Goal: Answer question/provide support: Share knowledge or assist other users

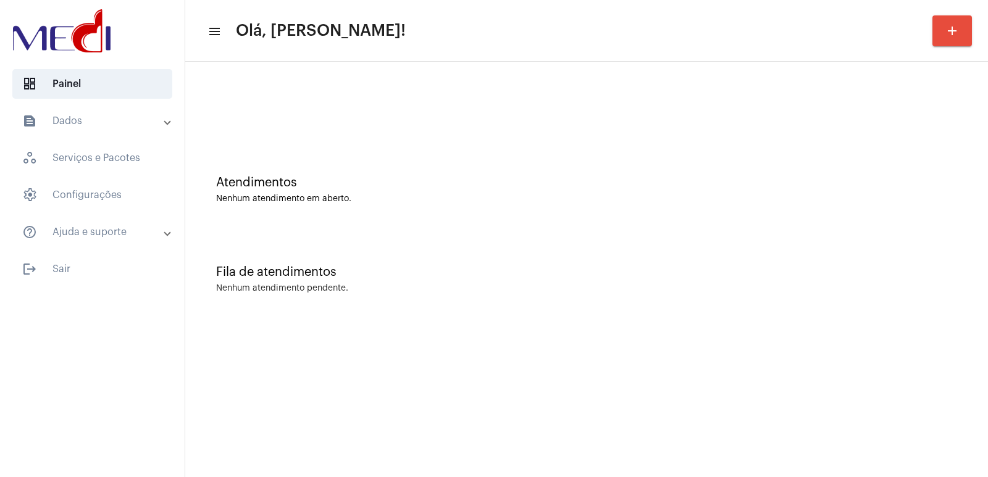
click at [688, 271] on div "Fila de atendimentos" at bounding box center [586, 272] width 741 height 14
click at [603, 267] on div "Fila de atendimentos" at bounding box center [586, 272] width 741 height 14
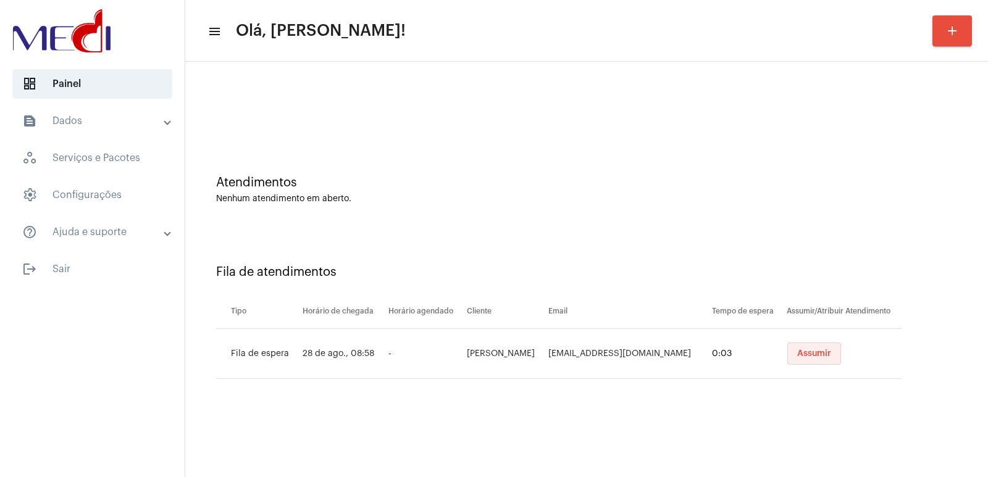
click at [814, 356] on span "Assumir" at bounding box center [814, 353] width 34 height 9
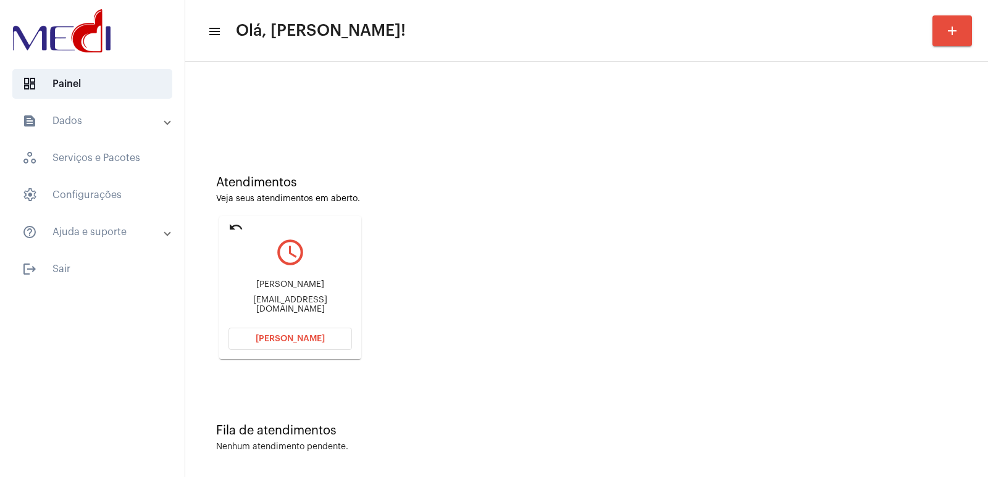
scroll to position [6, 0]
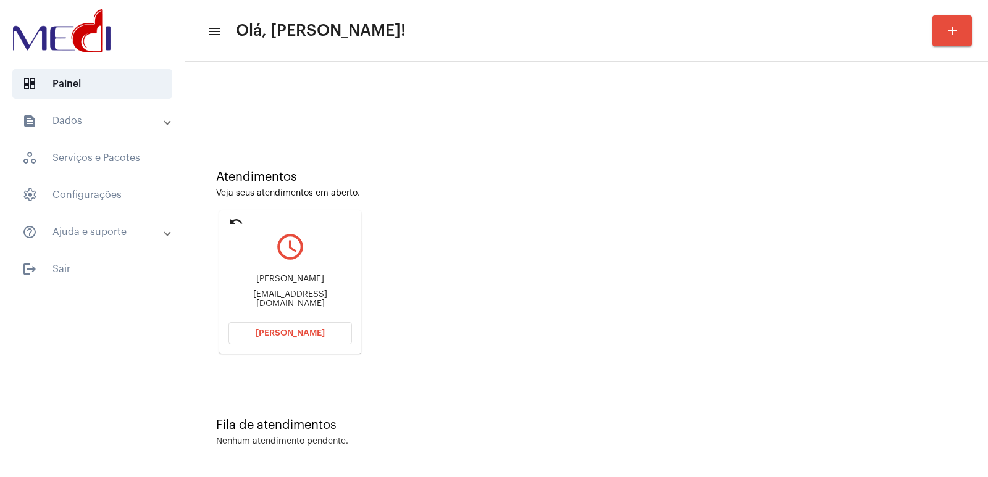
click at [295, 270] on div "Flávia Rodrigues da Silva fla_rodriguess@yahoo.com.br" at bounding box center [289, 292] width 123 height 56
click at [291, 281] on div "Flávia Rodrigues da Silva" at bounding box center [289, 279] width 123 height 9
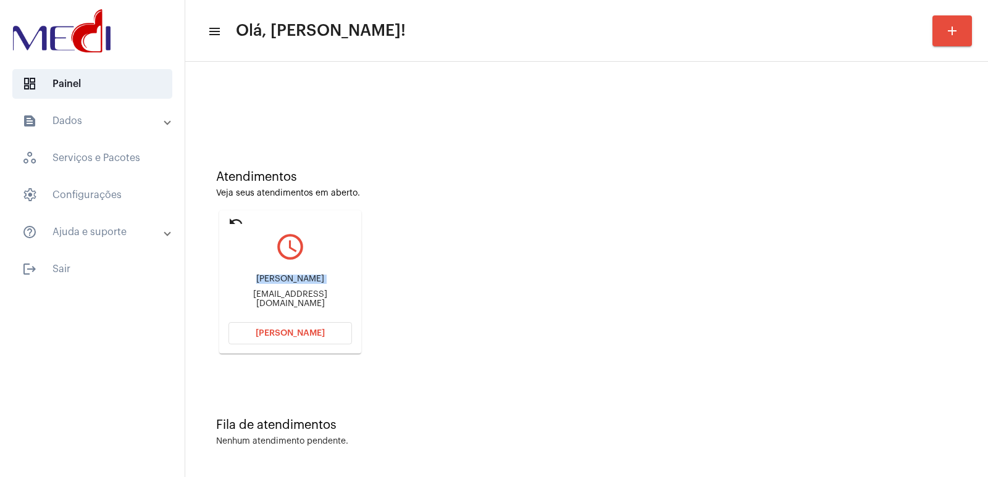
copy div "Flávia Rodrigues da Silva"
click at [276, 341] on button "Abrir Chamada" at bounding box center [289, 333] width 123 height 22
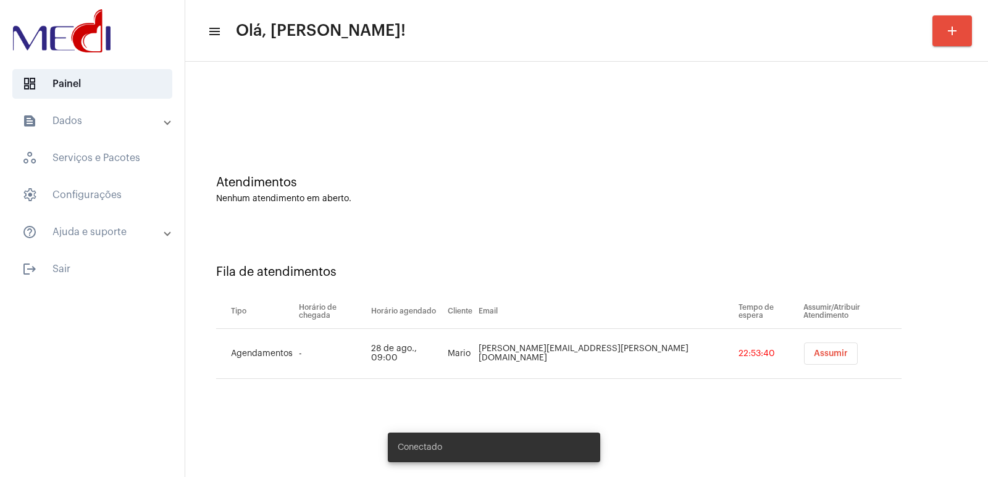
click at [814, 356] on span "Assumir" at bounding box center [831, 353] width 34 height 9
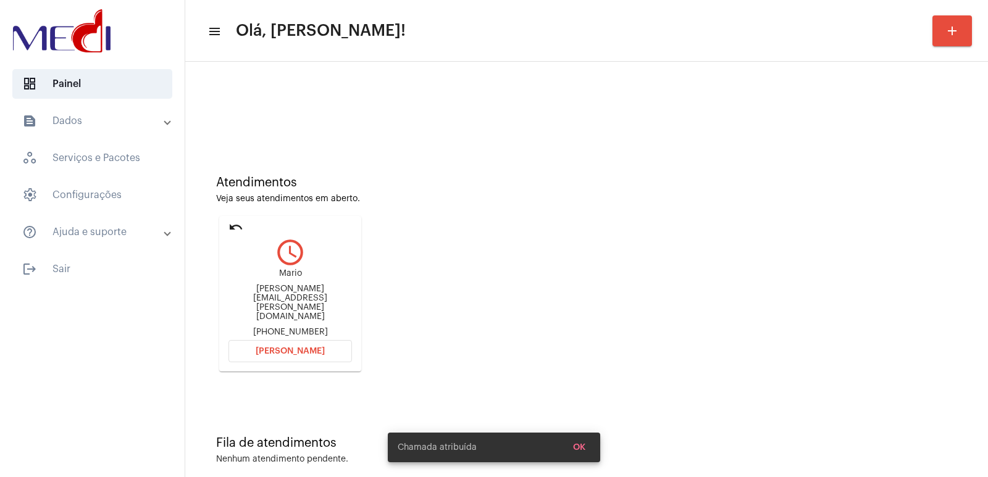
click at [259, 295] on div "mario.godoy@hotmail.com.br" at bounding box center [289, 303] width 123 height 37
copy div "mario.godoy@hotmail.com.br"
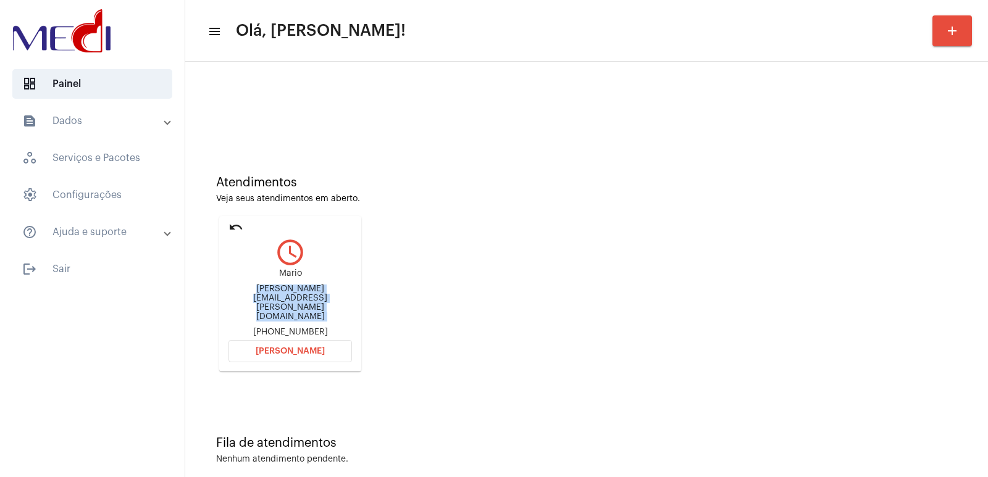
click at [290, 347] on span "Abrir Chamada" at bounding box center [290, 351] width 69 height 9
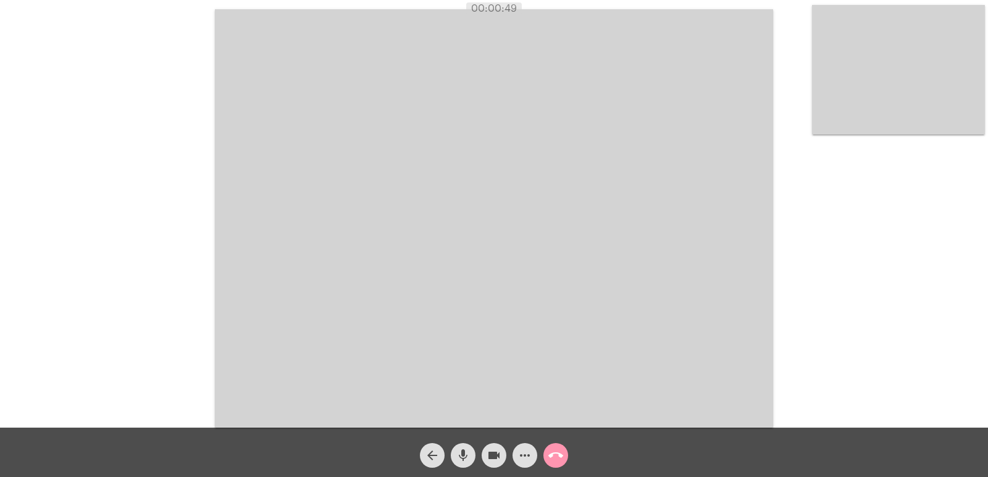
click at [481, 312] on video at bounding box center [494, 218] width 558 height 419
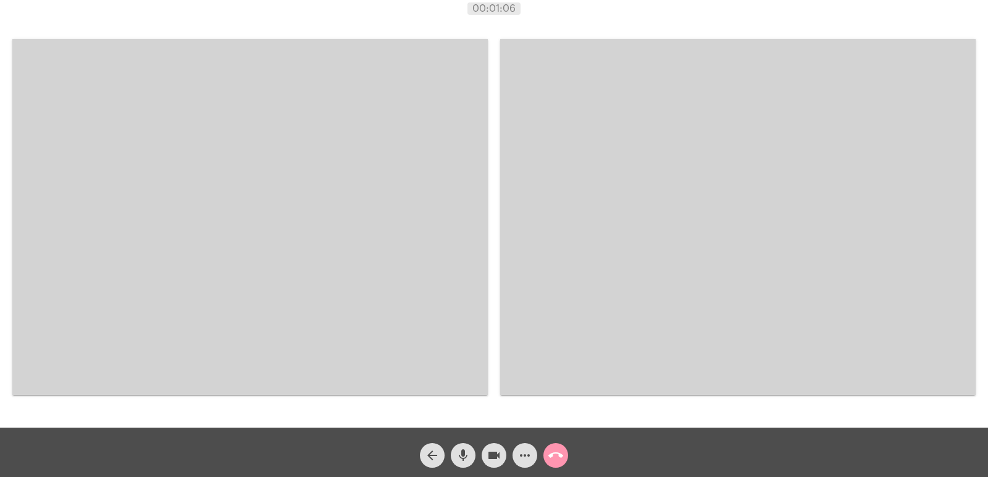
click at [438, 225] on video at bounding box center [249, 217] width 475 height 356
click at [354, 233] on video at bounding box center [249, 217] width 475 height 356
click at [267, 173] on video at bounding box center [249, 217] width 475 height 356
click at [502, 212] on video at bounding box center [737, 217] width 475 height 356
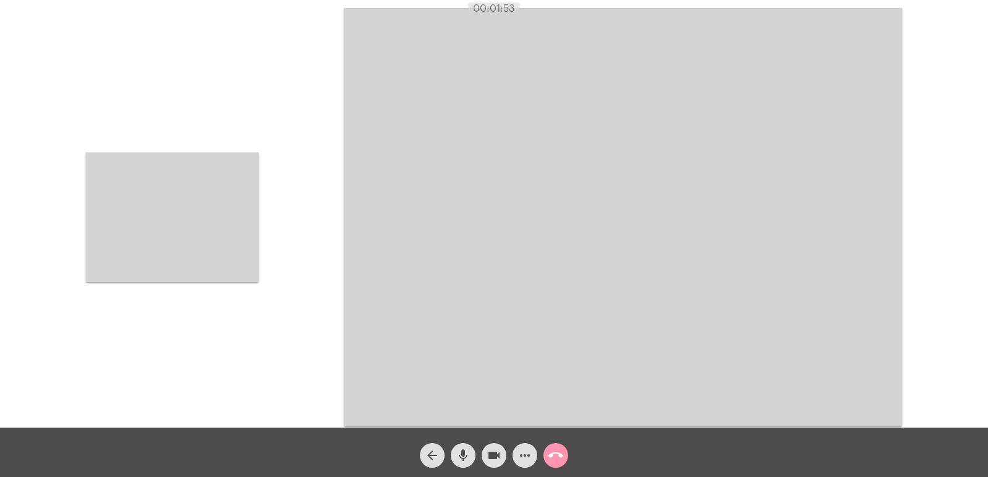
click at [206, 183] on video at bounding box center [172, 218] width 173 height 130
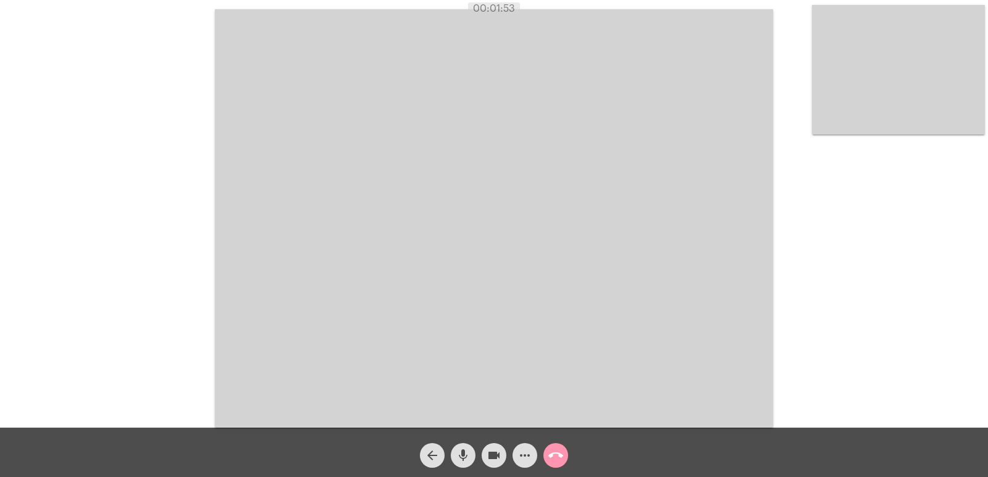
click at [438, 454] on mat-icon "arrow_back" at bounding box center [432, 455] width 15 height 15
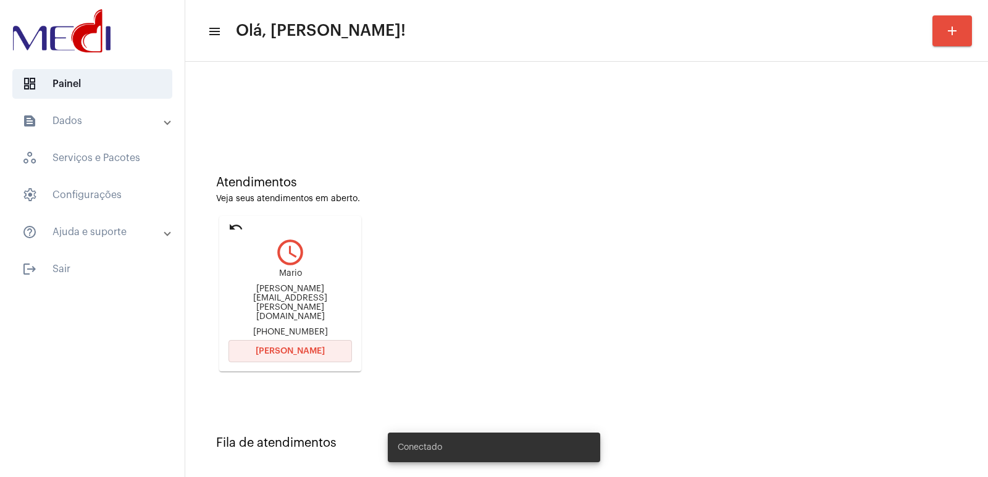
click at [303, 347] on button "Abrir Chamada" at bounding box center [289, 351] width 123 height 22
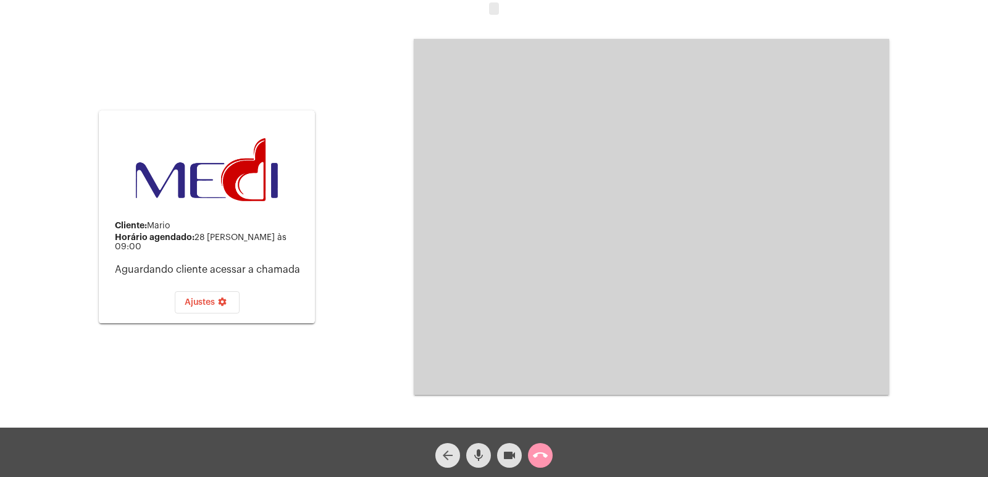
click at [448, 454] on mat-icon "arrow_back" at bounding box center [447, 455] width 15 height 15
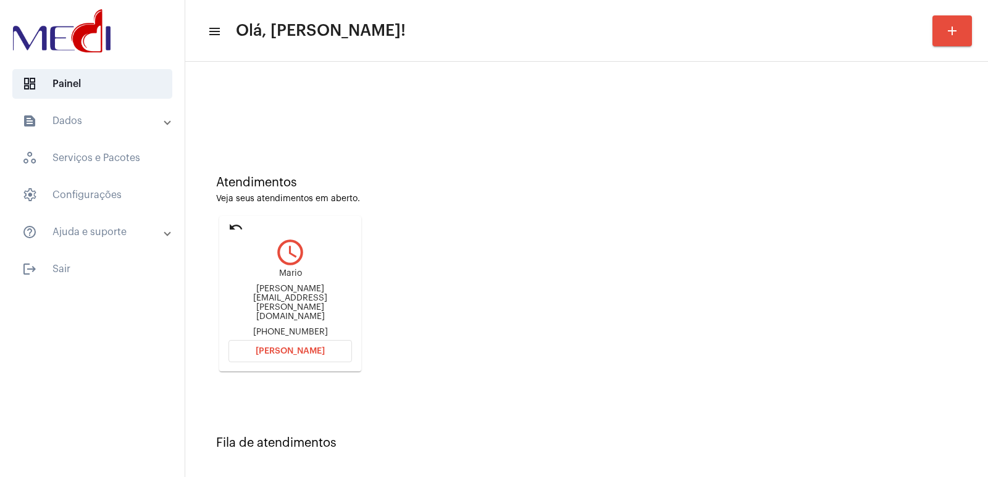
click at [285, 340] on button "Abrir Chamada" at bounding box center [289, 351] width 123 height 22
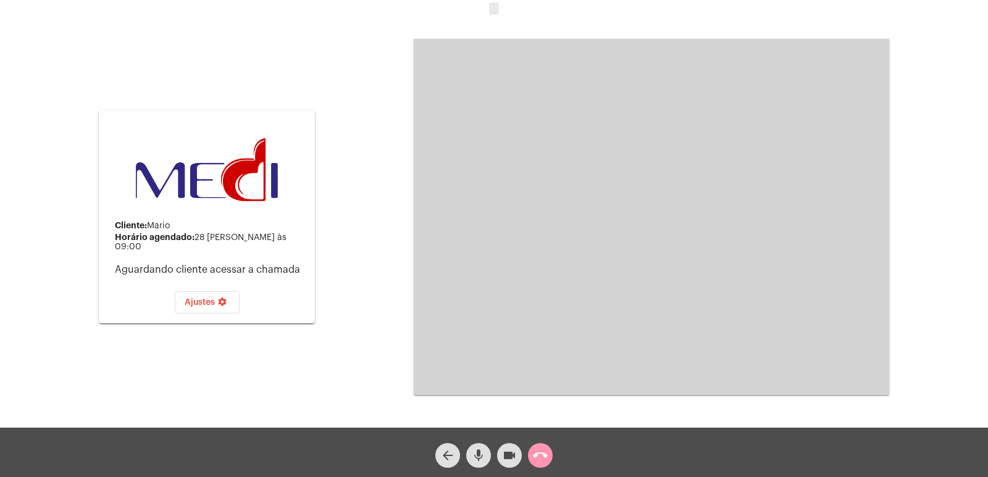
click at [537, 457] on mat-icon "call_end" at bounding box center [540, 455] width 15 height 15
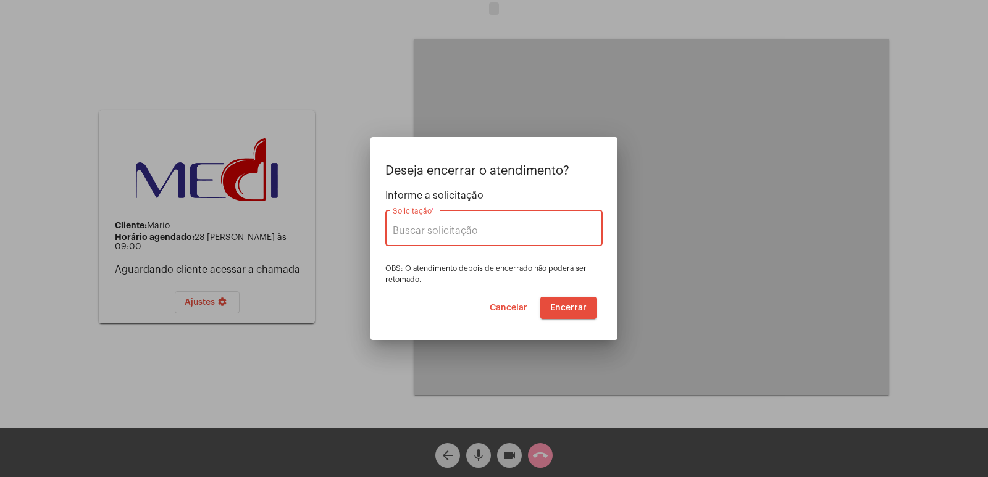
type input "VERA CRUZ"
click at [570, 304] on span "Encerrar" at bounding box center [568, 308] width 36 height 9
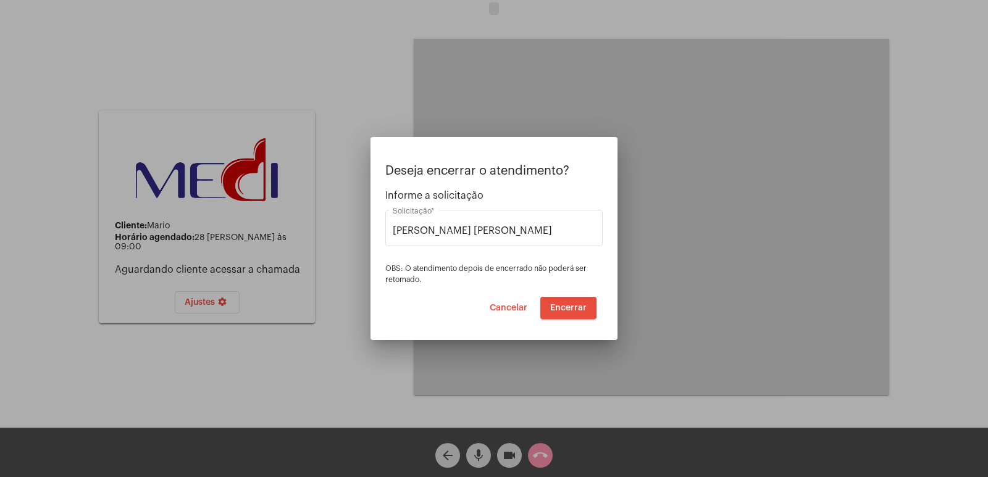
click at [561, 302] on button "Encerrar" at bounding box center [568, 308] width 56 height 22
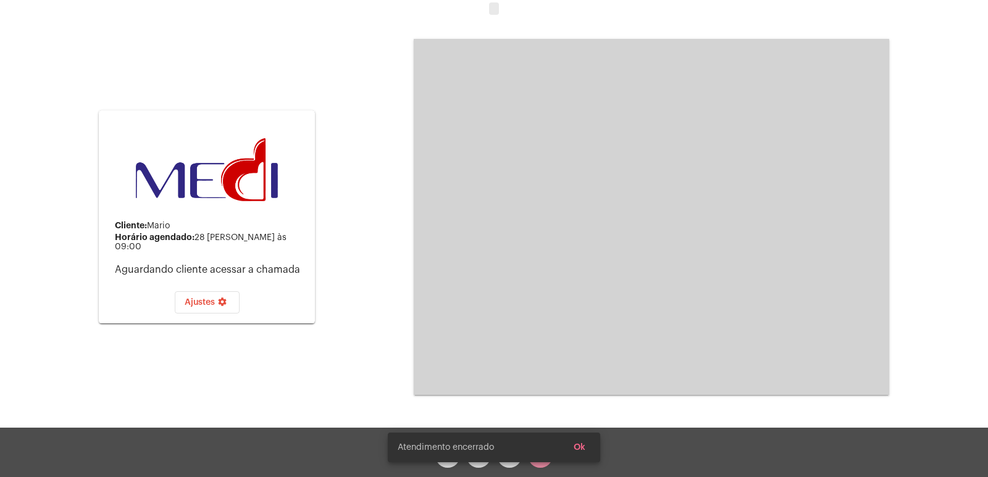
click at [582, 452] on button "Ok" at bounding box center [579, 448] width 31 height 22
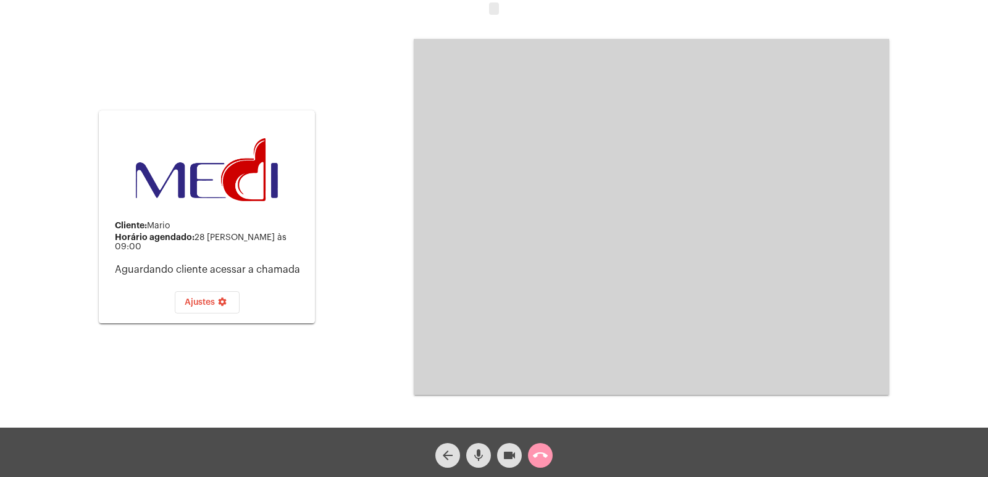
click at [541, 456] on mat-icon "call_end" at bounding box center [540, 455] width 15 height 15
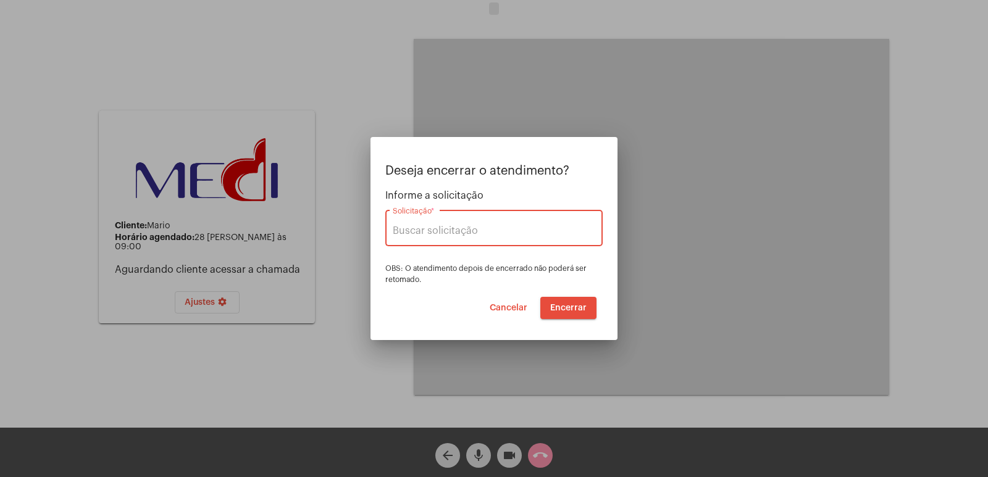
type input "[PERSON_NAME] [PERSON_NAME]"
click at [572, 308] on span "Encerrar" at bounding box center [568, 308] width 36 height 9
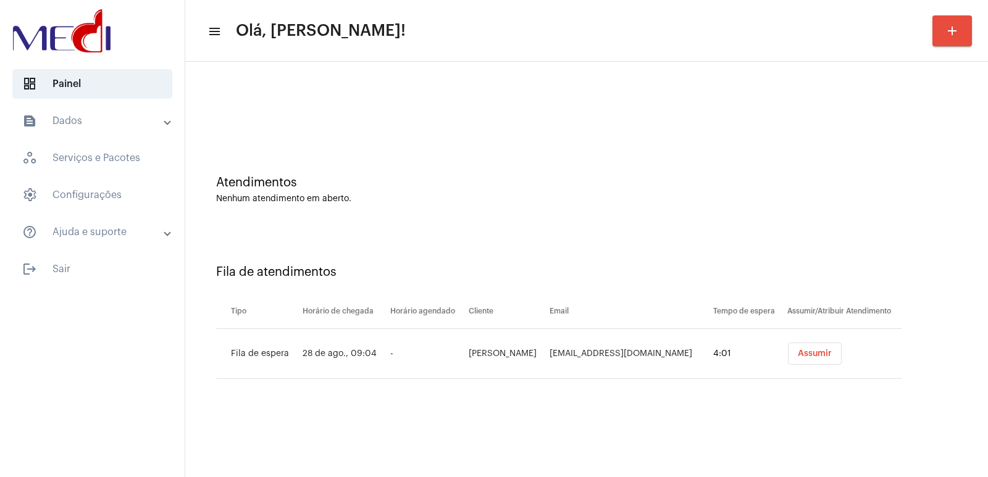
click at [814, 359] on button "Assumir" at bounding box center [815, 354] width 54 height 22
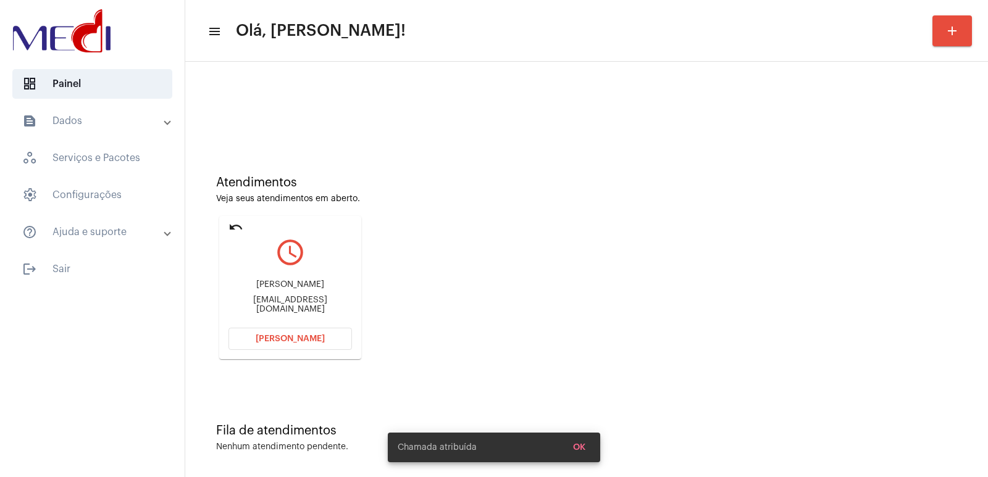
click at [301, 290] on div "Flavia Rodrigues da Silva" at bounding box center [289, 284] width 123 height 9
copy div "Flavia Rodrigues da Silva"
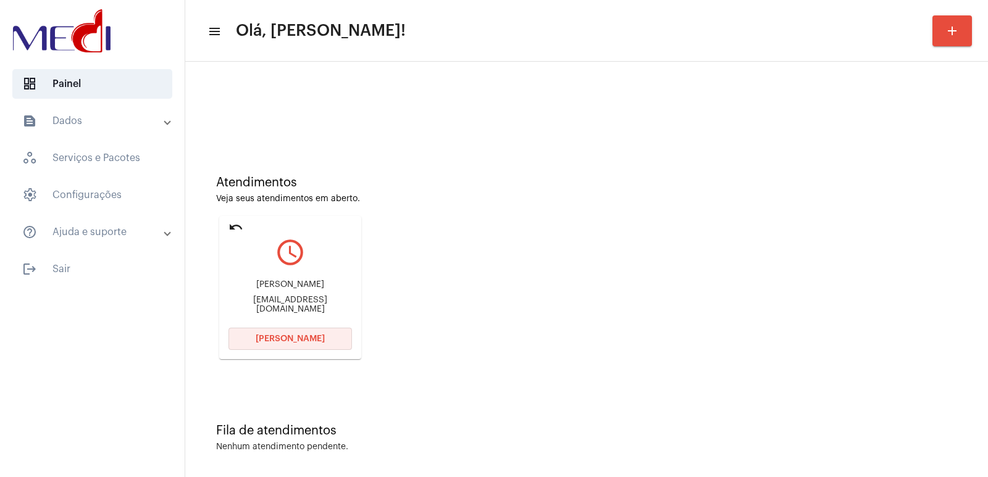
click at [304, 335] on span "[PERSON_NAME]" at bounding box center [290, 339] width 69 height 9
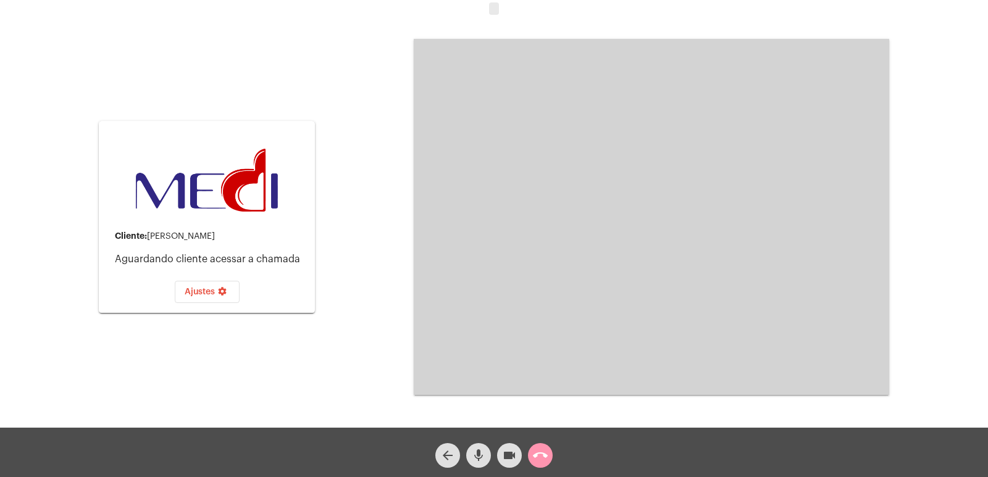
click at [545, 465] on span "call_end" at bounding box center [540, 455] width 15 height 25
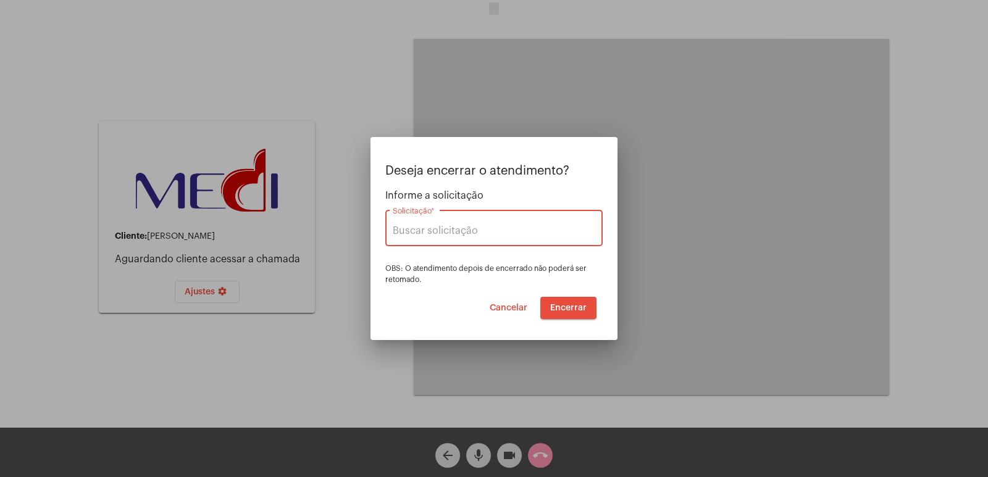
type input "VERA CRUZ"
click at [579, 302] on button "Encerrar" at bounding box center [568, 308] width 56 height 22
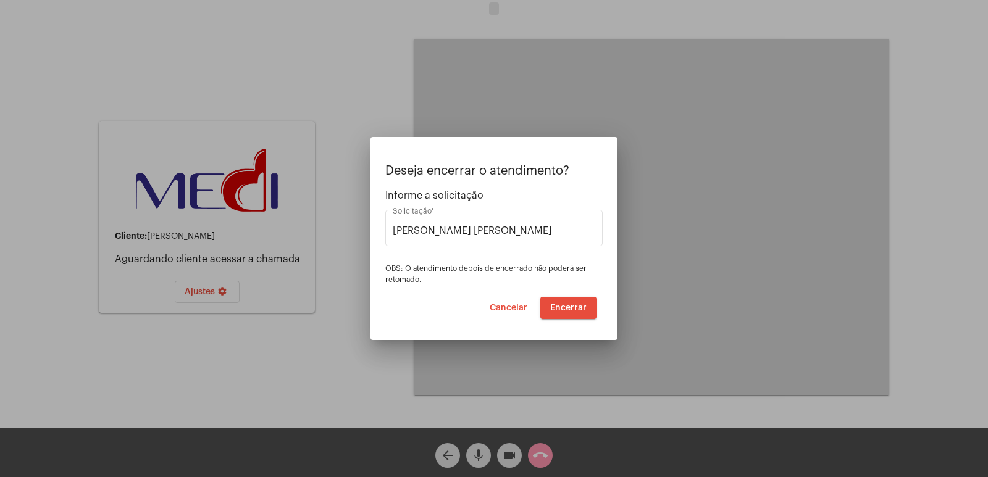
click at [575, 304] on span "Encerrar" at bounding box center [568, 308] width 36 height 9
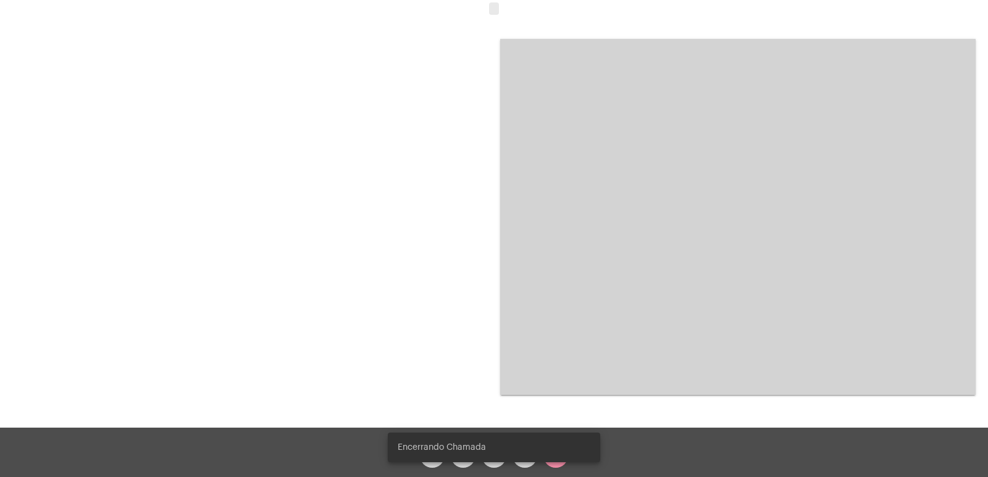
click at [550, 445] on simple-snack-bar "Encerrando Chamada" at bounding box center [494, 447] width 193 height 12
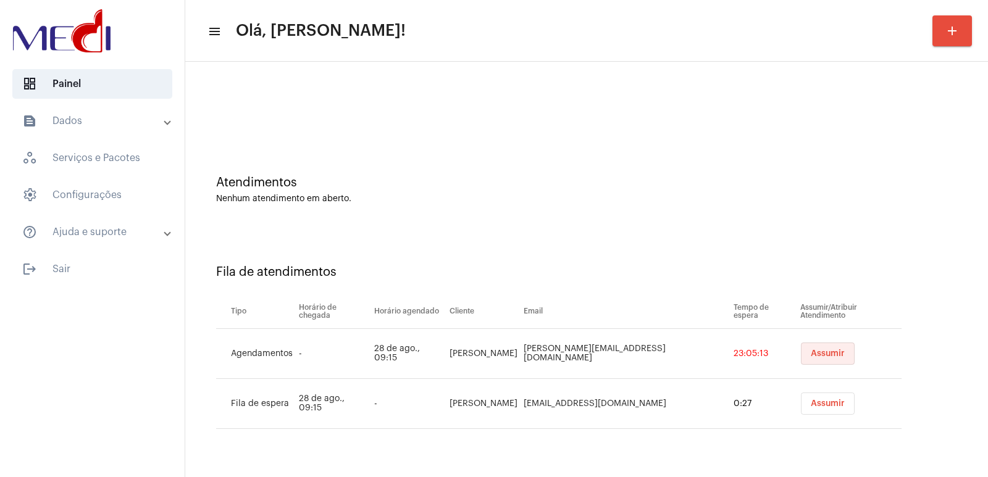
click at [811, 357] on span "Assumir" at bounding box center [828, 353] width 34 height 9
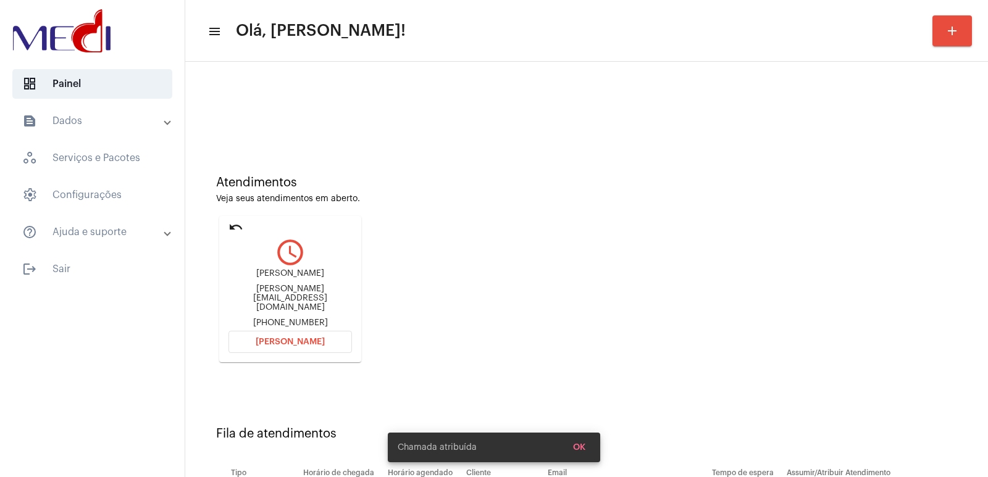
click at [292, 293] on div "natalia.roliveira@yahoo.com.br" at bounding box center [289, 299] width 123 height 28
copy div "natalia.roliveira@yahoo.com.br"
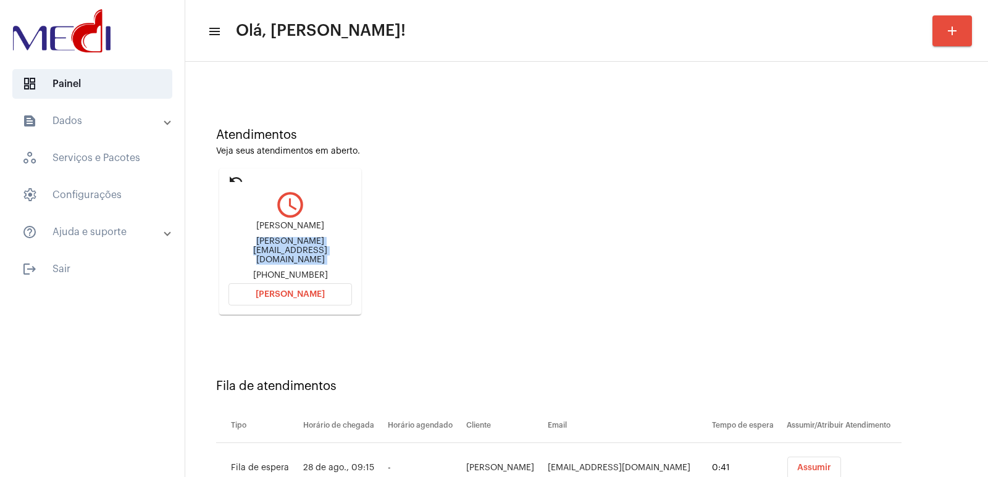
scroll to position [94, 0]
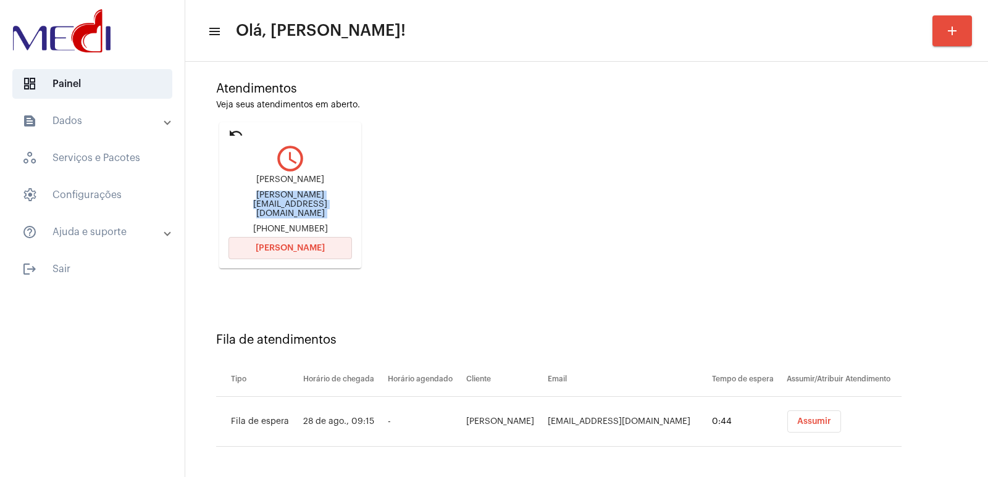
click at [293, 237] on button "Abrir Chamada" at bounding box center [289, 248] width 123 height 22
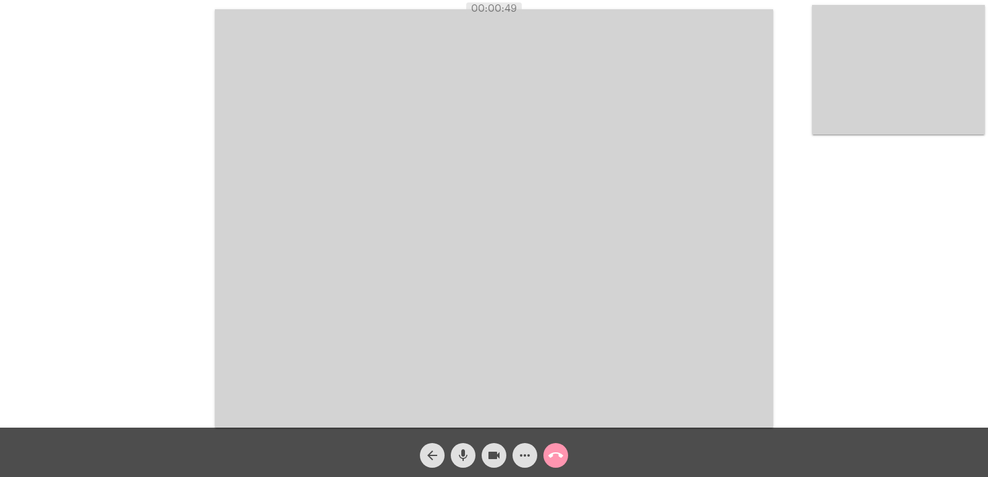
drag, startPoint x: 570, startPoint y: 157, endPoint x: 489, endPoint y: 153, distance: 81.0
click at [489, 153] on video at bounding box center [494, 218] width 558 height 419
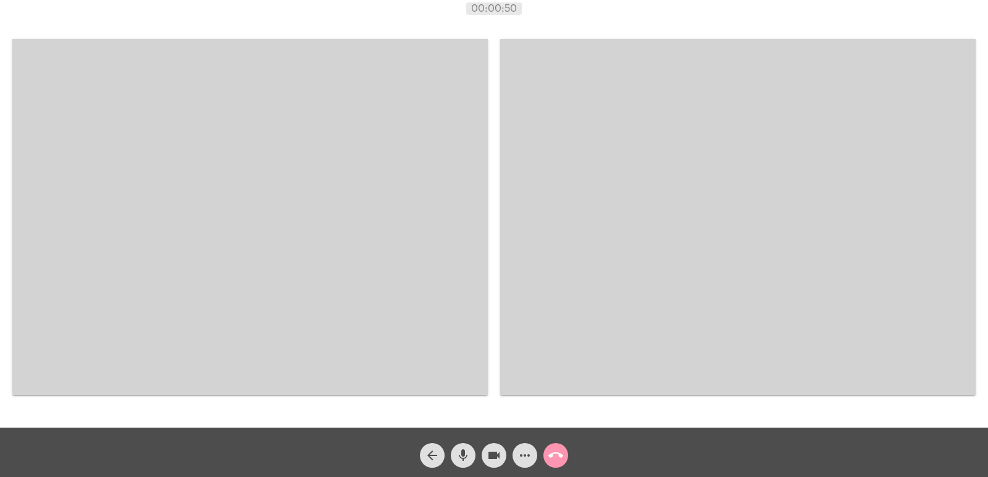
click at [408, 148] on video at bounding box center [249, 217] width 475 height 356
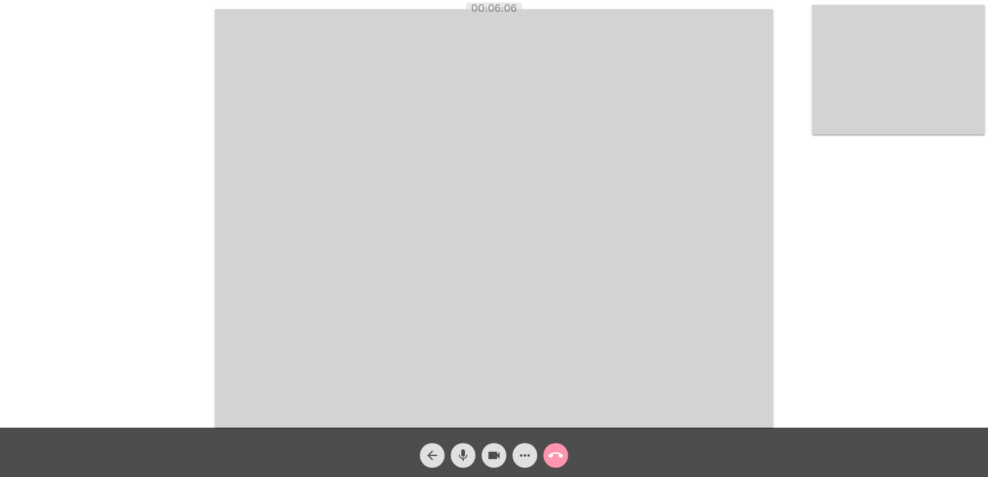
click at [561, 456] on mat-icon "call_end" at bounding box center [555, 455] width 15 height 15
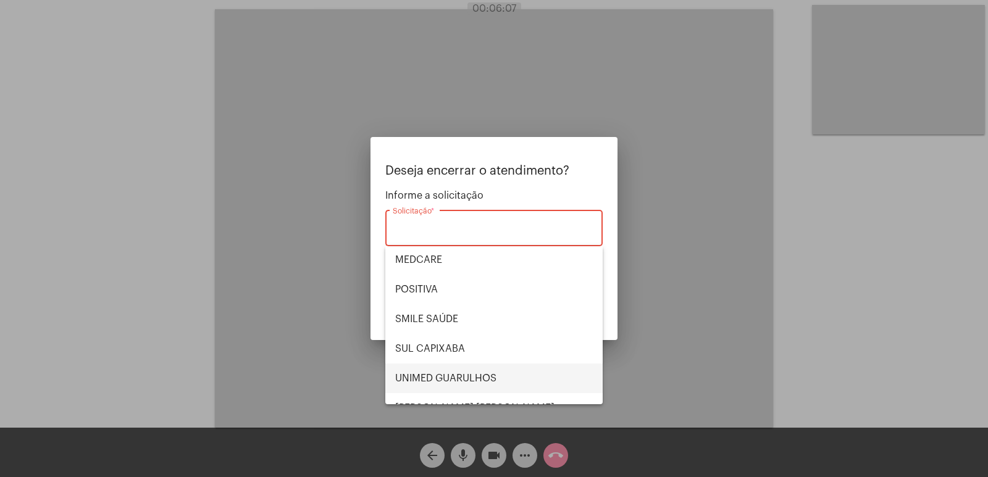
scroll to position [138, 0]
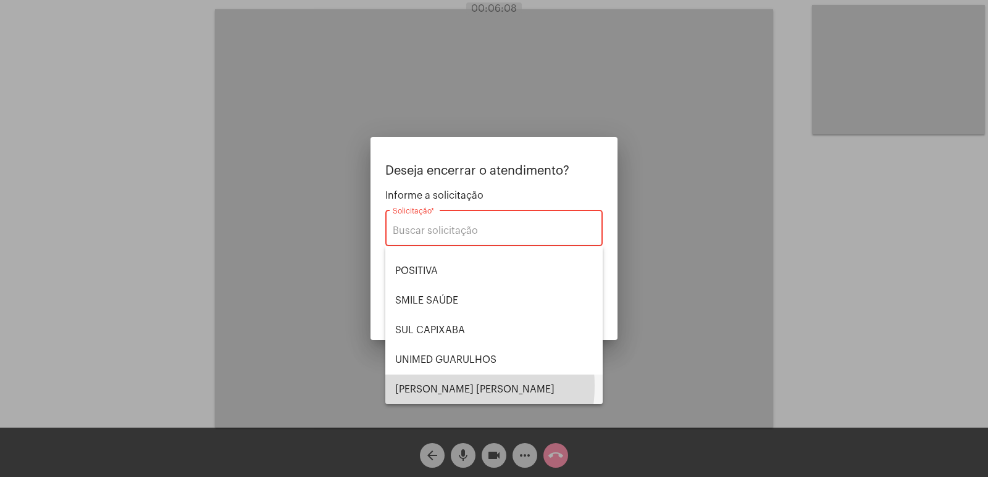
click at [437, 386] on span "VERA CRUZ" at bounding box center [494, 390] width 198 height 30
type input "VERA CRUZ"
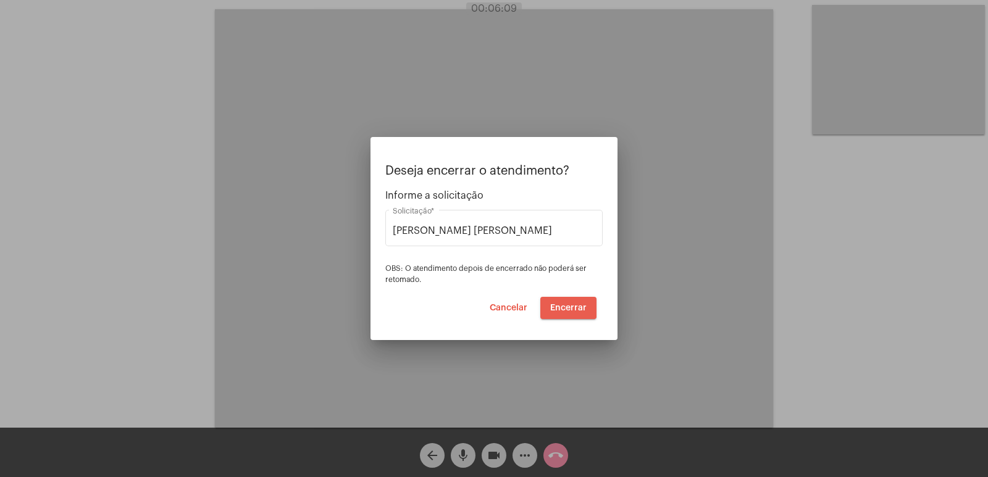
click at [559, 304] on span "Encerrar" at bounding box center [568, 308] width 36 height 9
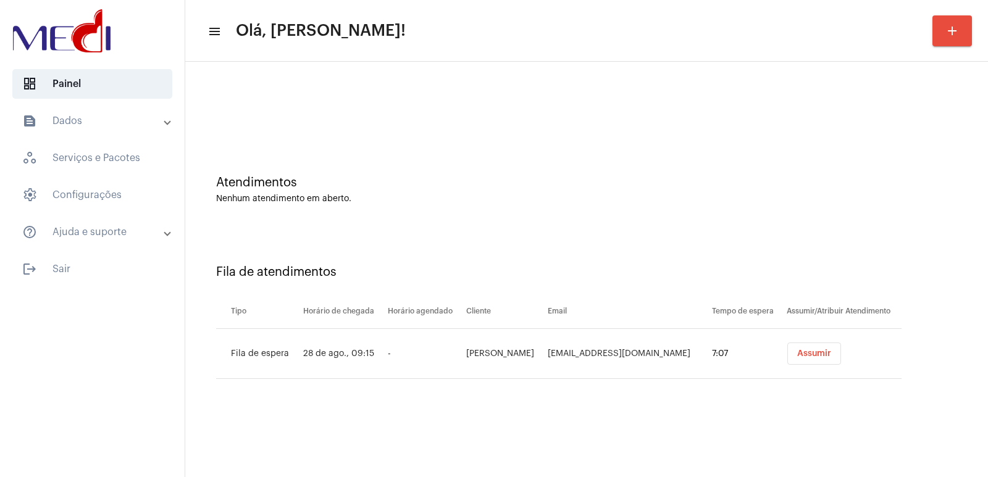
click at [788, 347] on button "Assumir" at bounding box center [814, 354] width 54 height 22
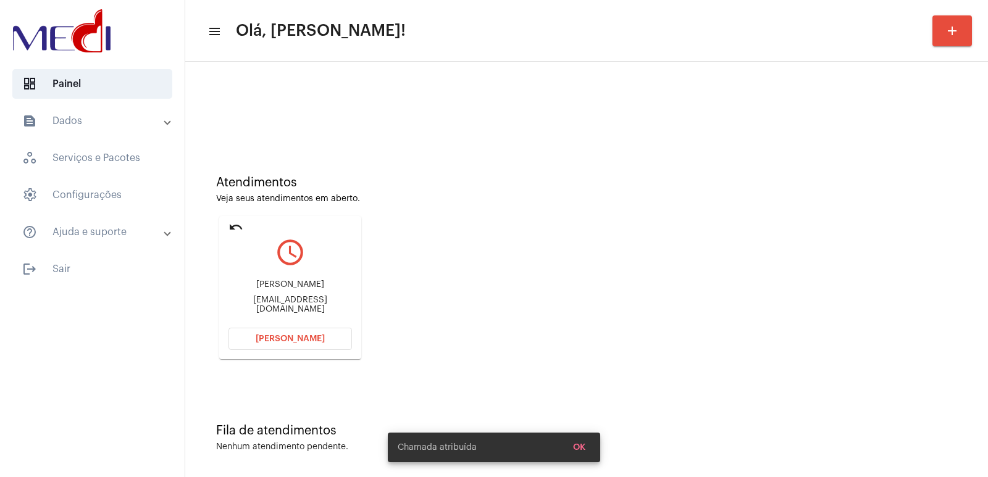
click at [272, 303] on div "brunomurilo76@gmail.com" at bounding box center [289, 305] width 123 height 19
copy mat-card-content "brunomurilo76@gmail.com Abrir Chamada"
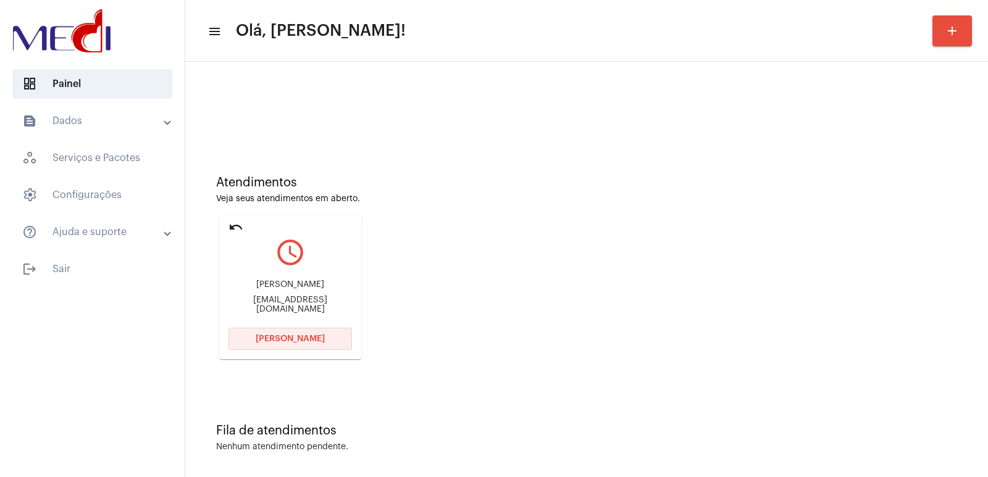
click at [305, 339] on span "Abrir Chamada" at bounding box center [290, 339] width 69 height 9
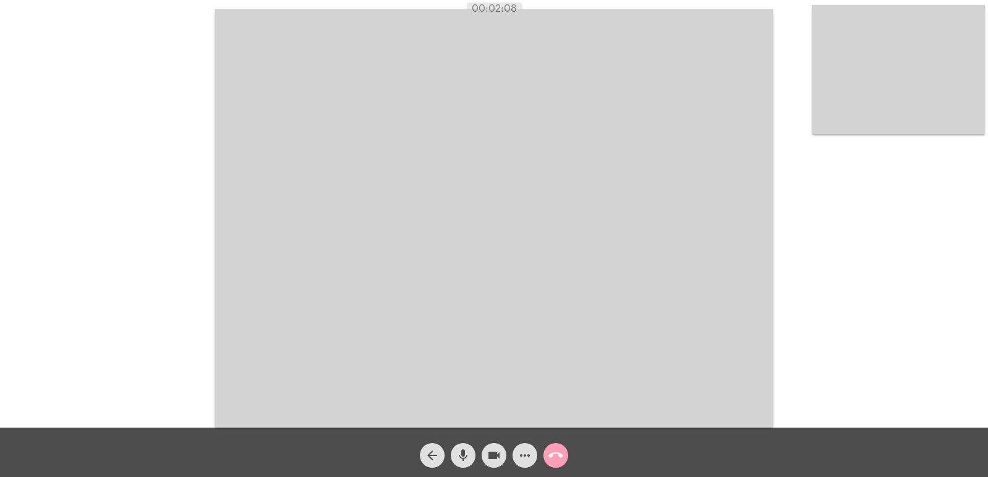
click at [558, 453] on mat-icon "call_end" at bounding box center [555, 455] width 15 height 15
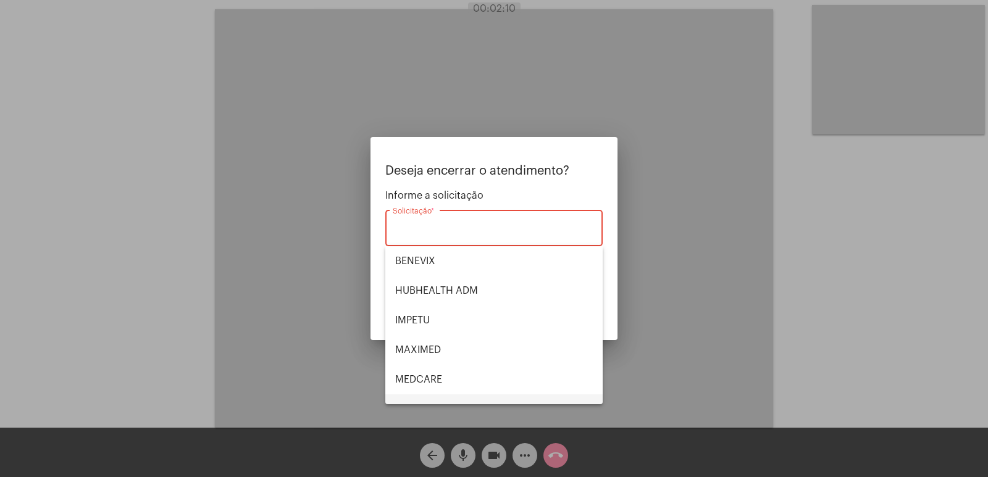
scroll to position [138, 0]
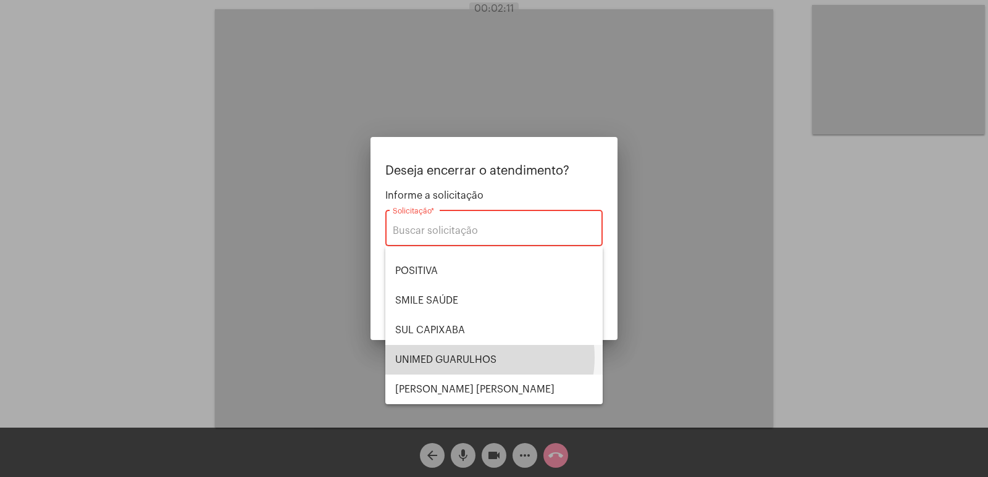
click at [474, 357] on span "UNIMED GUARULHOS" at bounding box center [494, 360] width 198 height 30
type input "UNIMED GUARULHOS"
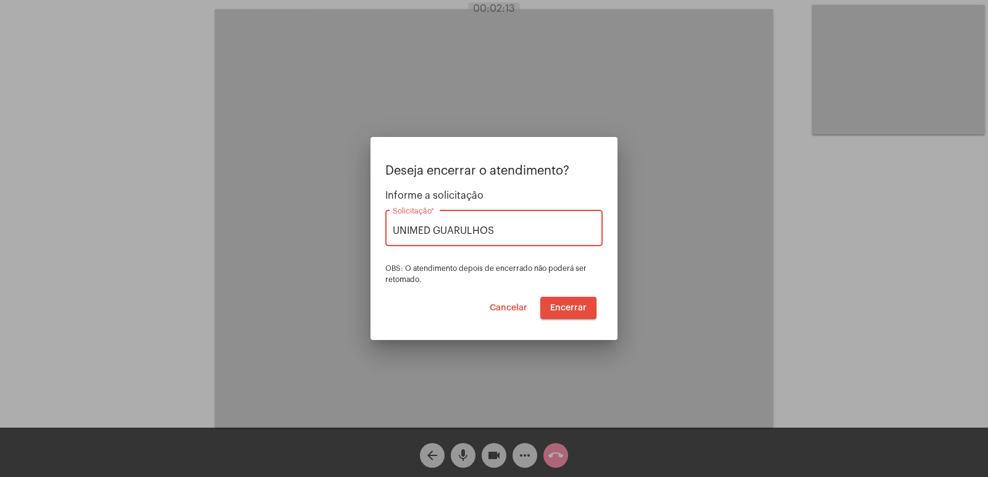
click at [559, 317] on button "Encerrar" at bounding box center [568, 308] width 56 height 22
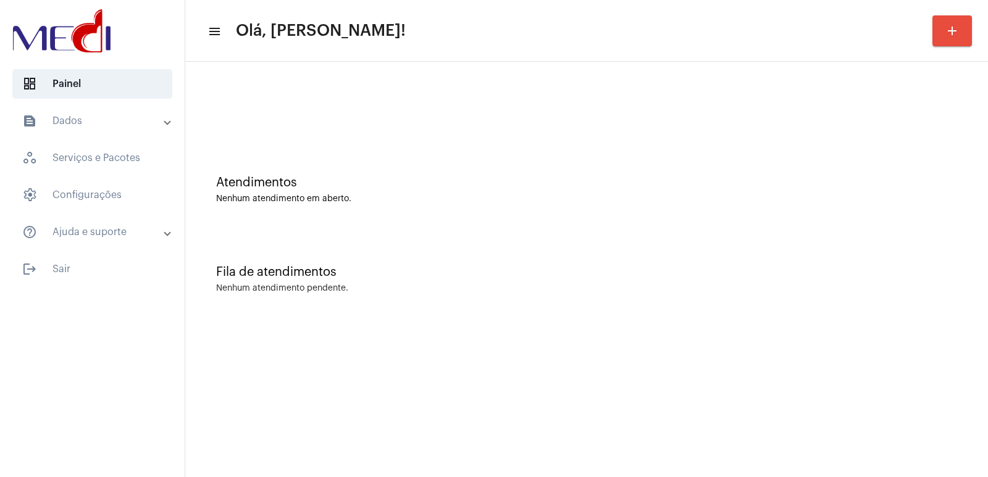
drag, startPoint x: 404, startPoint y: 128, endPoint x: 388, endPoint y: 112, distance: 22.3
click at [404, 128] on div at bounding box center [586, 103] width 790 height 71
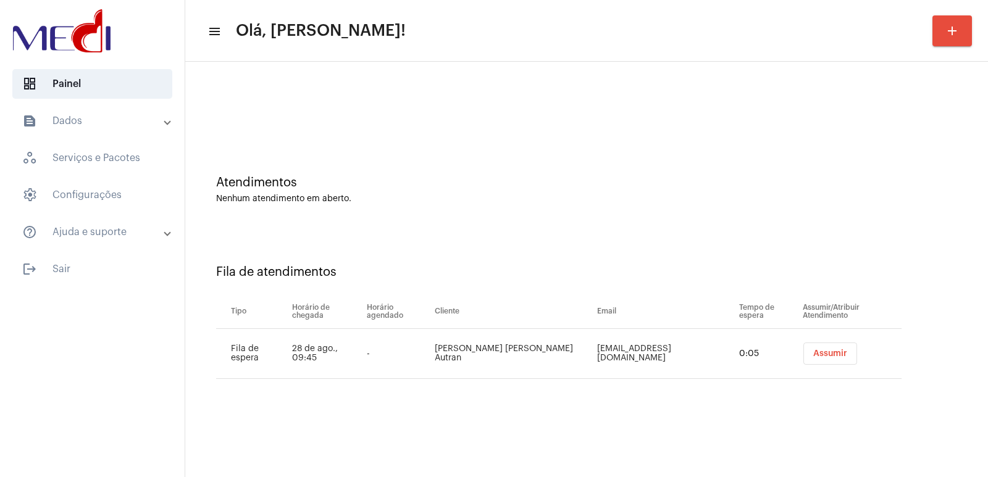
click at [813, 356] on span "Assumir" at bounding box center [830, 353] width 34 height 9
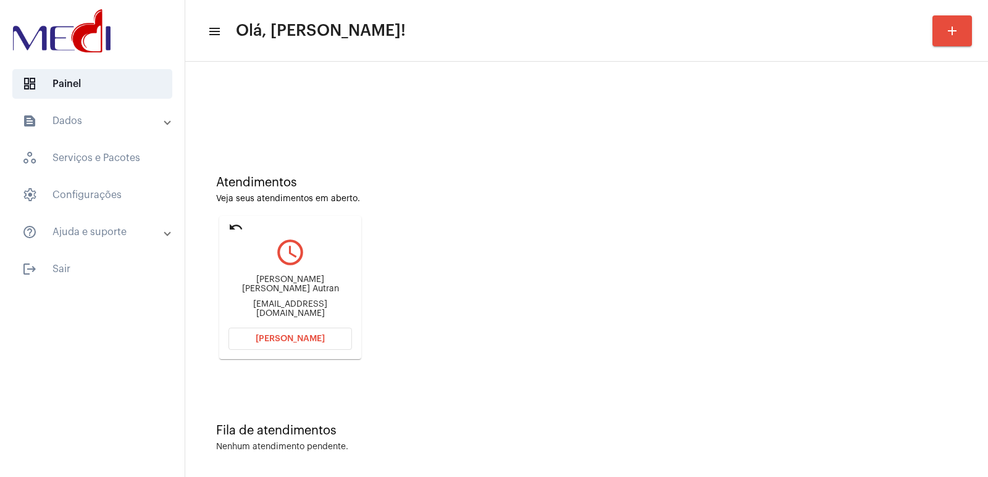
click at [272, 285] on div "Daisy Maria de Morais Autran" at bounding box center [289, 284] width 123 height 19
copy div "Daisy Maria de Morais Autran"
click at [291, 332] on button "Abrir Chamada" at bounding box center [289, 339] width 123 height 22
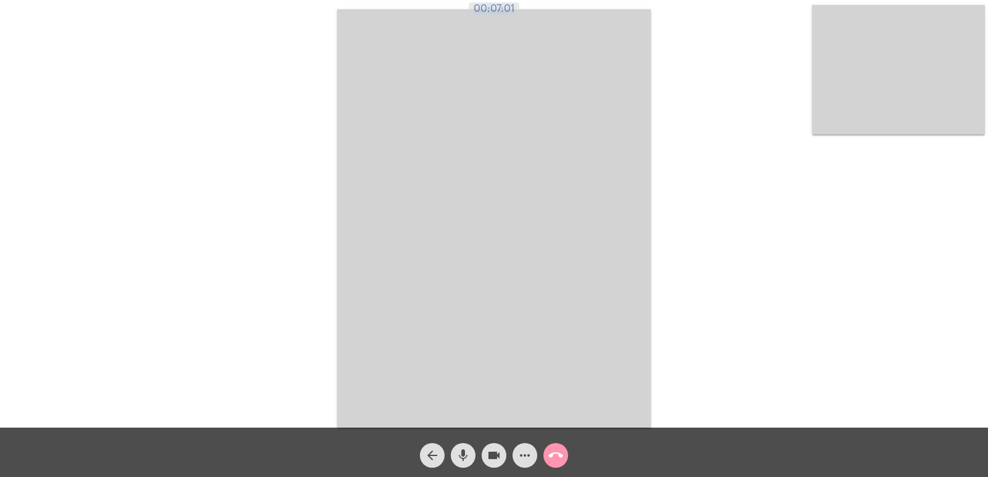
drag, startPoint x: 474, startPoint y: 7, endPoint x: 608, endPoint y: 3, distance: 133.4
click at [608, 3] on div "00:07:01" at bounding box center [494, 8] width 988 height 11
click at [680, 127] on div "Acessando Câmera e Microfone..." at bounding box center [493, 217] width 985 height 428
drag, startPoint x: 617, startPoint y: 33, endPoint x: 772, endPoint y: 120, distance: 177.8
click at [772, 120] on div "Acessando Câmera e Microfone..." at bounding box center [493, 217] width 985 height 428
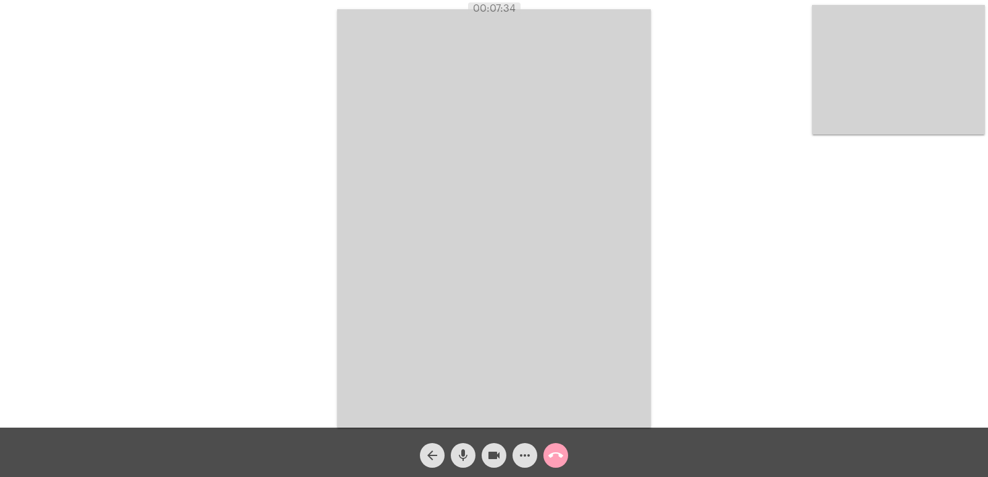
click at [558, 459] on mat-icon "call_end" at bounding box center [555, 455] width 15 height 15
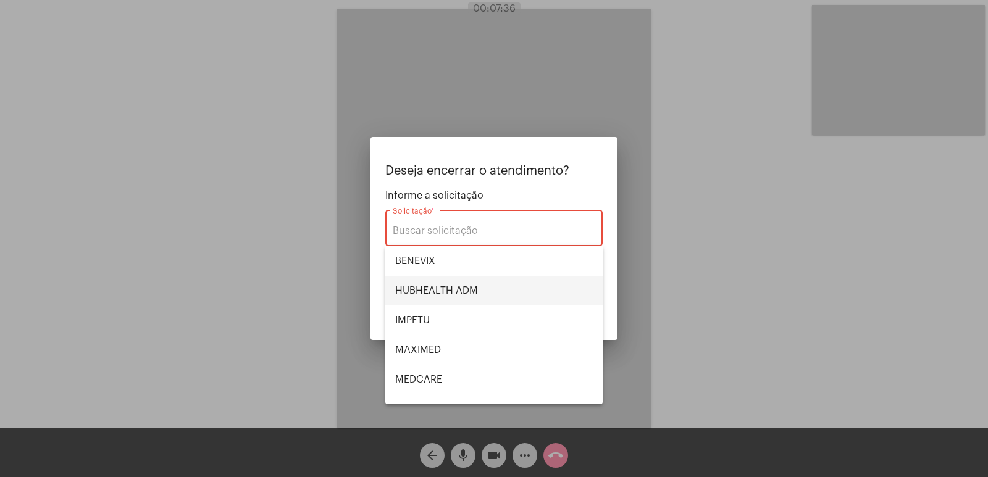
click at [467, 287] on span "HUBHEALTH ADM" at bounding box center [494, 291] width 198 height 30
type input "HUBHEALTH ADM"
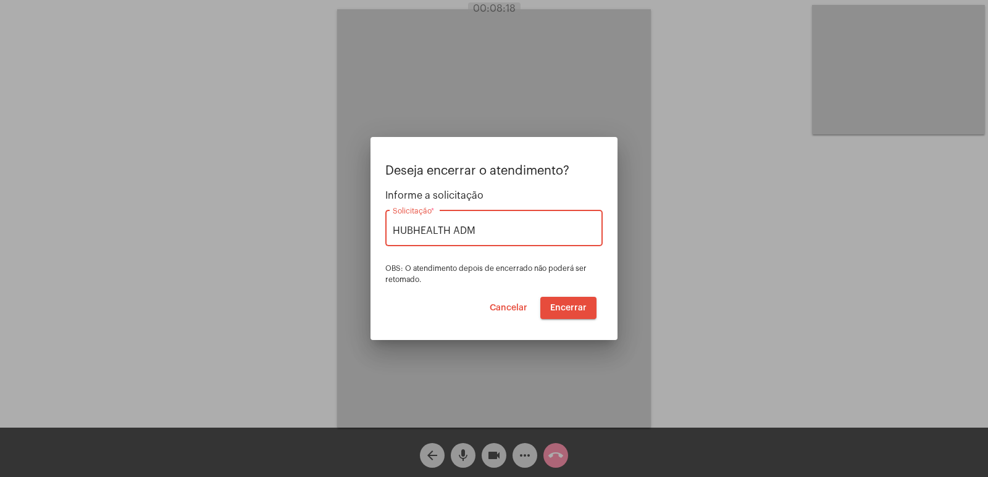
click at [575, 305] on span "Encerrar" at bounding box center [568, 308] width 36 height 9
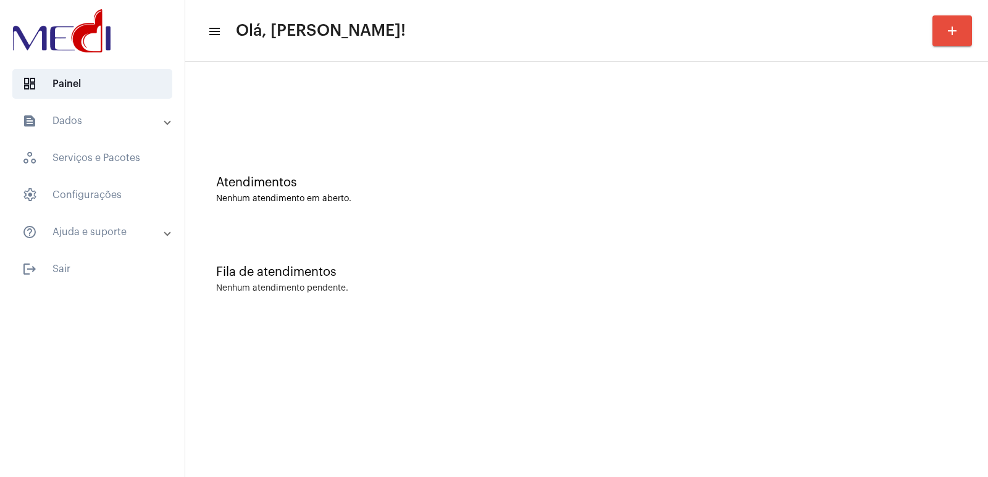
click at [633, 290] on div "Nenhum atendimento pendente." at bounding box center [586, 288] width 741 height 9
click at [742, 205] on div "Atendimentos Nenhum atendimento em aberto." at bounding box center [586, 184] width 790 height 90
click at [705, 241] on div "Fila de atendimentos Nenhum atendimento pendente." at bounding box center [586, 273] width 790 height 90
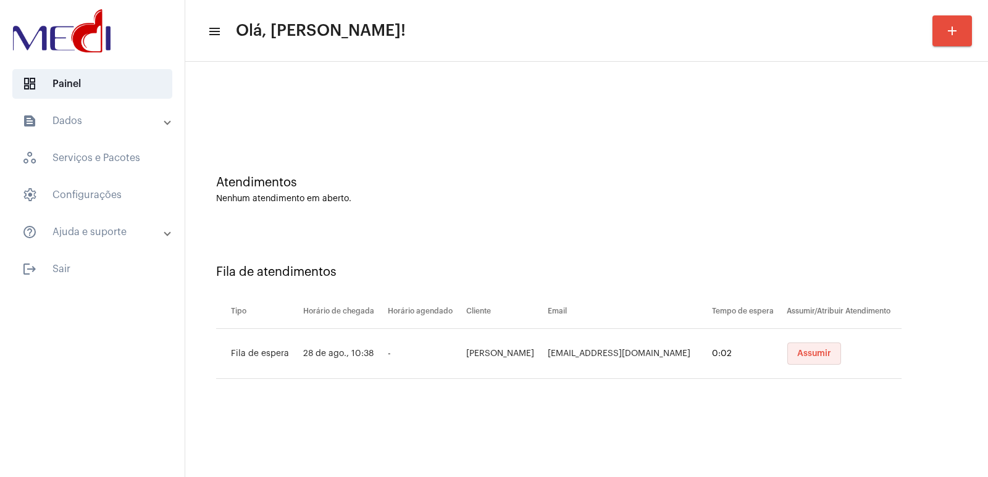
click at [803, 364] on button "Assumir" at bounding box center [814, 354] width 54 height 22
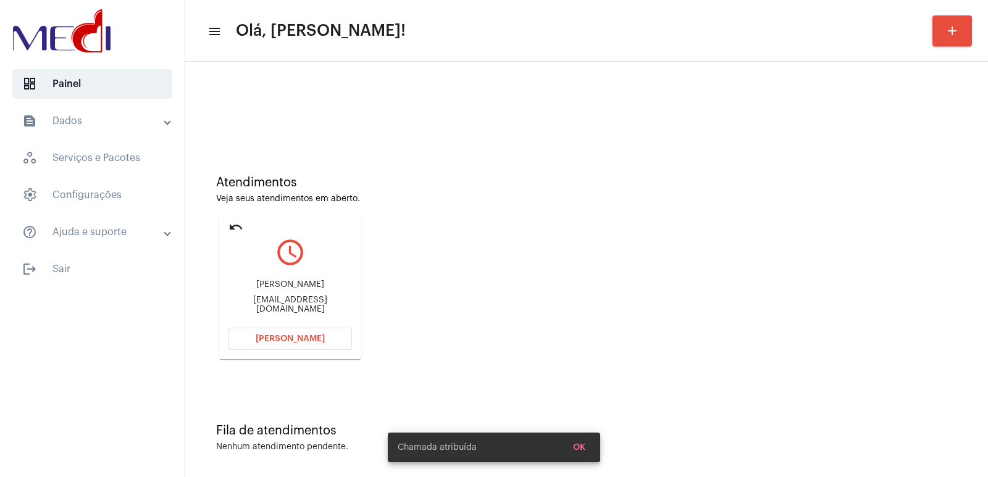
click at [287, 288] on div "Adriana Marasca" at bounding box center [289, 284] width 123 height 9
copy div "Adriana Marasca"
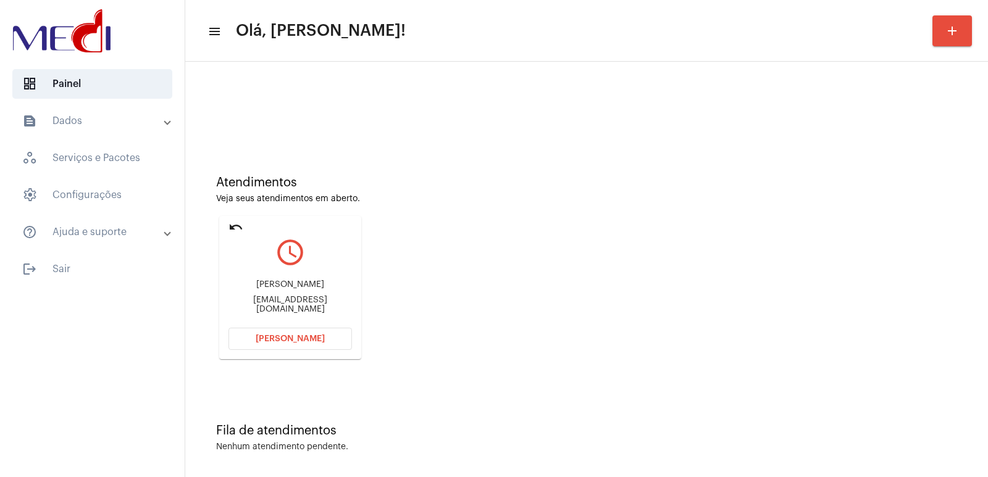
click at [646, 187] on div "Atendimentos" at bounding box center [586, 183] width 741 height 14
click at [266, 304] on div "amarasca@gmail.com" at bounding box center [289, 305] width 123 height 19
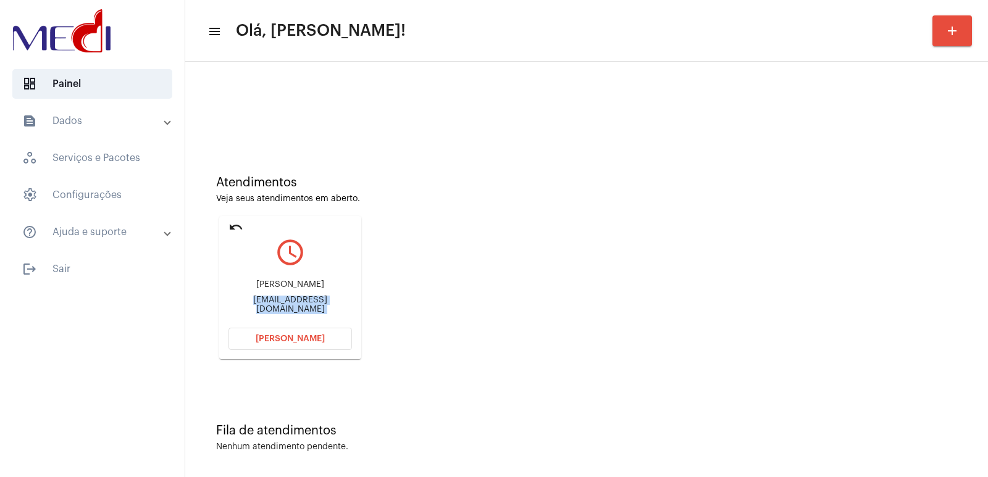
copy mat-card-content "amarasca@gmail.com Abrir Chamada"
click at [272, 328] on button "[PERSON_NAME]" at bounding box center [289, 339] width 123 height 22
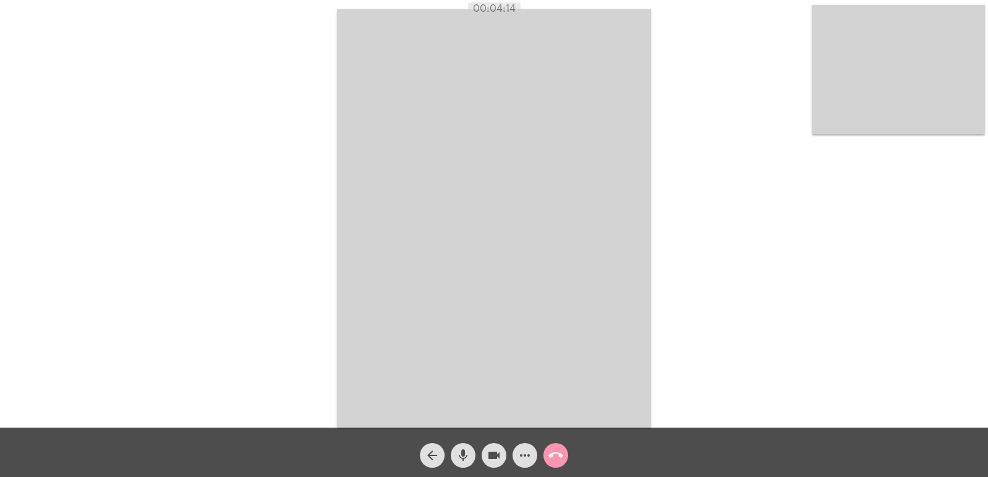
click at [557, 456] on mat-icon "call_end" at bounding box center [555, 455] width 15 height 15
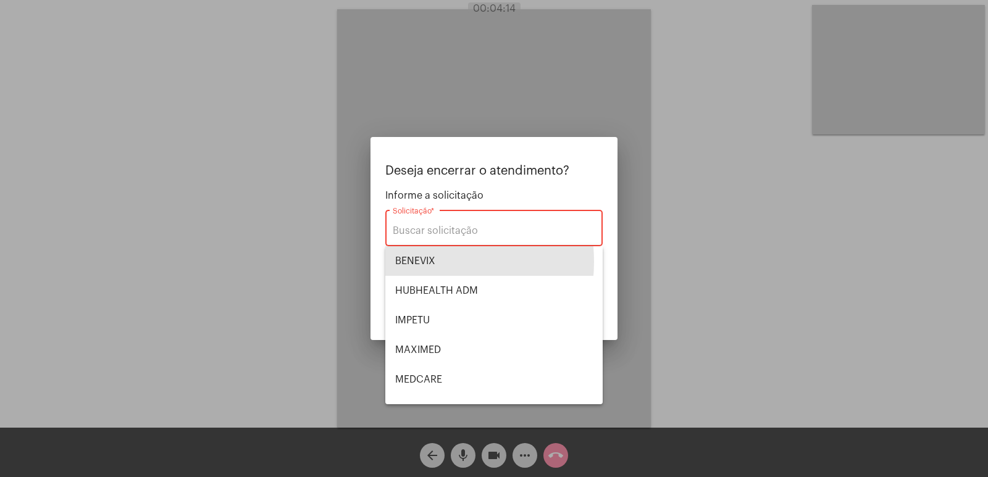
click at [412, 261] on span "BENEVIX" at bounding box center [494, 261] width 198 height 30
type input "BENEVIX"
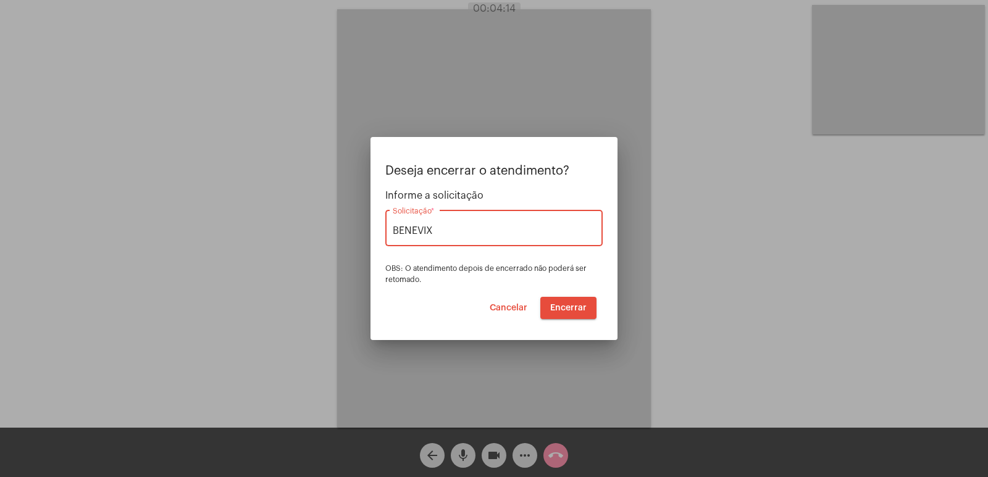
click at [580, 312] on span "Encerrar" at bounding box center [568, 308] width 36 height 9
click at [571, 301] on button "Encerrar" at bounding box center [568, 308] width 56 height 22
click at [571, 303] on button "Encerrar" at bounding box center [568, 308] width 56 height 22
click at [559, 312] on button "Encerrar" at bounding box center [568, 308] width 56 height 22
click at [559, 313] on button "Encerrar" at bounding box center [568, 308] width 56 height 22
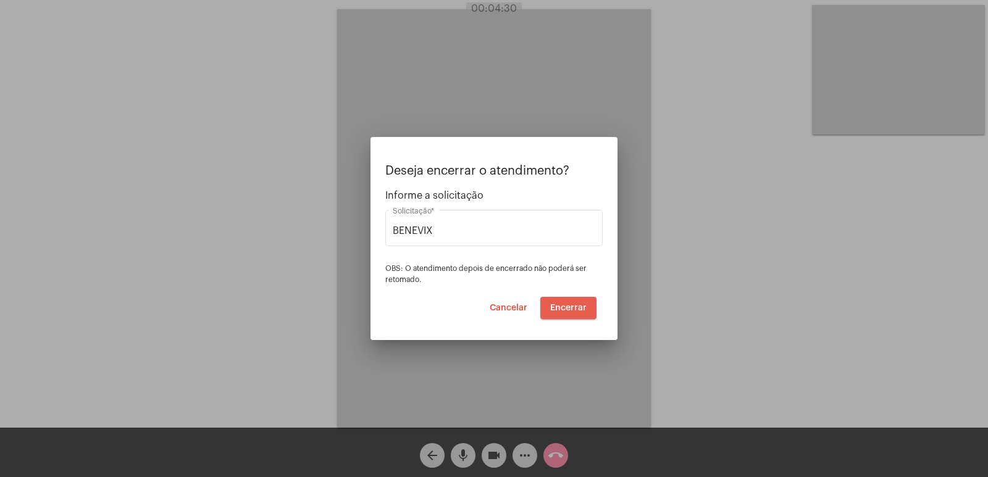
click at [559, 313] on button "Encerrar" at bounding box center [568, 308] width 56 height 22
click at [525, 307] on span "Cancelar" at bounding box center [509, 308] width 38 height 9
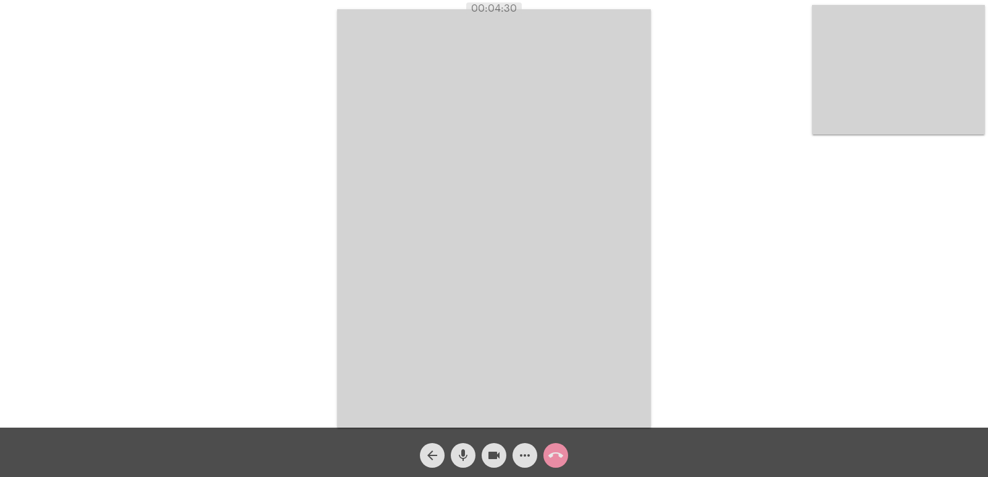
click at [556, 458] on mat-icon "call_end" at bounding box center [555, 455] width 15 height 15
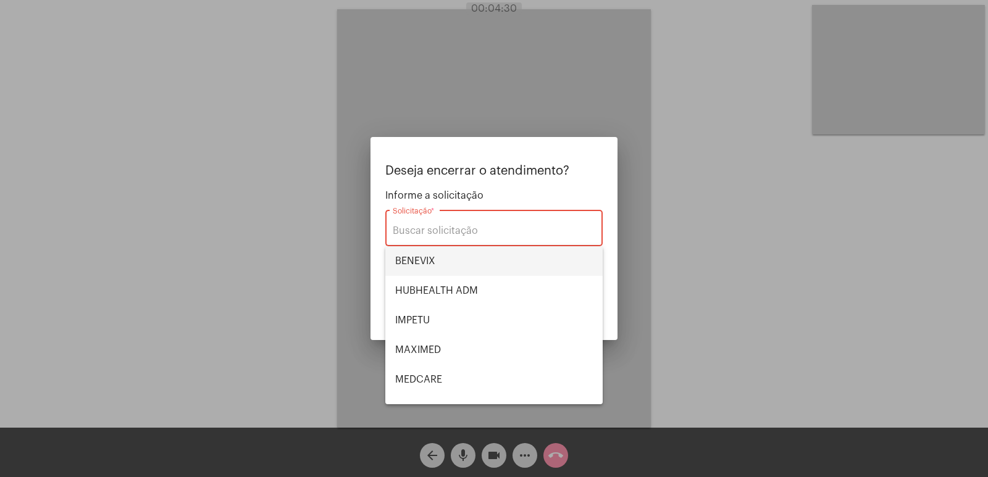
click at [465, 266] on span "BENEVIX" at bounding box center [494, 261] width 198 height 30
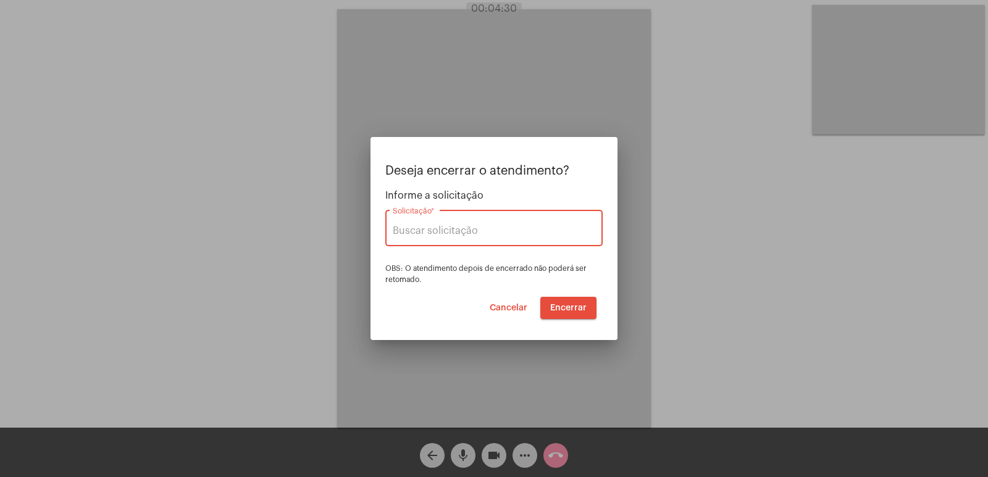
type input "BENEVIX"
click at [571, 317] on button "Encerrar" at bounding box center [568, 308] width 56 height 22
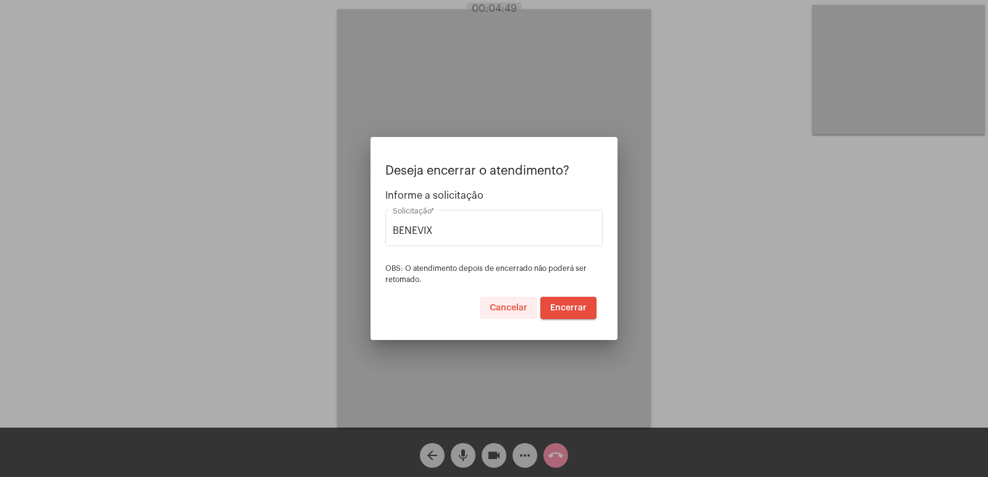
click at [490, 315] on button "Cancelar" at bounding box center [508, 308] width 57 height 22
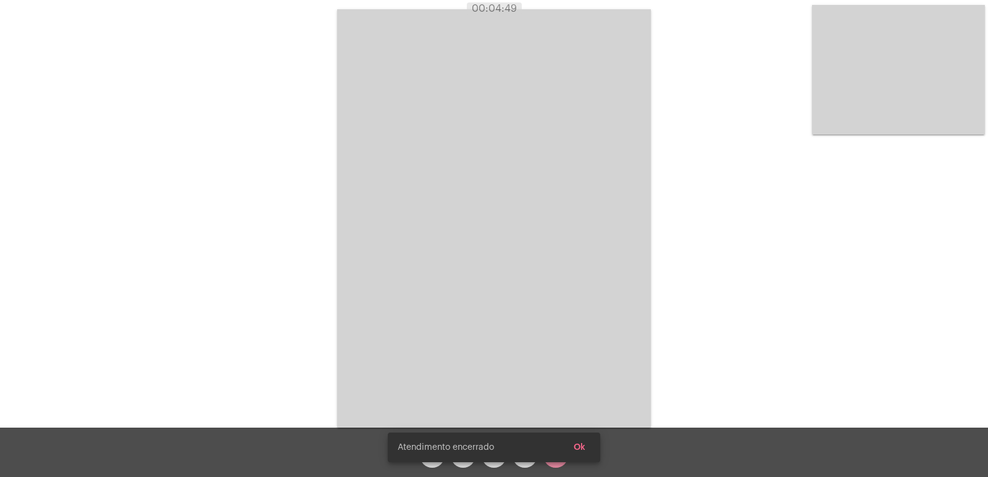
click at [588, 449] on button "Ok" at bounding box center [579, 448] width 31 height 22
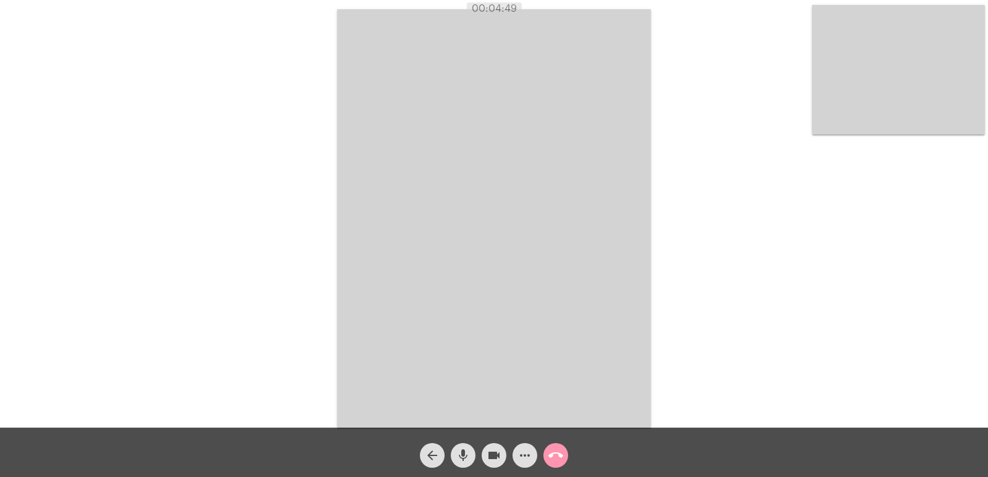
click at [454, 451] on button "mic" at bounding box center [463, 455] width 25 height 25
click at [491, 458] on mat-icon "videocam" at bounding box center [494, 455] width 15 height 15
click at [549, 456] on mat-icon "call_end" at bounding box center [555, 455] width 15 height 15
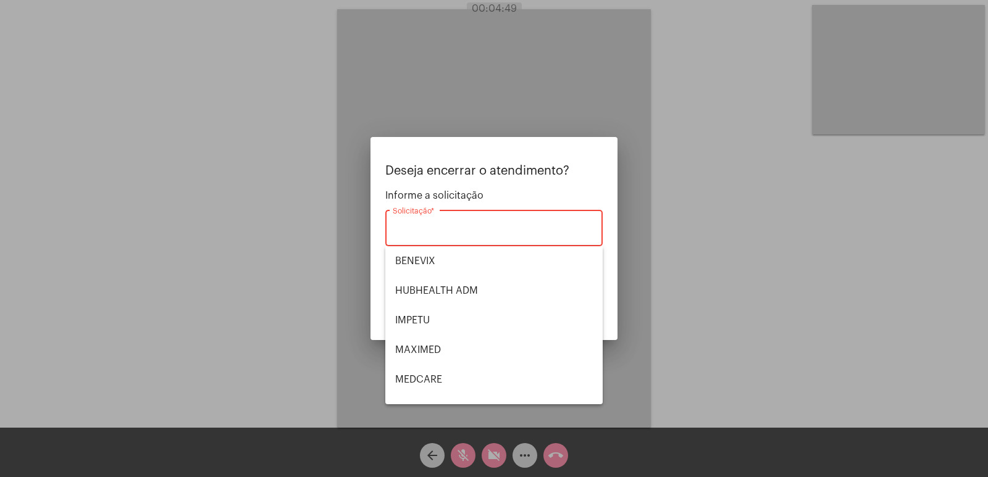
click at [451, 241] on div "Solicitação *" at bounding box center [494, 226] width 203 height 39
click at [443, 265] on span "BENEVIX" at bounding box center [494, 261] width 198 height 30
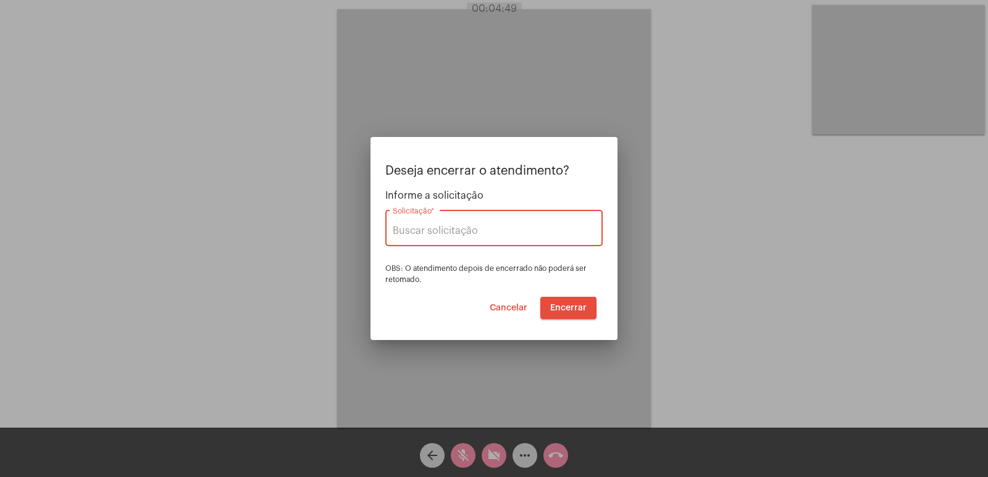
type input "BENEVIX"
click at [583, 309] on span "Encerrar" at bounding box center [568, 308] width 36 height 9
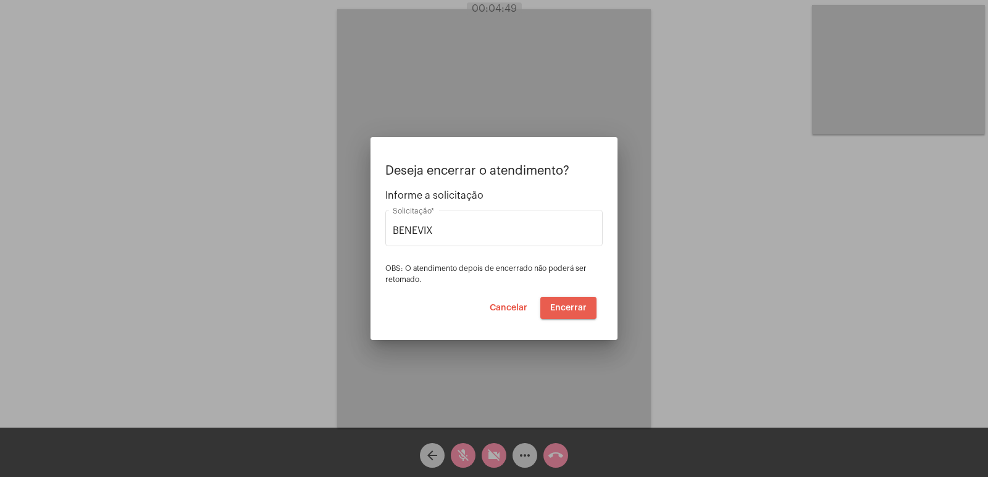
click at [583, 312] on button "Encerrar" at bounding box center [568, 308] width 56 height 22
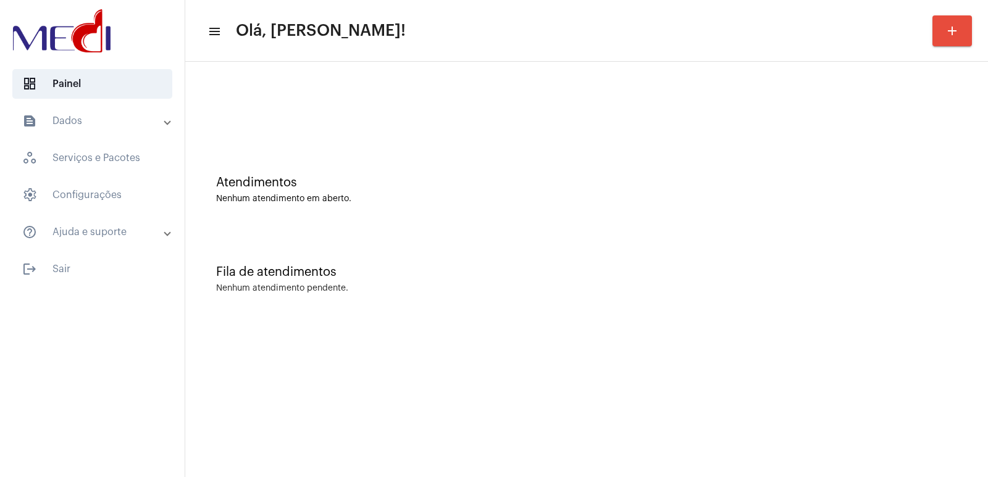
click at [546, 291] on div "Nenhum atendimento pendente." at bounding box center [586, 288] width 741 height 9
drag, startPoint x: 767, startPoint y: 245, endPoint x: 453, endPoint y: 12, distance: 390.6
click at [728, 216] on div "Atendimentos Nenhum atendimento em aberto. Fila de atendimentos Nenhum atendime…" at bounding box center [586, 193] width 790 height 250
click at [330, 138] on div at bounding box center [586, 103] width 790 height 71
click at [221, 2] on mat-toolbar "menu Olá, [PERSON_NAME]! add" at bounding box center [586, 31] width 803 height 62
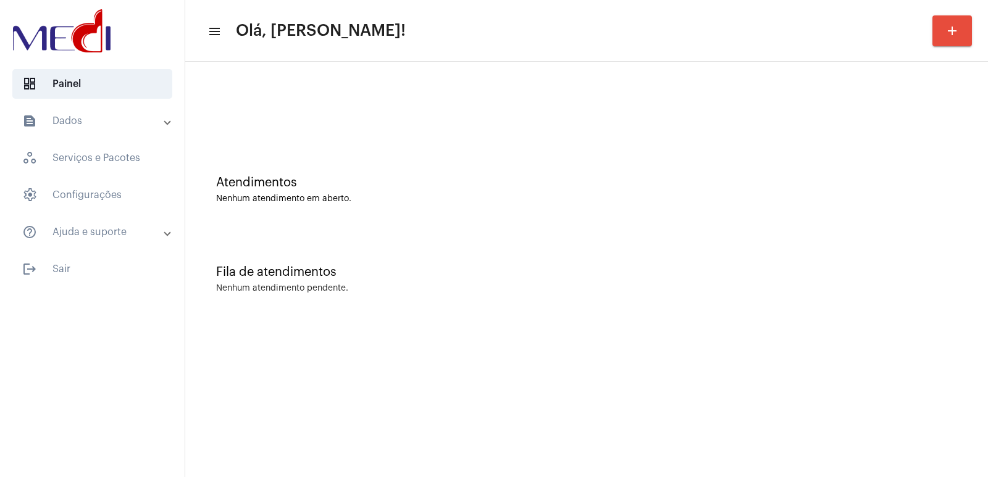
click at [654, 235] on div "Fila de atendimentos Nenhum atendimento pendente." at bounding box center [586, 273] width 790 height 90
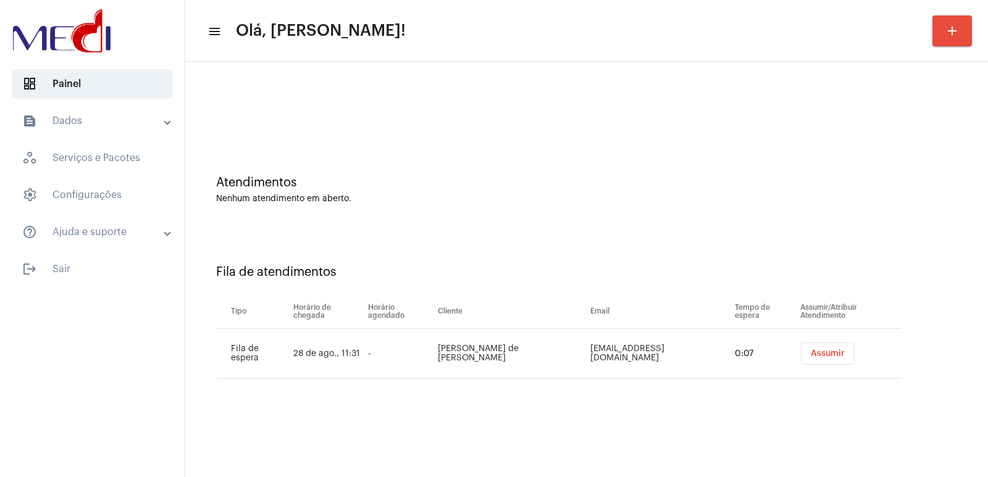
click at [811, 353] on span "Assumir" at bounding box center [828, 353] width 34 height 9
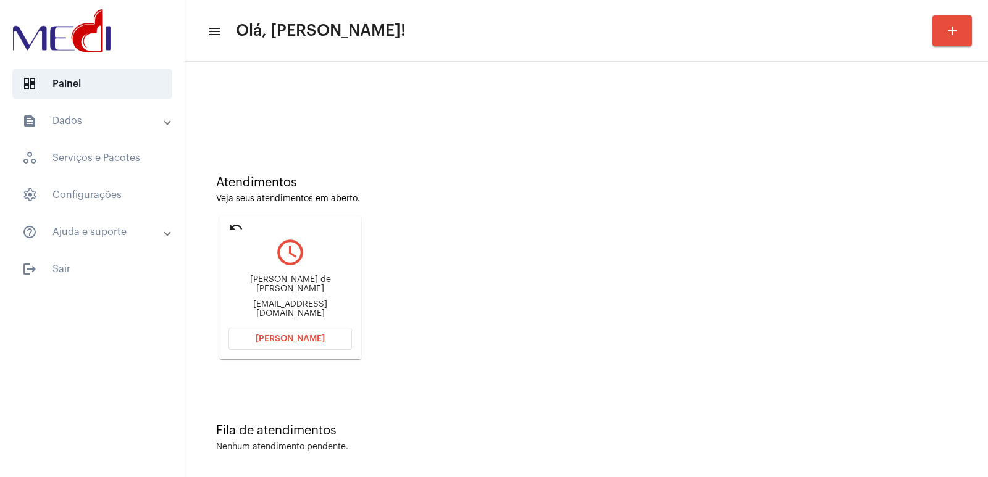
click at [280, 285] on div "Letícia de Jesus Coelho" at bounding box center [289, 284] width 123 height 19
copy div "Letícia de Jesus Coelho"
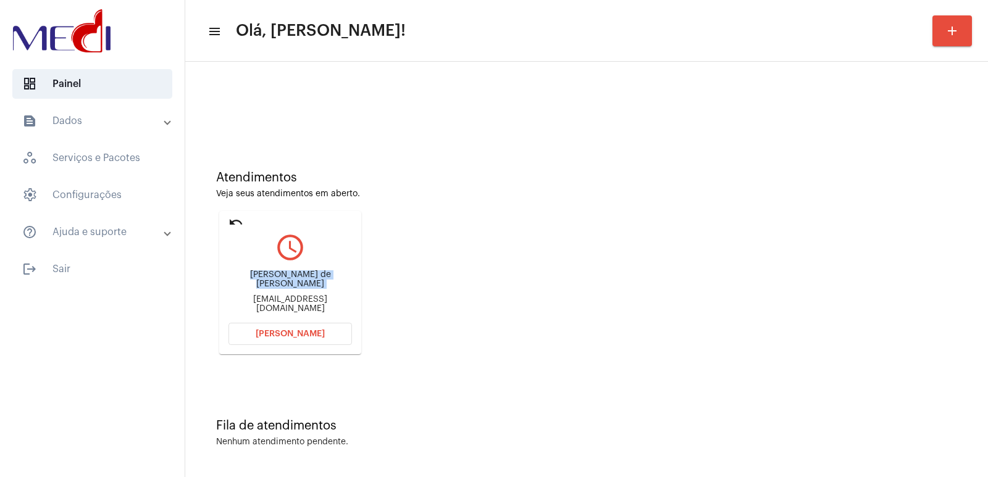
scroll to position [6, 0]
click at [283, 337] on span "[PERSON_NAME]" at bounding box center [290, 333] width 69 height 9
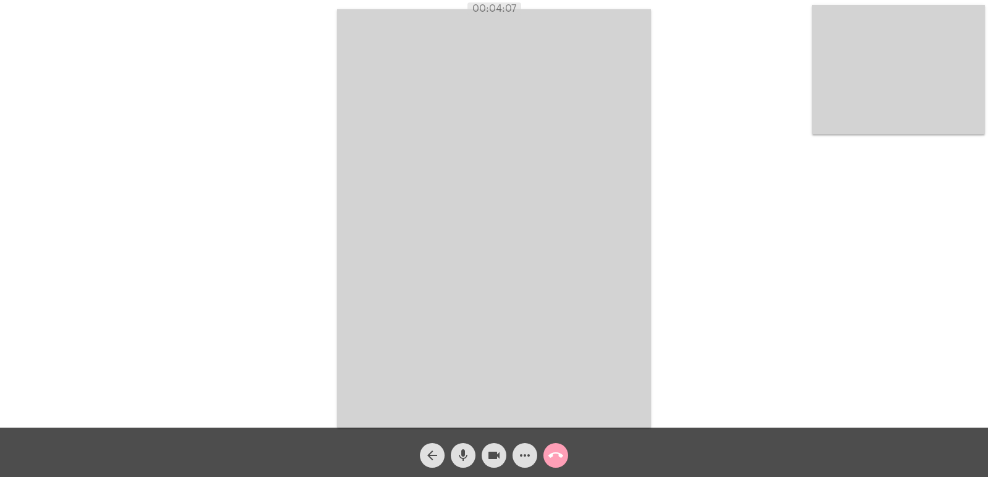
click at [559, 453] on mat-icon "call_end" at bounding box center [555, 455] width 15 height 15
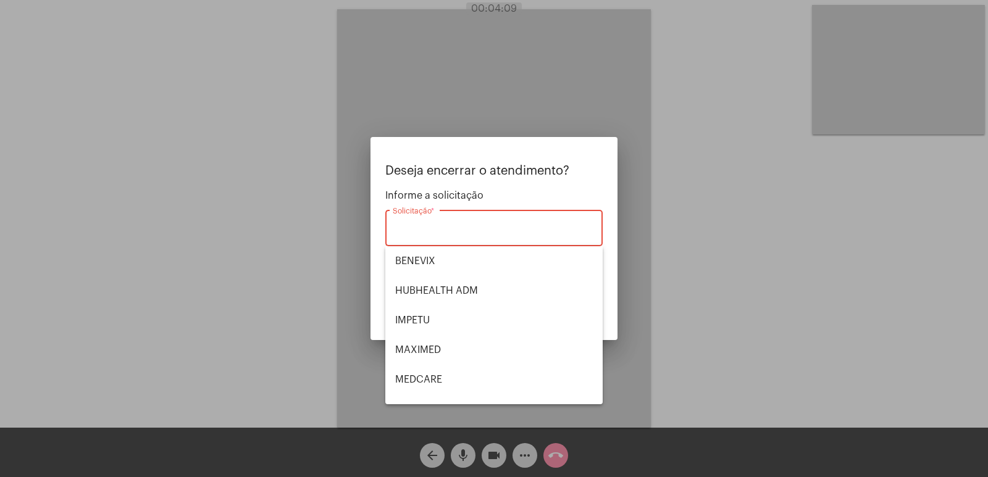
scroll to position [138, 0]
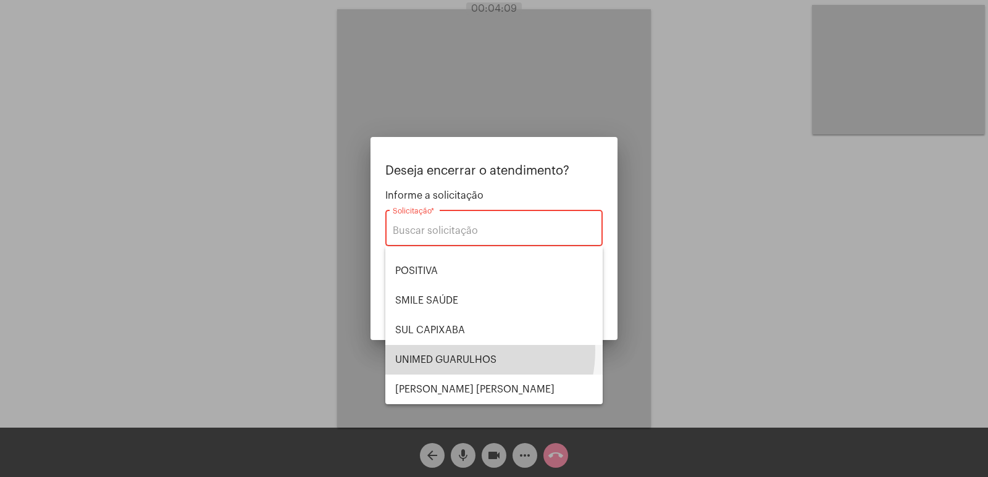
click at [450, 350] on span "UNIMED GUARULHOS" at bounding box center [494, 360] width 198 height 30
type input "UNIMED GUARULHOS"
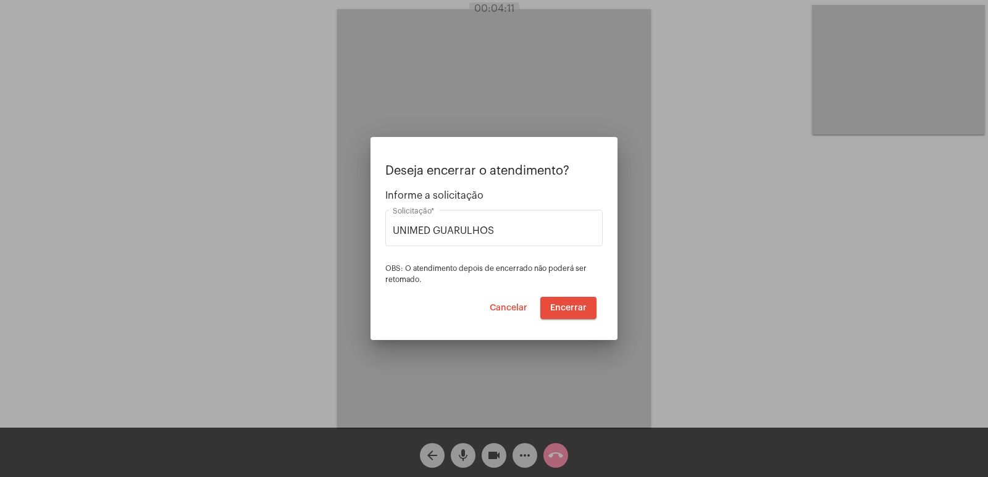
click at [561, 323] on mat-dialog-container "Deseja encerrar o atendimento? Informe a solicitação UNIMED GUARULHOS Solicitaç…" at bounding box center [493, 238] width 247 height 203
click at [564, 313] on button "Encerrar" at bounding box center [568, 308] width 56 height 22
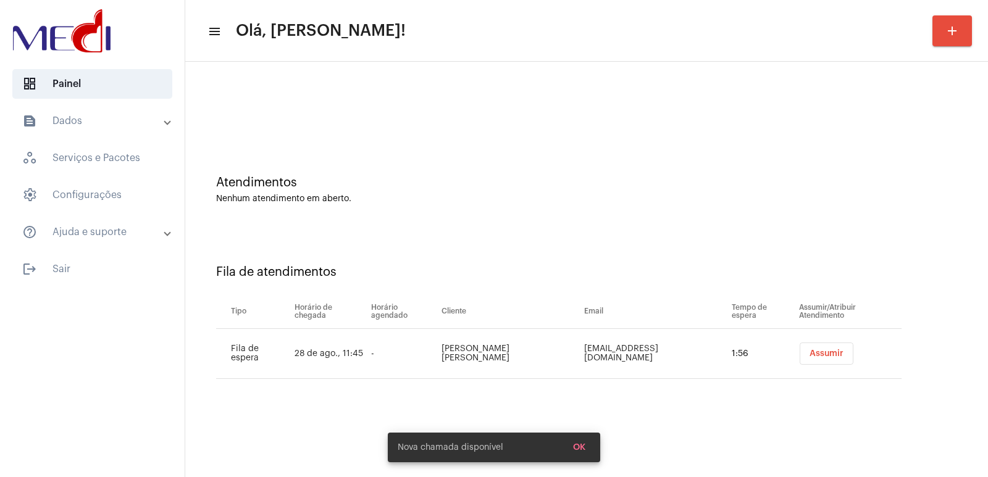
click at [814, 361] on button "Assumir" at bounding box center [827, 354] width 54 height 22
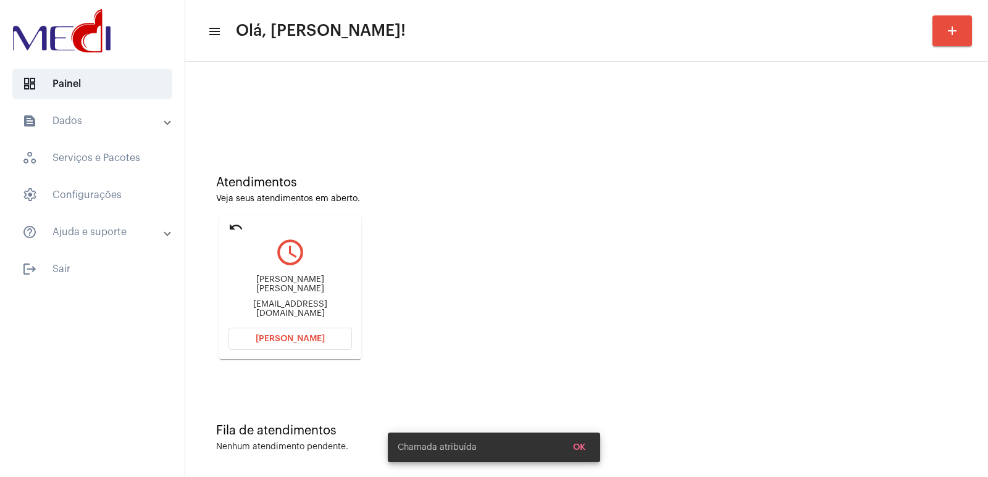
click at [295, 290] on div "[PERSON_NAME] [PERSON_NAME]" at bounding box center [289, 284] width 123 height 19
click at [295, 290] on div "Nadia cristina" at bounding box center [289, 284] width 123 height 19
copy div "Nadia cristina"
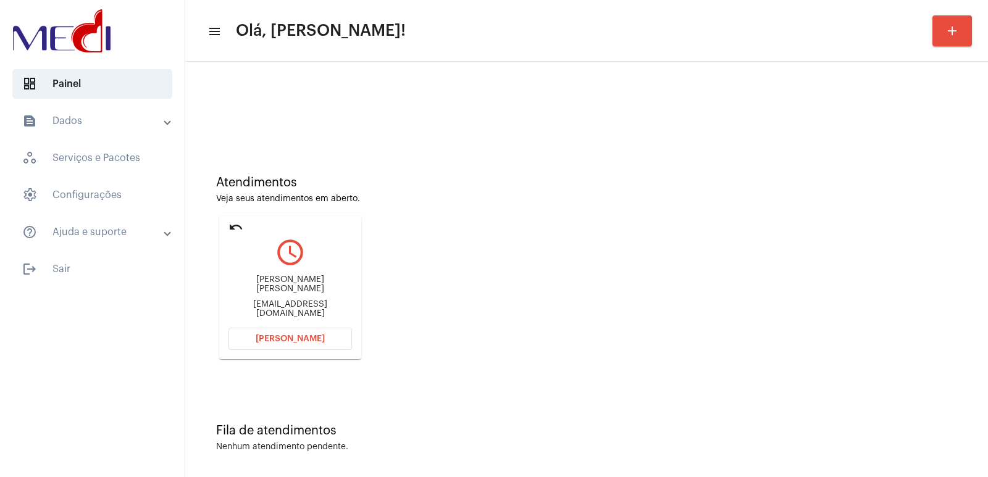
click at [269, 307] on div "Nadiacmoreira30@gmail.com" at bounding box center [289, 309] width 123 height 19
copy mat-card-content "Nadiacmoreira30@gmail.com Abrir Chamada"
click at [303, 341] on span "[PERSON_NAME]" at bounding box center [290, 339] width 69 height 9
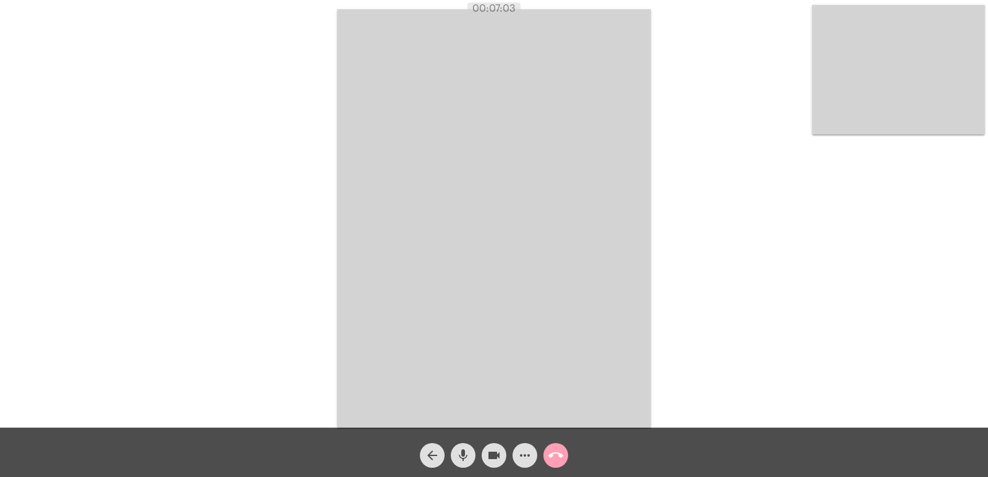
click at [555, 455] on mat-icon "call_end" at bounding box center [555, 455] width 15 height 15
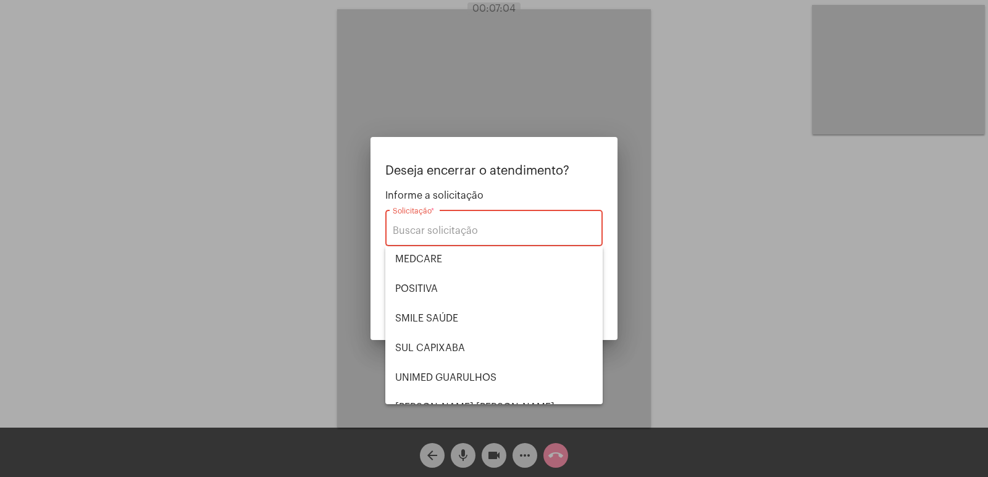
scroll to position [138, 0]
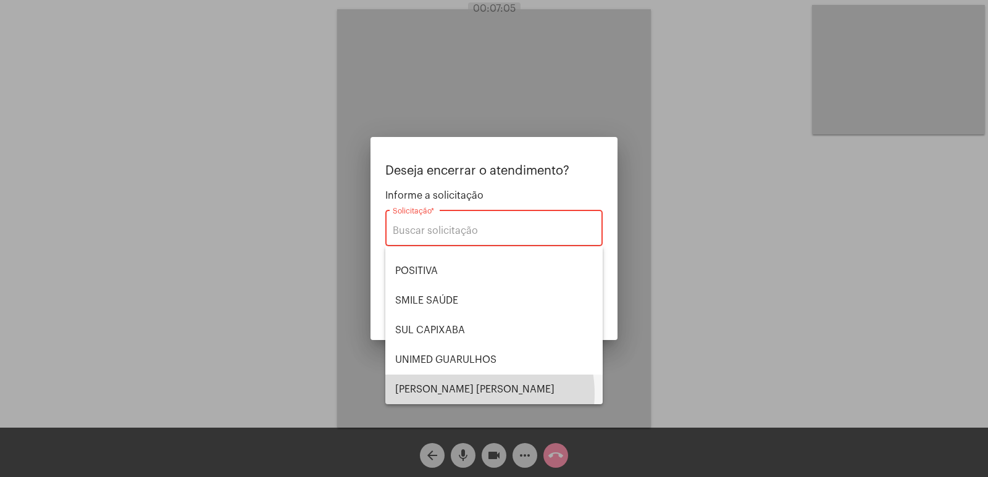
click at [468, 394] on span "[PERSON_NAME] [PERSON_NAME]" at bounding box center [494, 390] width 198 height 30
type input "[PERSON_NAME] [PERSON_NAME]"
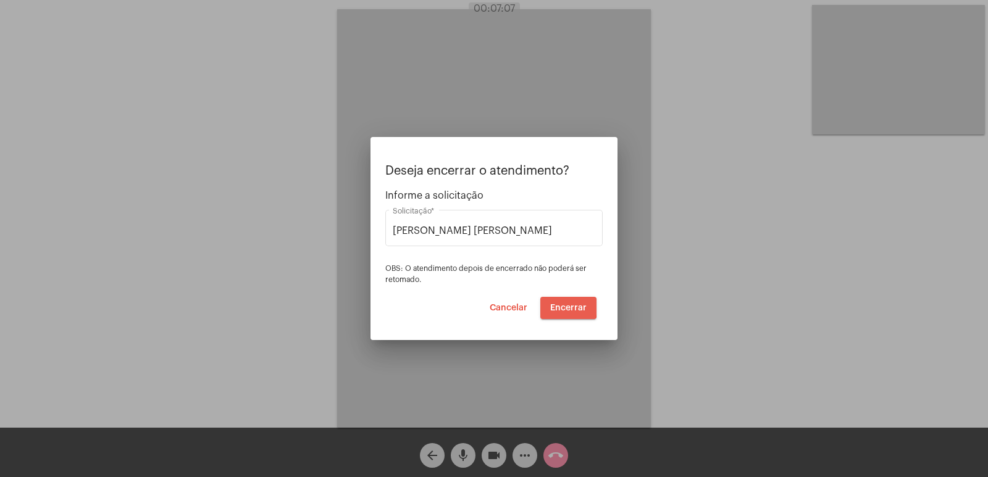
click at [562, 307] on span "Encerrar" at bounding box center [568, 308] width 36 height 9
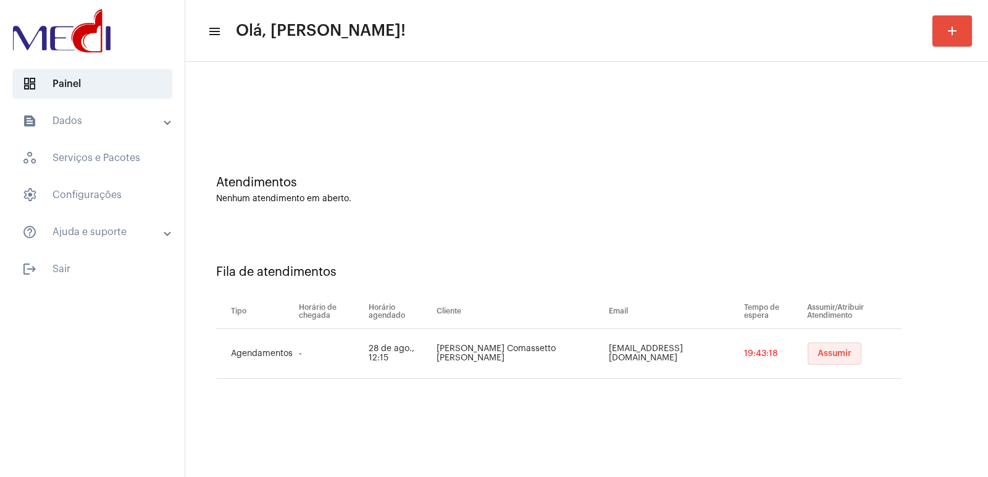
click at [817, 354] on span "Assumir" at bounding box center [834, 353] width 34 height 9
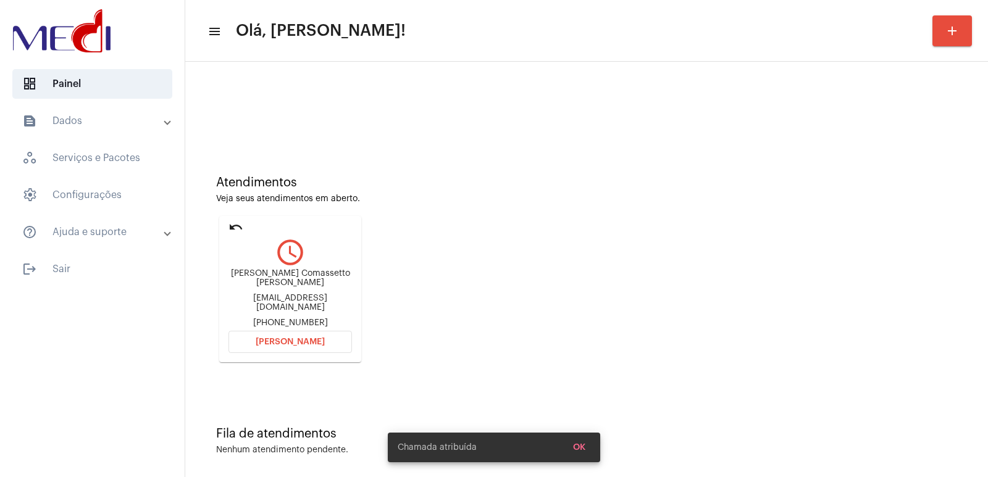
click at [280, 275] on div "[PERSON_NAME] Comassetto [PERSON_NAME] [EMAIL_ADDRESS][DOMAIN_NAME] [PHONE_NUMB…" at bounding box center [289, 298] width 123 height 59
click at [280, 275] on div "Caroline Comassetto Bianchi caroll_bianchi@hotmail.com +5549 988077025" at bounding box center [289, 298] width 123 height 59
copy div "Caroline Comassetto Bianchi"
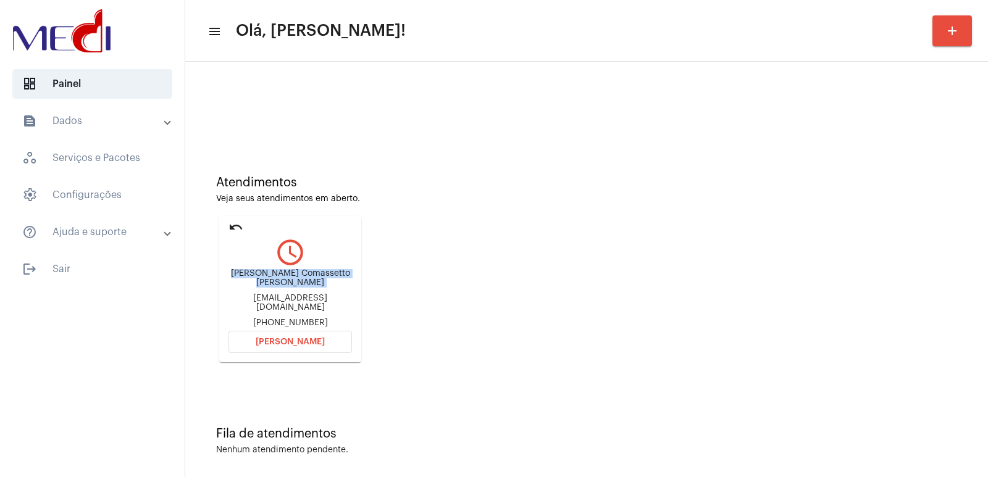
click at [306, 343] on button "Abrir Chamada" at bounding box center [289, 342] width 123 height 22
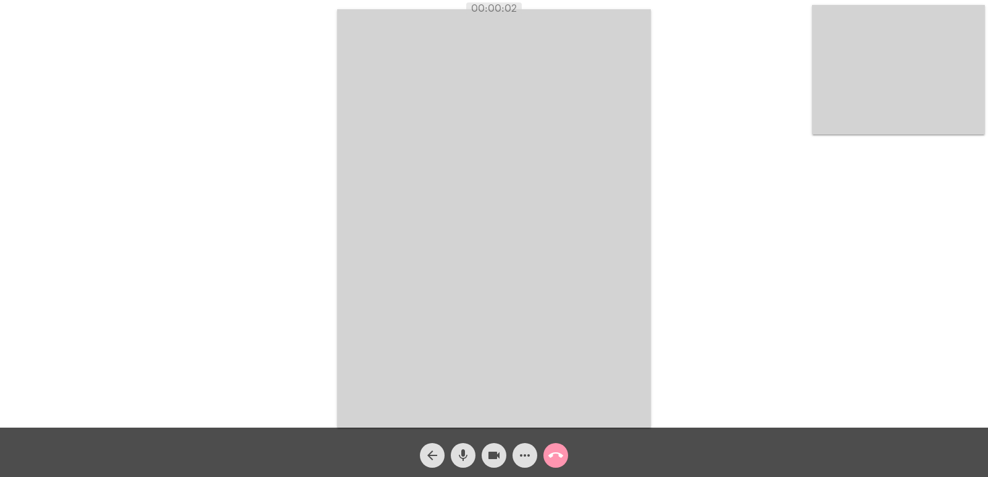
click at [469, 456] on mat-icon "mic" at bounding box center [463, 455] width 15 height 15
click at [470, 456] on mat-icon "mic_off" at bounding box center [463, 455] width 15 height 15
click at [554, 461] on mat-icon "call_end" at bounding box center [555, 455] width 15 height 15
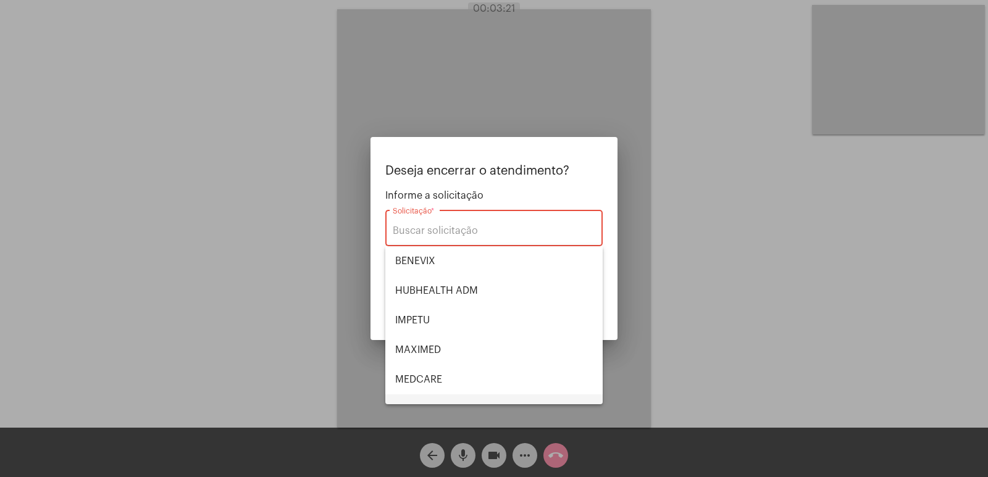
scroll to position [124, 0]
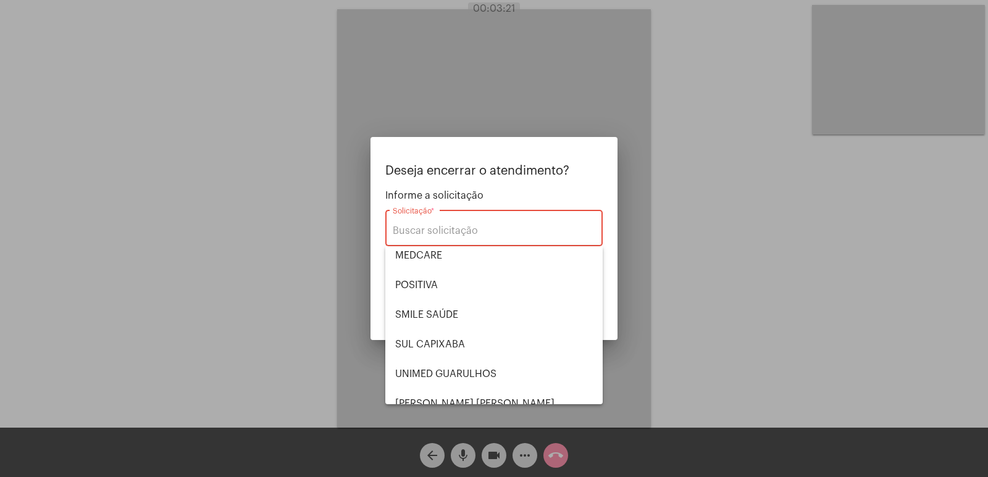
click at [437, 152] on span "BENEVIX" at bounding box center [494, 137] width 198 height 30
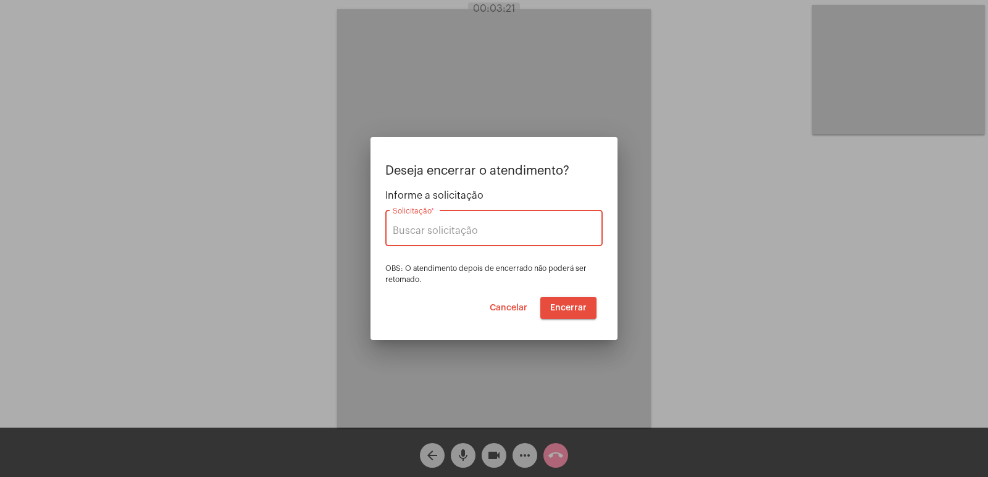
type input "BENEVIX"
click at [580, 304] on span "Encerrar" at bounding box center [568, 308] width 36 height 9
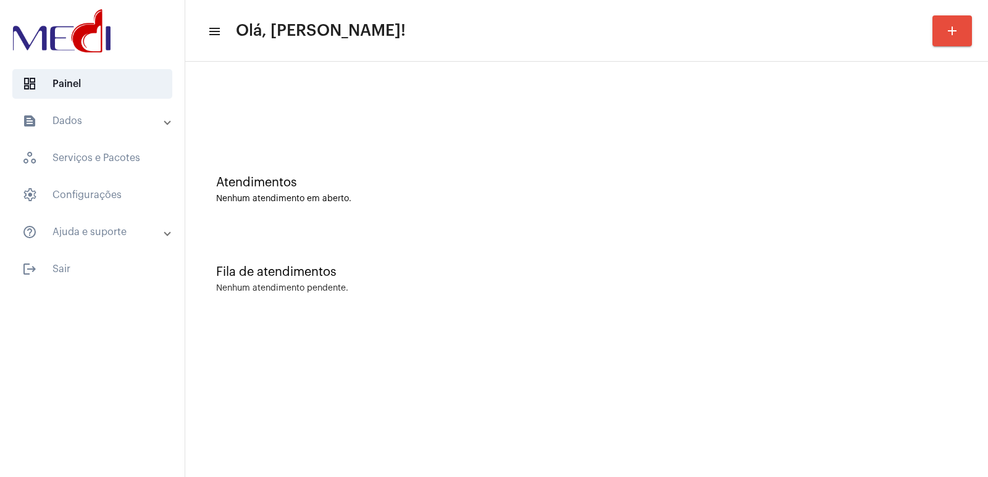
click at [724, 241] on div "Fila de atendimentos Nenhum atendimento pendente." at bounding box center [586, 273] width 790 height 90
click at [737, 257] on div "Fila de atendimentos Nenhum atendimento pendente." at bounding box center [586, 273] width 790 height 90
drag, startPoint x: 280, startPoint y: 464, endPoint x: 278, endPoint y: 474, distance: 10.0
click at [278, 470] on mat-sidenav-content "menu Olá, [PERSON_NAME]! add Atendimentos Nenhum atendimento em aberto. Fila de…" at bounding box center [586, 238] width 803 height 477
click at [701, 167] on div "Atendimentos Nenhum atendimento em aberto." at bounding box center [586, 184] width 790 height 90
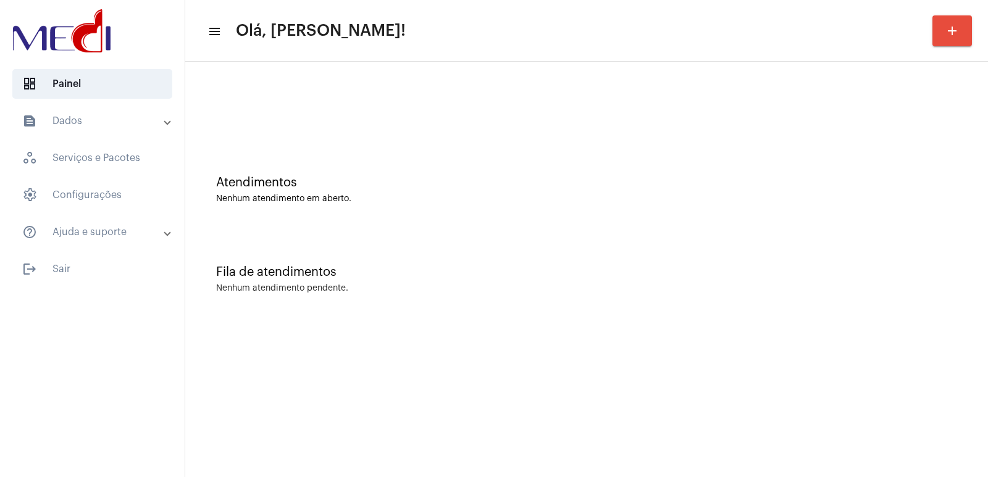
click at [629, 227] on div "Atendimentos Nenhum atendimento em aberto." at bounding box center [586, 184] width 790 height 90
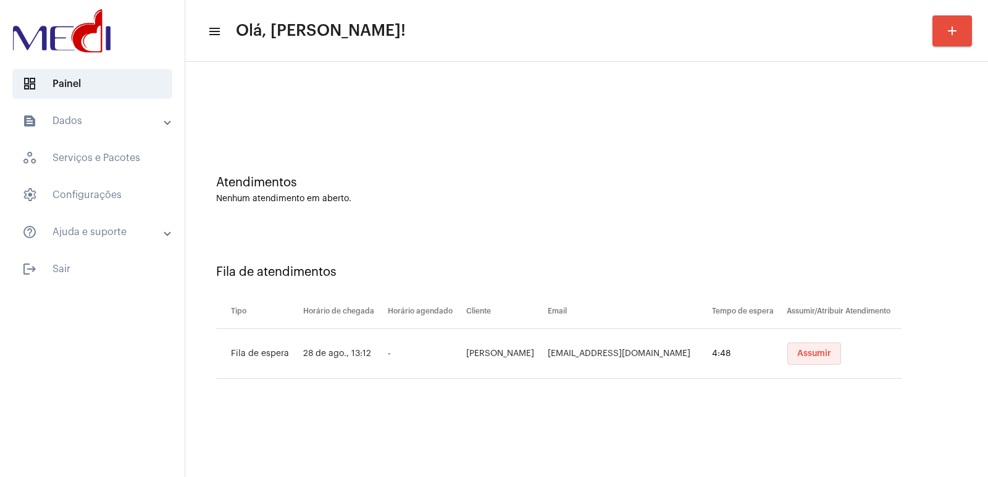
click at [797, 354] on span "Assumir" at bounding box center [814, 353] width 34 height 9
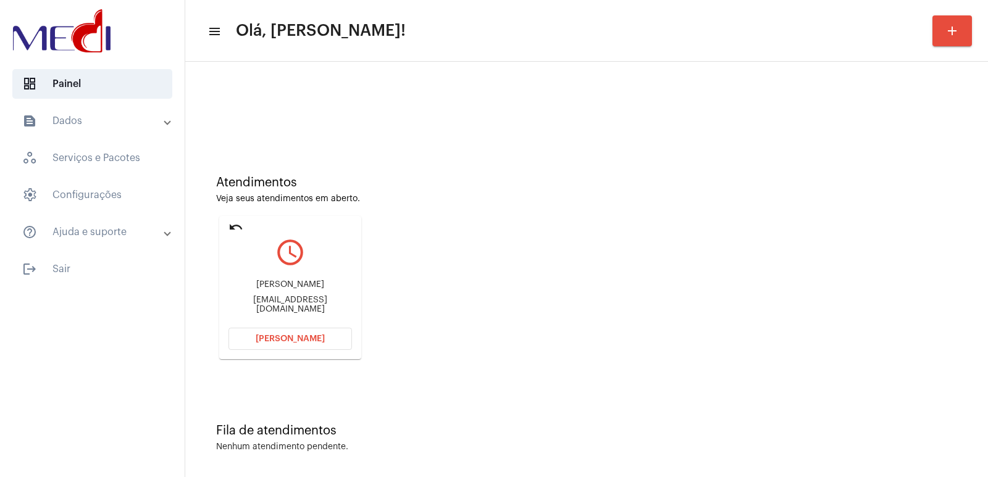
click at [312, 274] on div "[PERSON_NAME] [PERSON_NAME][EMAIL_ADDRESS][DOMAIN_NAME]" at bounding box center [289, 297] width 123 height 56
click at [303, 282] on div "[PERSON_NAME] [PERSON_NAME][EMAIL_ADDRESS][DOMAIN_NAME]" at bounding box center [289, 297] width 123 height 56
click at [303, 282] on div "Michel Santos michelsat@hotmail.com" at bounding box center [289, 297] width 123 height 56
click at [303, 285] on div "Michel Santos michelsat@hotmail.com" at bounding box center [289, 297] width 123 height 56
click at [303, 285] on div "Michel Santos" at bounding box center [289, 284] width 123 height 9
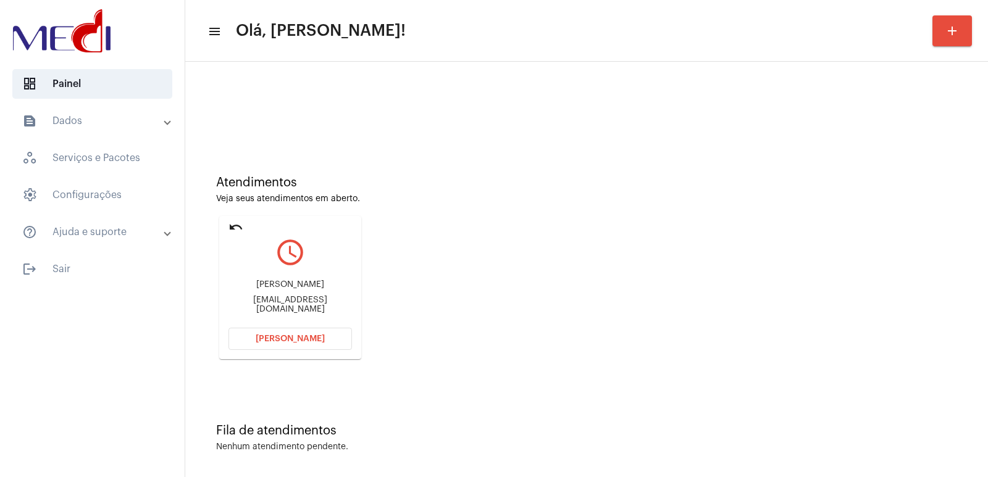
click at [314, 331] on button "[PERSON_NAME]" at bounding box center [289, 339] width 123 height 22
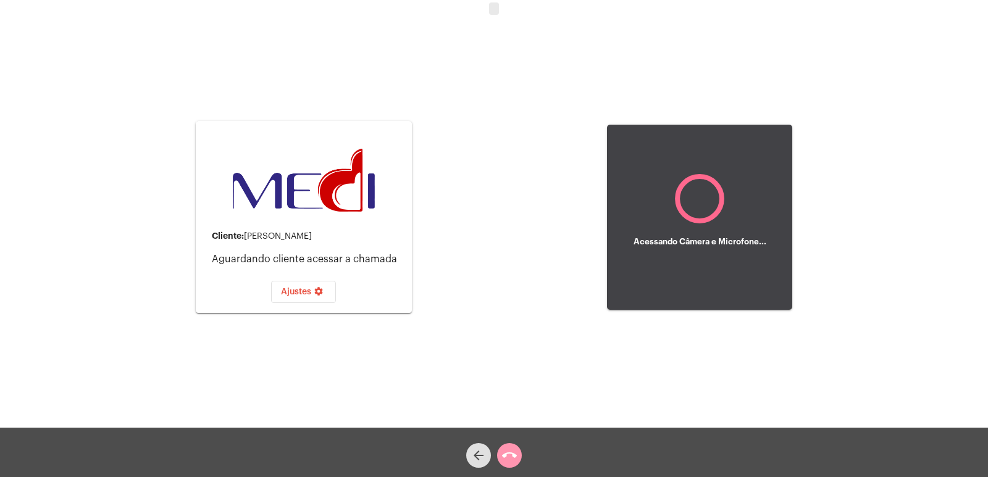
click at [271, 234] on div "Cliente: Michel Santos" at bounding box center [307, 237] width 190 height 10
click at [271, 235] on div "Cliente: Michel Santos" at bounding box center [307, 237] width 190 height 10
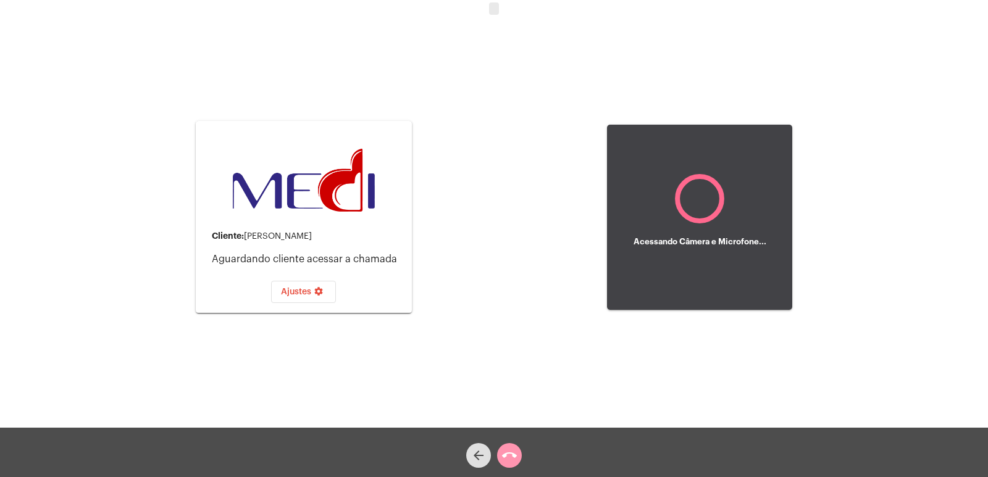
click at [271, 235] on div "Cliente: Michel Santos" at bounding box center [307, 237] width 190 height 10
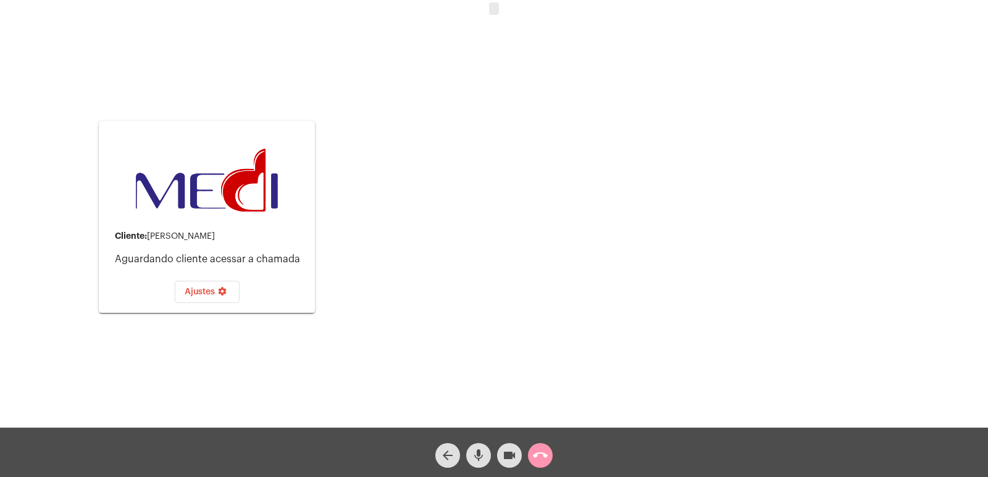
click at [271, 235] on div "Cliente: Michel Santos" at bounding box center [210, 237] width 190 height 10
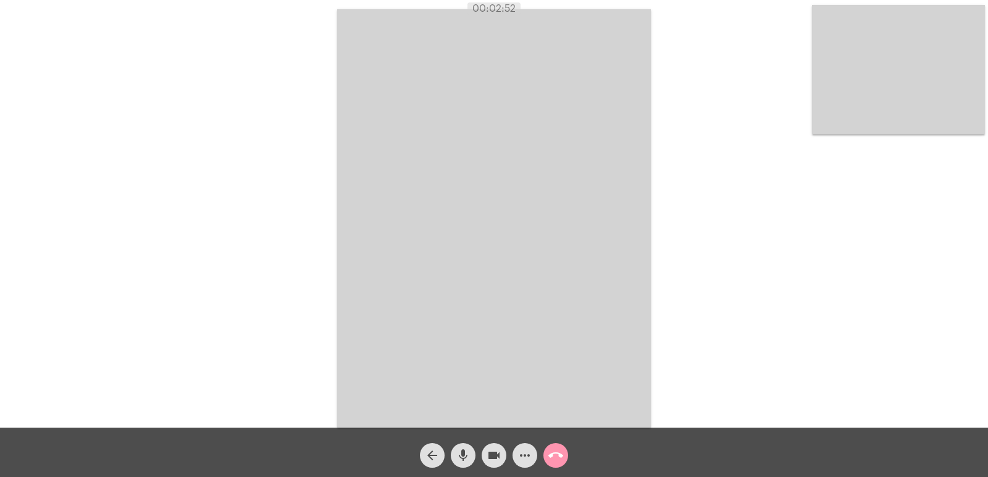
click at [555, 454] on mat-icon "call_end" at bounding box center [555, 455] width 15 height 15
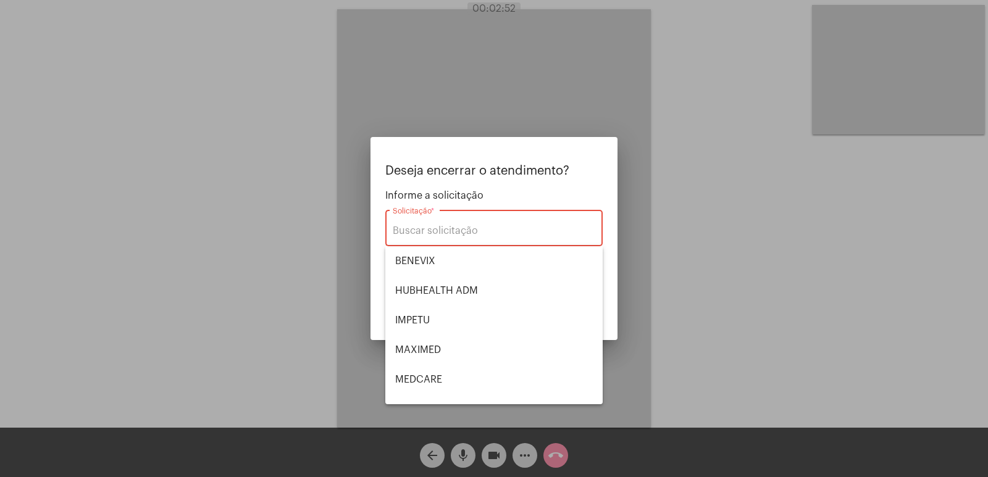
click at [449, 219] on div "Solicitação *" at bounding box center [494, 226] width 203 height 39
click at [424, 283] on span "HUBHEALTH ADM" at bounding box center [494, 291] width 198 height 30
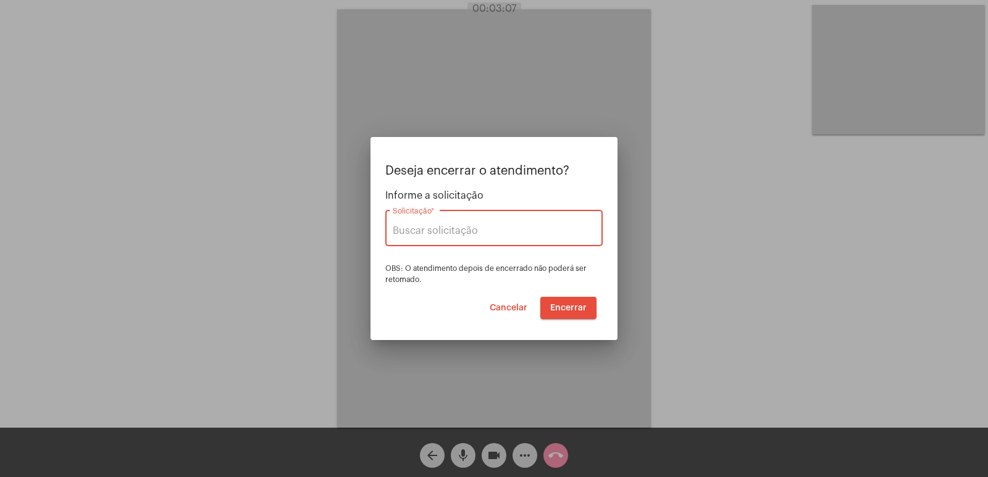
type input "HUBHEALTH ADM"
click at [581, 306] on span "Encerrar" at bounding box center [568, 308] width 36 height 9
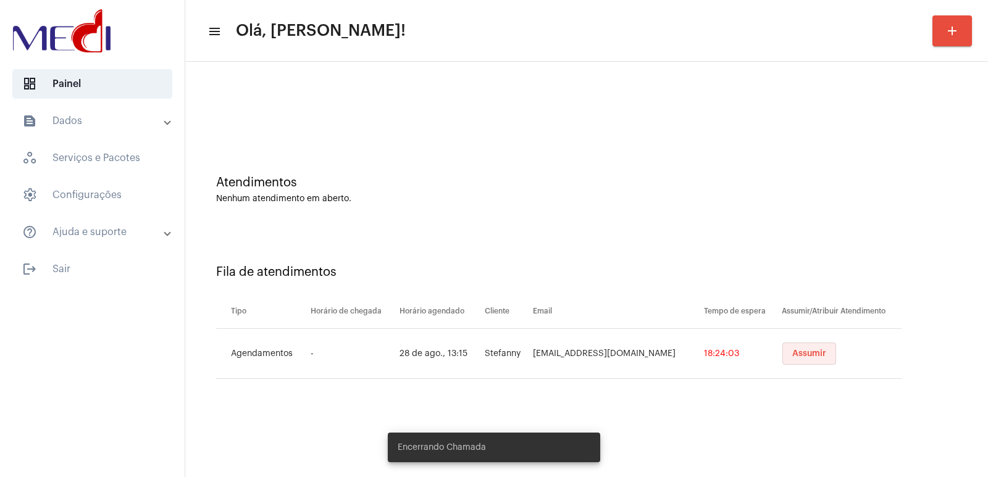
click at [805, 350] on span "Assumir" at bounding box center [809, 353] width 34 height 9
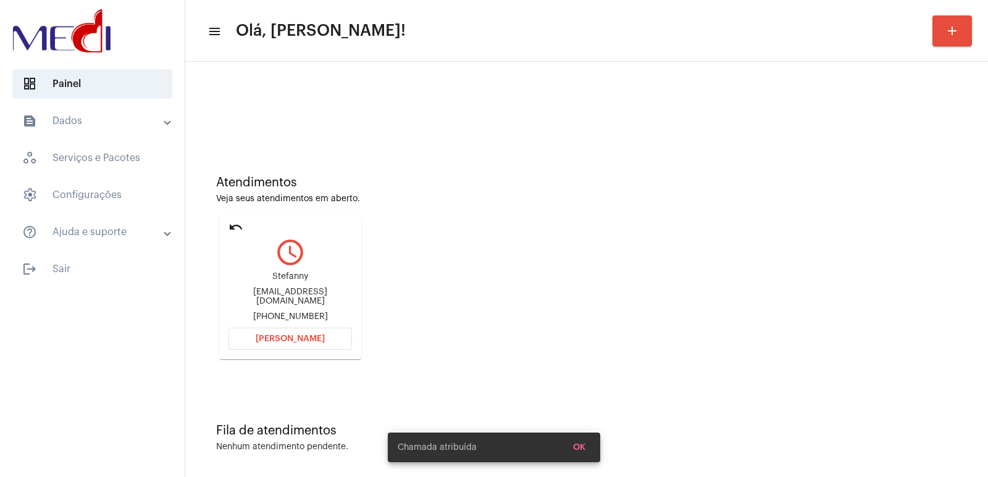
click at [273, 278] on div "Stefanny" at bounding box center [289, 276] width 123 height 9
click at [283, 282] on div "Stefanny" at bounding box center [289, 276] width 123 height 9
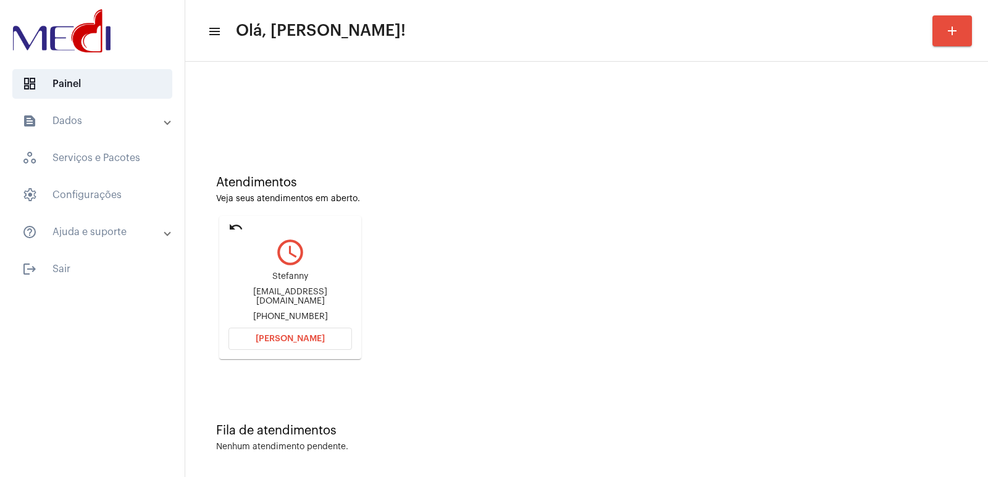
drag, startPoint x: 280, startPoint y: 302, endPoint x: 288, endPoint y: 280, distance: 23.3
click at [284, 295] on div "Stefanny stefannybernardo@outlook.com +5519993309890" at bounding box center [289, 297] width 123 height 56
click at [288, 280] on div "Stefanny" at bounding box center [289, 276] width 123 height 9
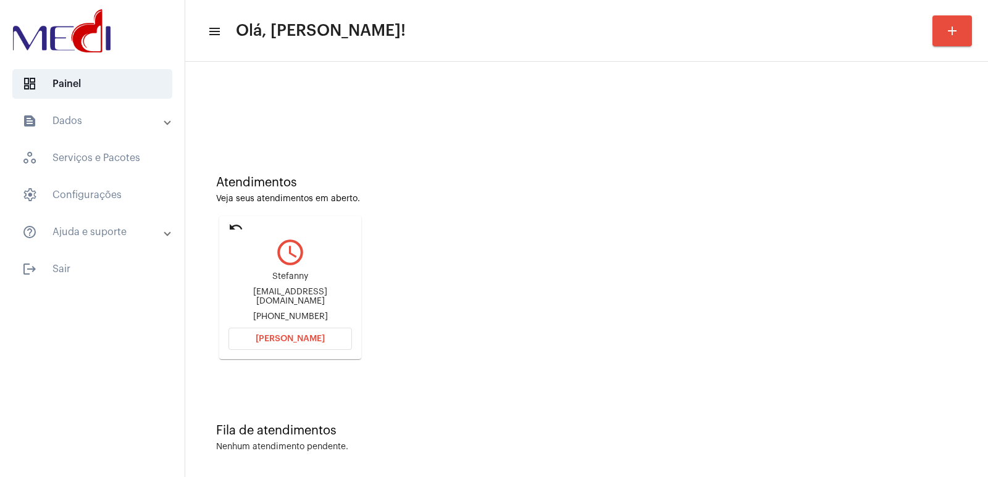
copy div "Stefanny"
click at [298, 339] on span "Abrir Chamada" at bounding box center [290, 339] width 69 height 9
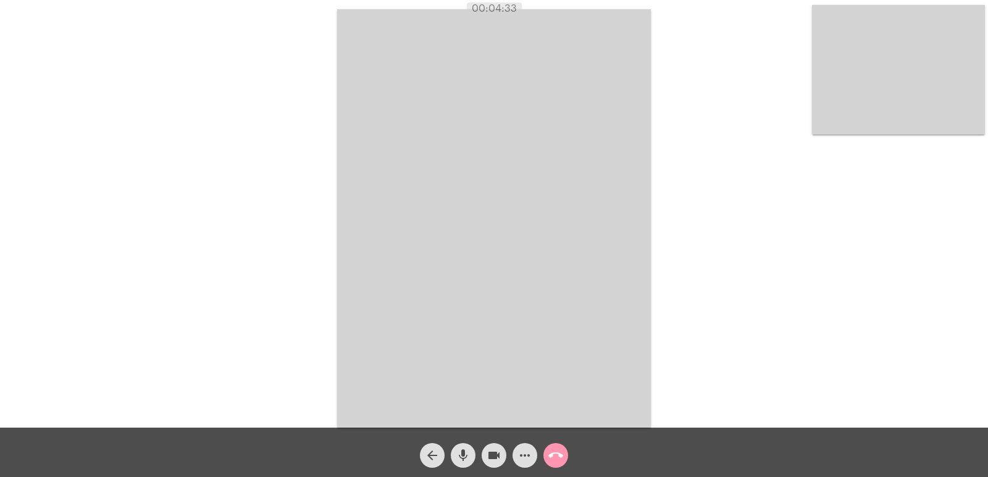
click at [541, 453] on div "call_end" at bounding box center [555, 452] width 31 height 31
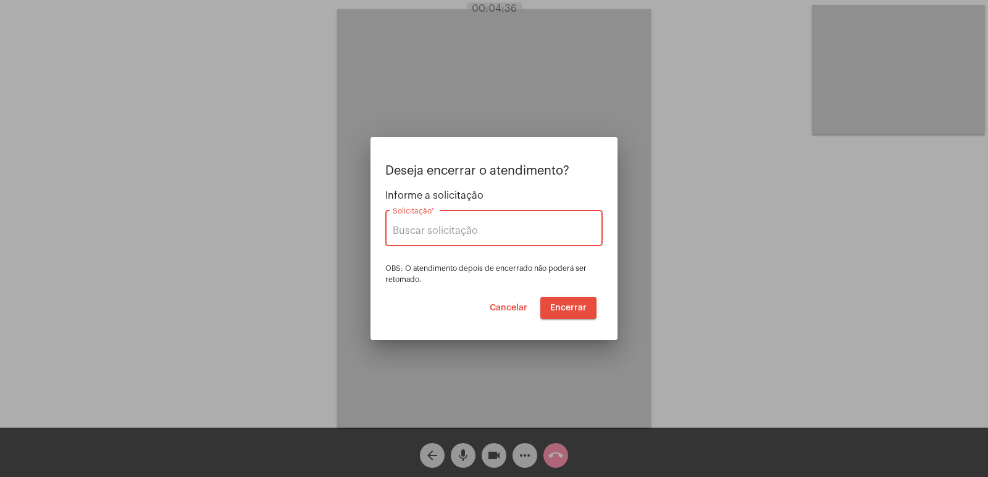
type input "VERA CRUZ"
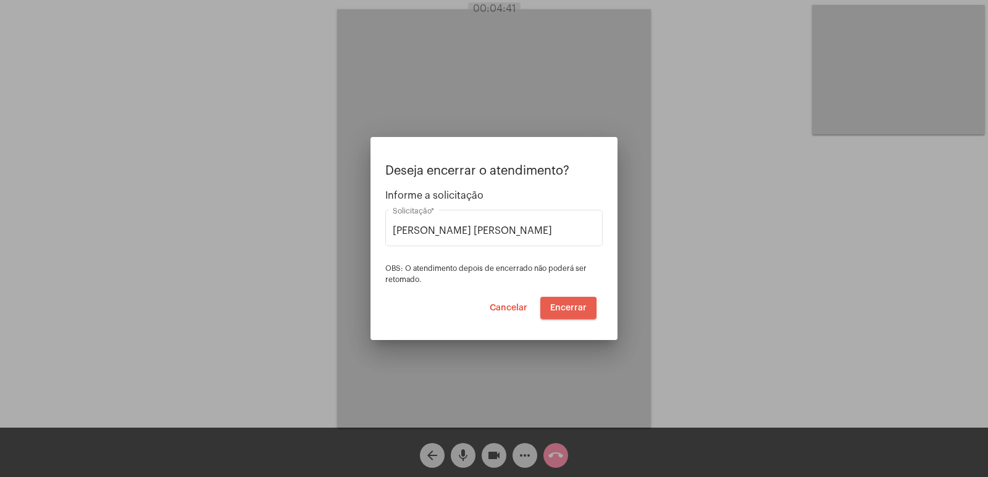
click at [559, 309] on span "Encerrar" at bounding box center [568, 308] width 36 height 9
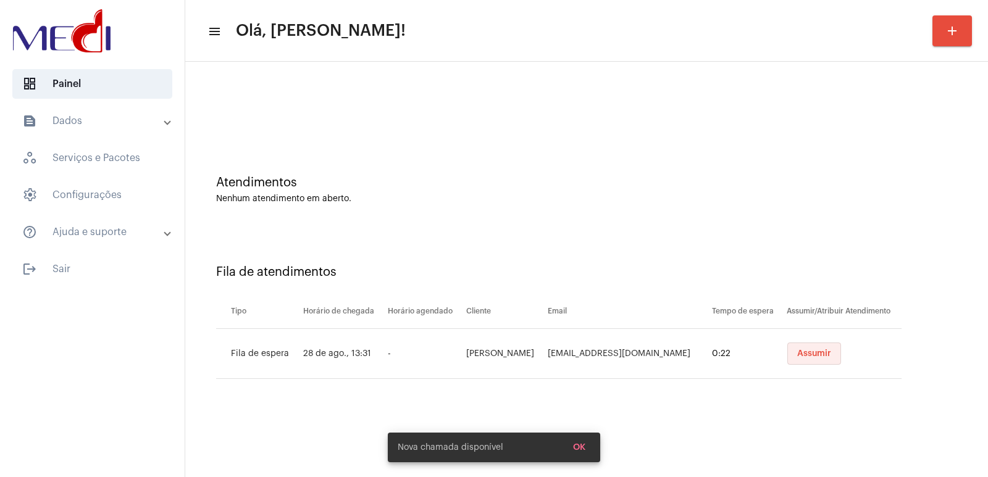
click at [802, 362] on button "Assumir" at bounding box center [814, 354] width 54 height 22
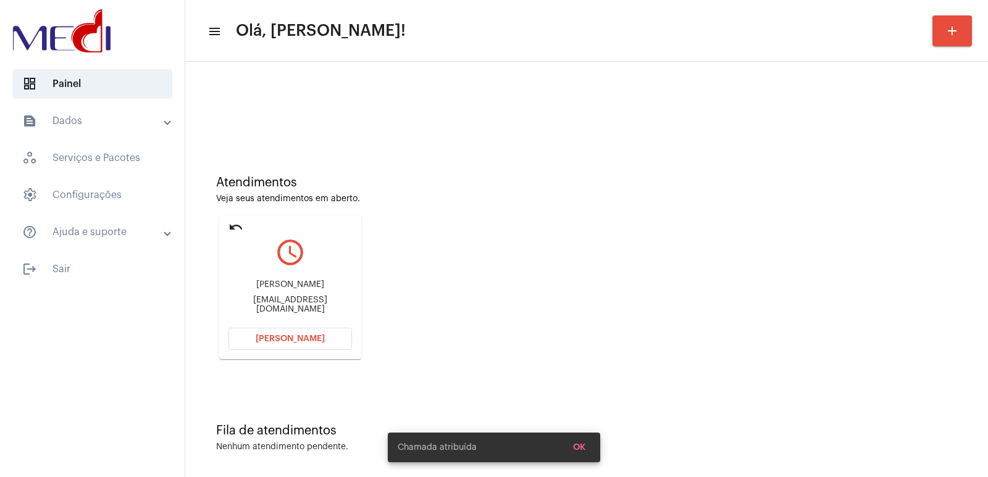
click at [268, 295] on div "Wesley Sampaio Oliveira OliveiraWesley2000@gmail.com" at bounding box center [289, 297] width 123 height 56
click at [269, 290] on div "Wesley Sampaio Oliveira" at bounding box center [289, 284] width 123 height 9
copy div "Wesley Sampaio Oliveira"
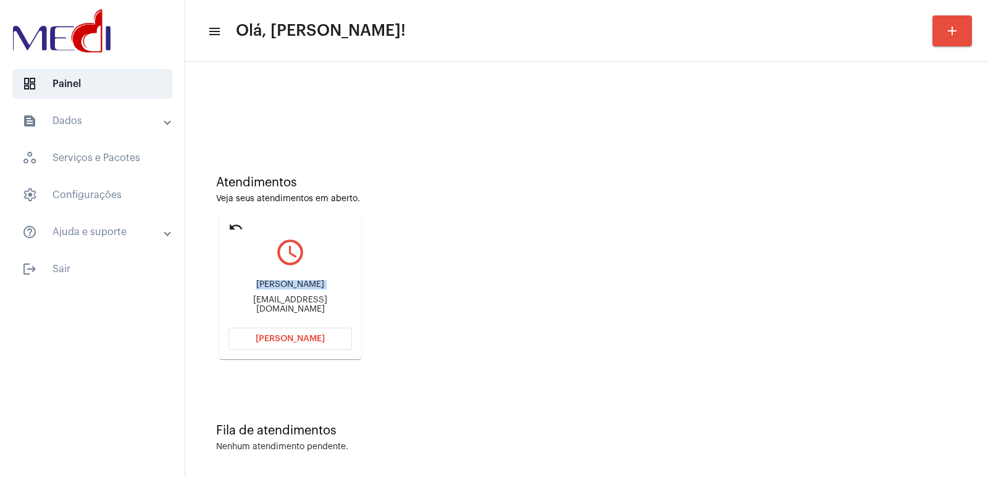
click at [339, 332] on button "Abrir Chamada" at bounding box center [289, 339] width 123 height 22
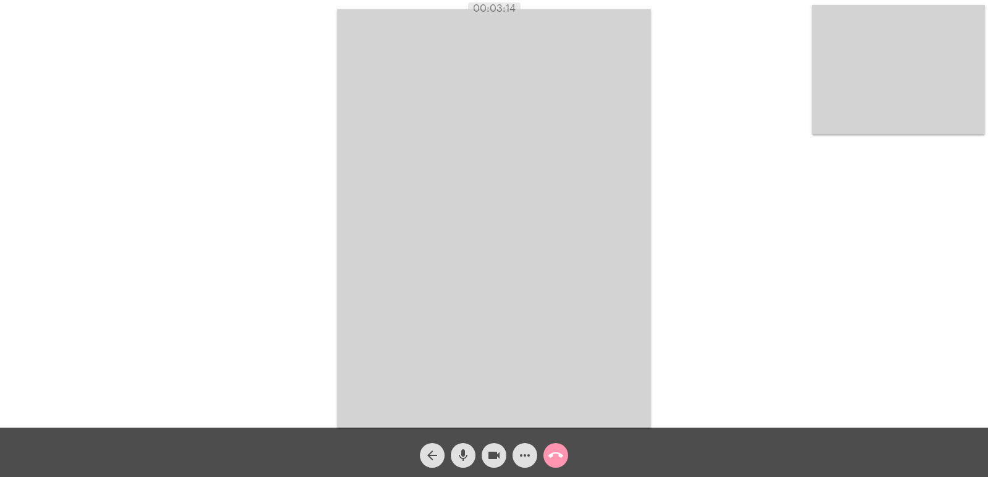
click at [557, 456] on mat-icon "call_end" at bounding box center [555, 455] width 15 height 15
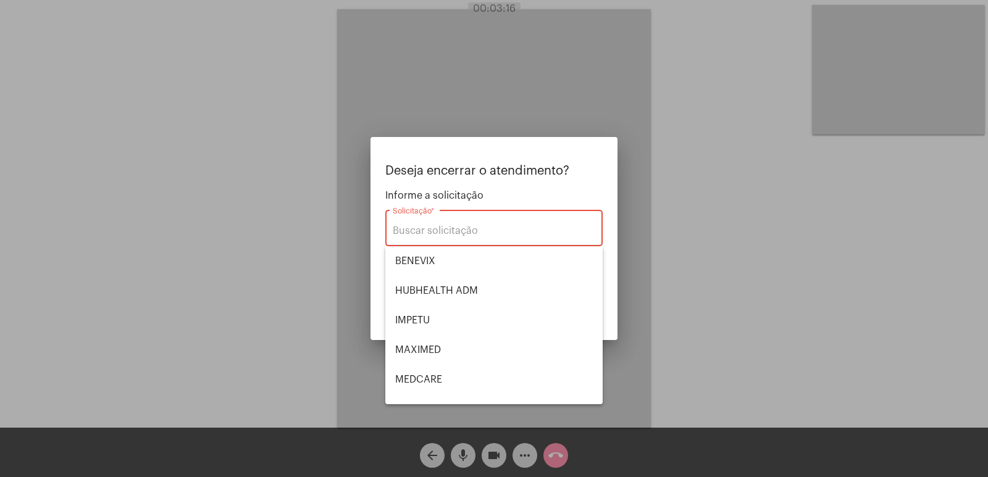
scroll to position [138, 0]
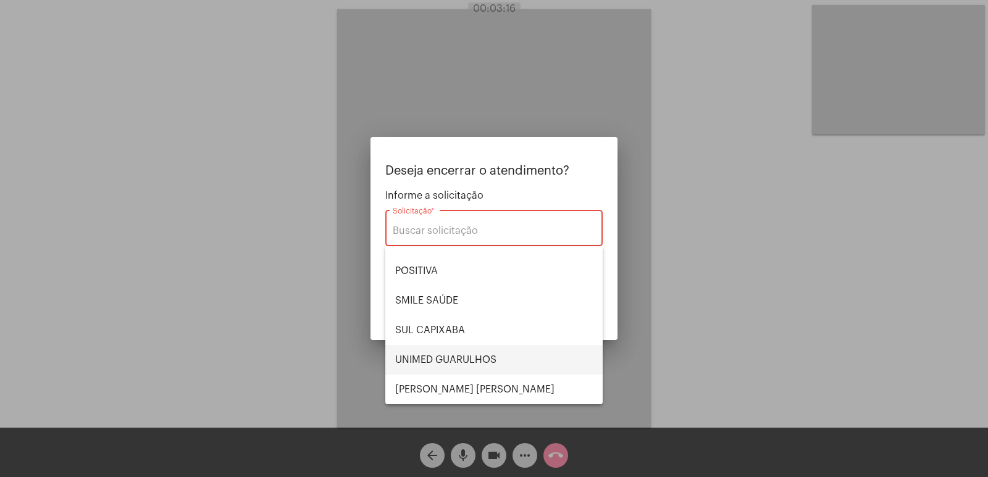
click at [461, 368] on span "UNIMED GUARULHOS" at bounding box center [494, 360] width 198 height 30
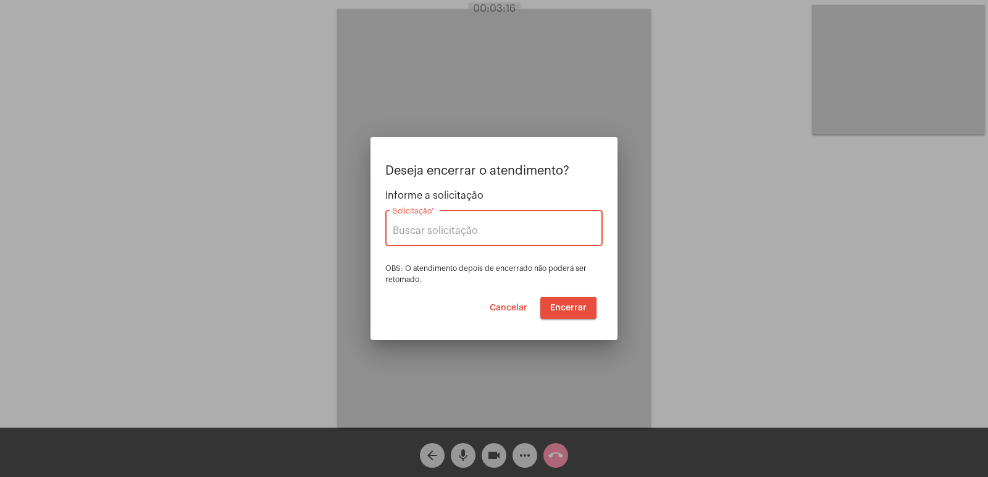
type input "UNIMED GUARULHOS"
click at [579, 319] on mat-dialog-container "Deseja encerrar o atendimento? Informe a solicitação UNIMED GUARULHOS Solicitaç…" at bounding box center [493, 238] width 247 height 203
click at [576, 314] on button "Encerrar" at bounding box center [568, 308] width 56 height 22
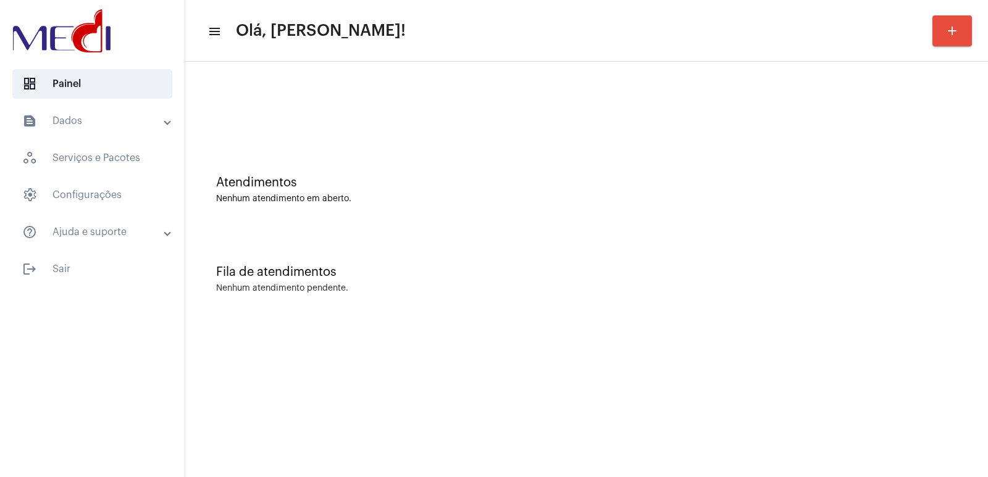
click at [485, 151] on div "Atendimentos Nenhum atendimento em aberto." at bounding box center [586, 184] width 790 height 90
drag, startPoint x: 485, startPoint y: 151, endPoint x: 349, endPoint y: 132, distance: 137.2
click at [349, 132] on div at bounding box center [586, 103] width 790 height 71
click at [750, 283] on div "Fila de atendimentos Nenhum atendimento pendente." at bounding box center [586, 273] width 790 height 90
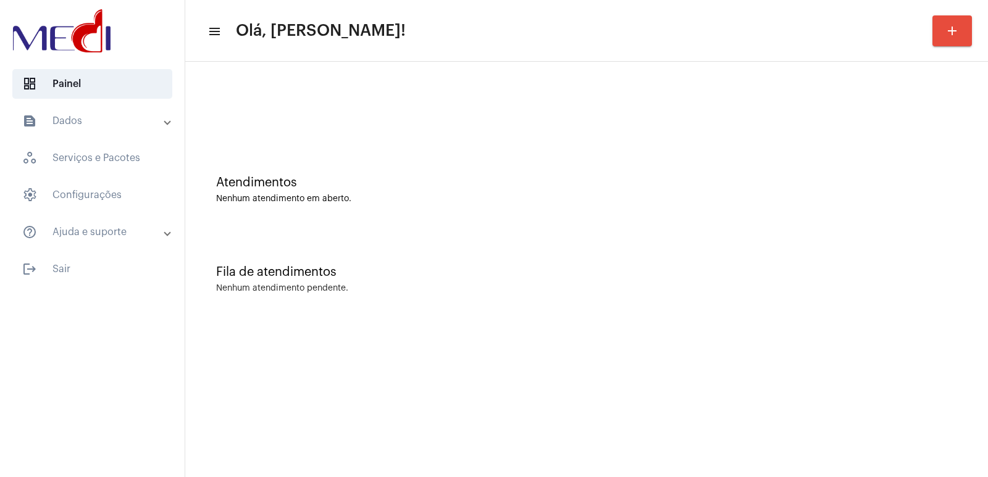
click at [750, 283] on div "Fila de atendimentos Nenhum atendimento pendente." at bounding box center [586, 273] width 790 height 90
click at [818, 364] on mat-sidenav-content "menu Olá, [PERSON_NAME]! add Atendimentos Nenhum atendimento em aberto. Fila de…" at bounding box center [586, 238] width 803 height 477
click at [818, 364] on mat-sidenav-content "menu Olá, Vivian! add Atendimentos Nenhum atendimento em aberto. Fila de atendi…" at bounding box center [586, 238] width 803 height 477
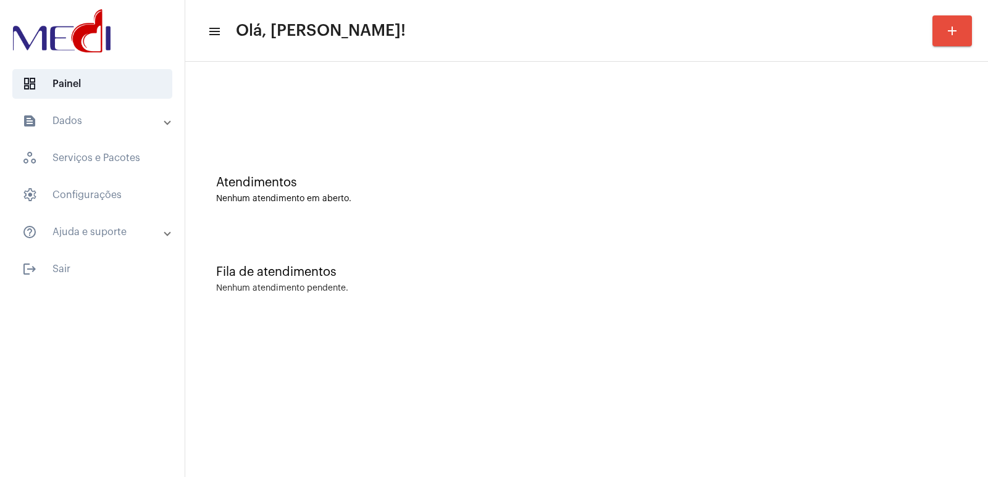
click at [818, 364] on mat-sidenav-content "menu Olá, Vivian! add Atendimentos Nenhum atendimento em aberto. Fila de atendi…" at bounding box center [586, 238] width 803 height 477
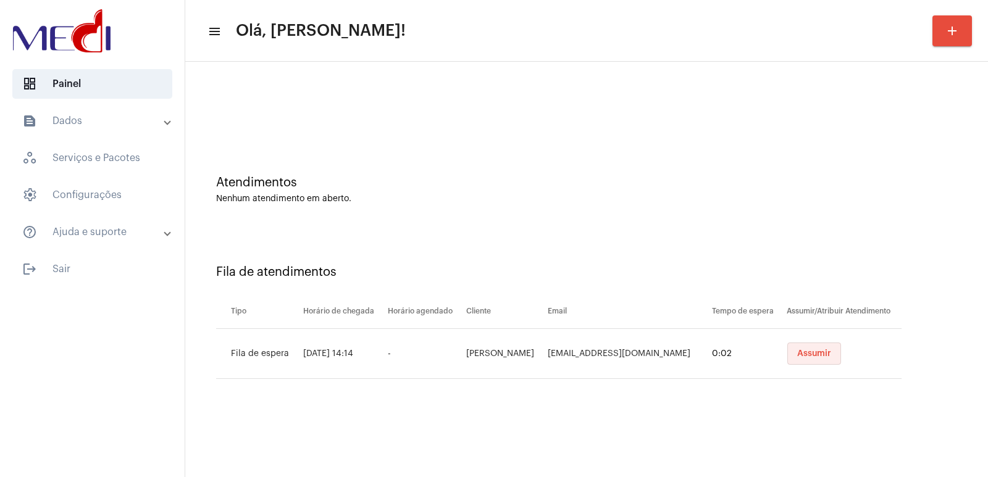
click at [818, 364] on button "Assumir" at bounding box center [814, 354] width 54 height 22
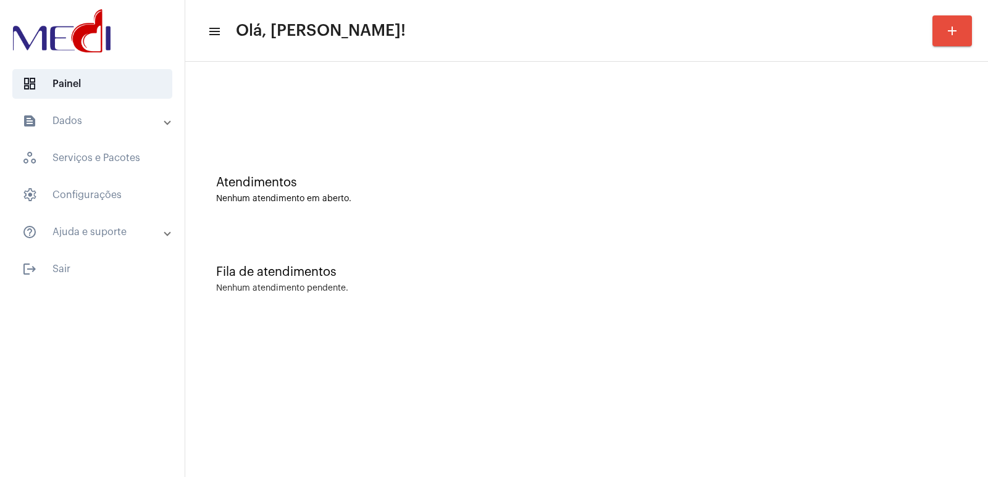
click at [820, 366] on mat-sidenav-content "menu Olá, Vivian! add Atendimentos Nenhum atendimento em aberto. Fila de atendi…" at bounding box center [586, 238] width 803 height 477
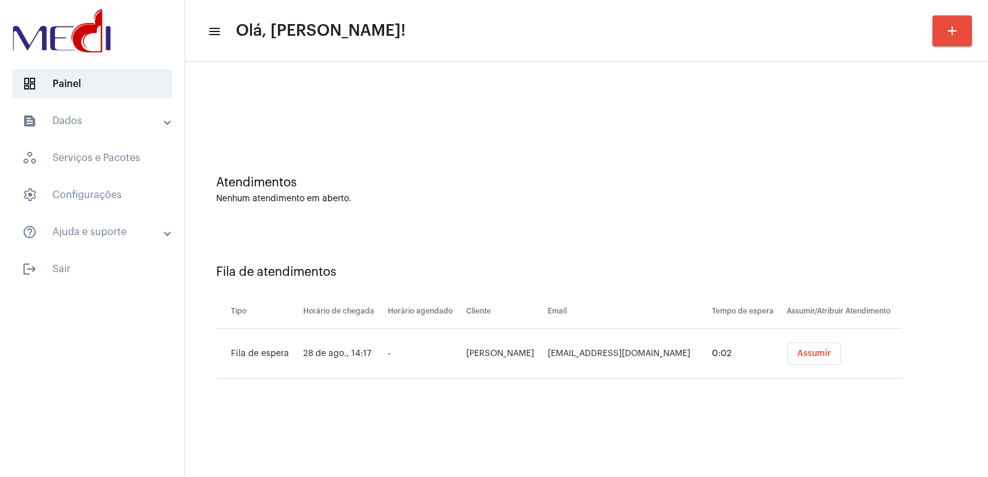
click at [820, 366] on td "Assumir" at bounding box center [843, 354] width 118 height 50
click at [797, 351] on span "Assumir" at bounding box center [814, 353] width 34 height 9
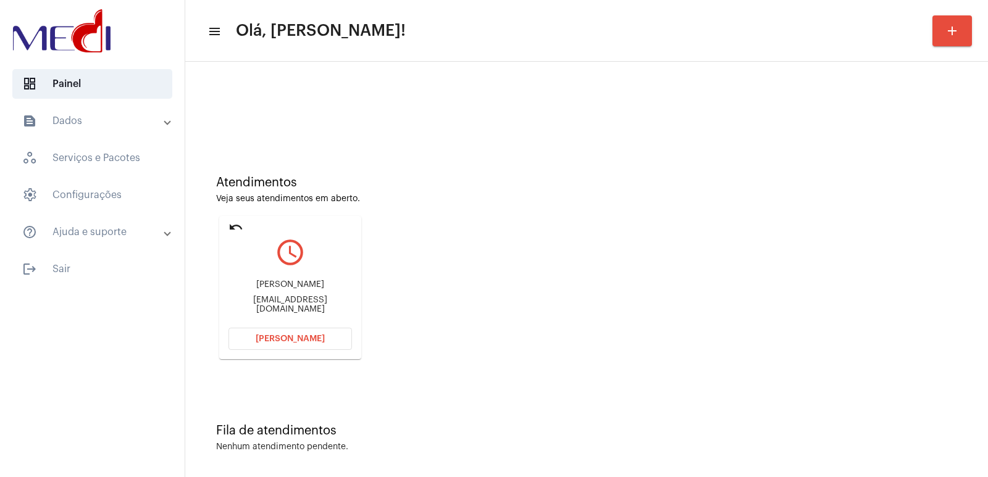
drag, startPoint x: 289, startPoint y: 296, endPoint x: 288, endPoint y: 289, distance: 6.8
click at [288, 294] on div "Fabiana Ferreira fabianaferreira393@gmail.com" at bounding box center [289, 297] width 123 height 56
click at [288, 289] on div "Fabiana Ferreira" at bounding box center [289, 284] width 123 height 9
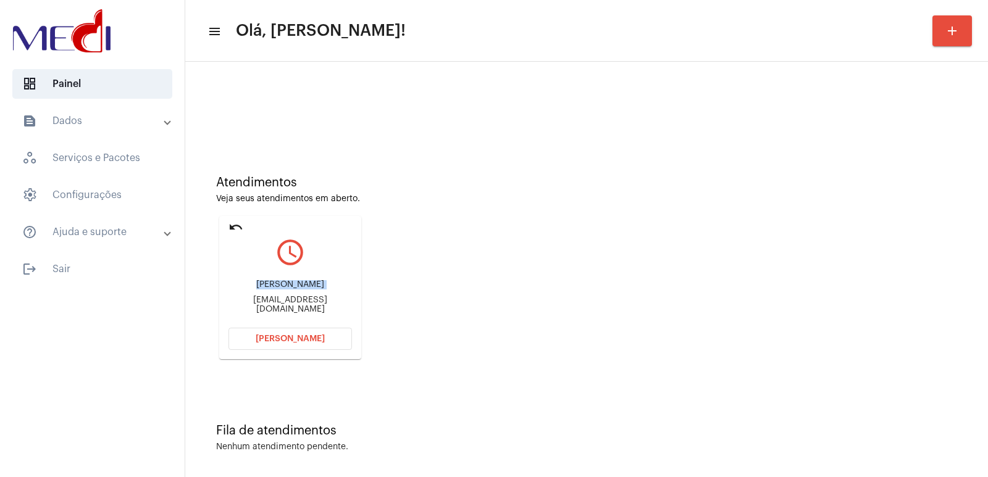
copy div "Fabiana Ferreira"
click at [270, 337] on span "Abrir Chamada" at bounding box center [290, 339] width 69 height 9
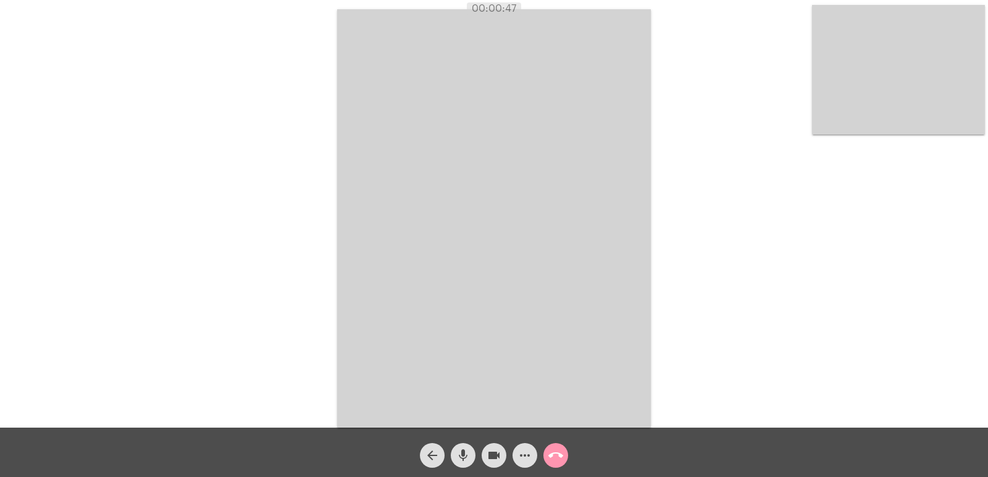
click at [561, 448] on mat-icon "call_end" at bounding box center [555, 455] width 15 height 15
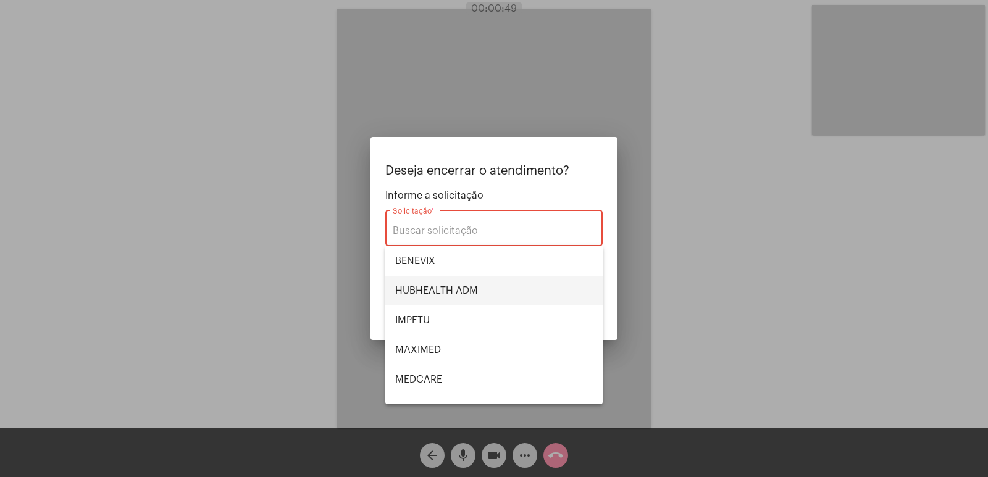
click at [448, 295] on span "HUBHEALTH ADM" at bounding box center [494, 291] width 198 height 30
type input "HUBHEALTH ADM"
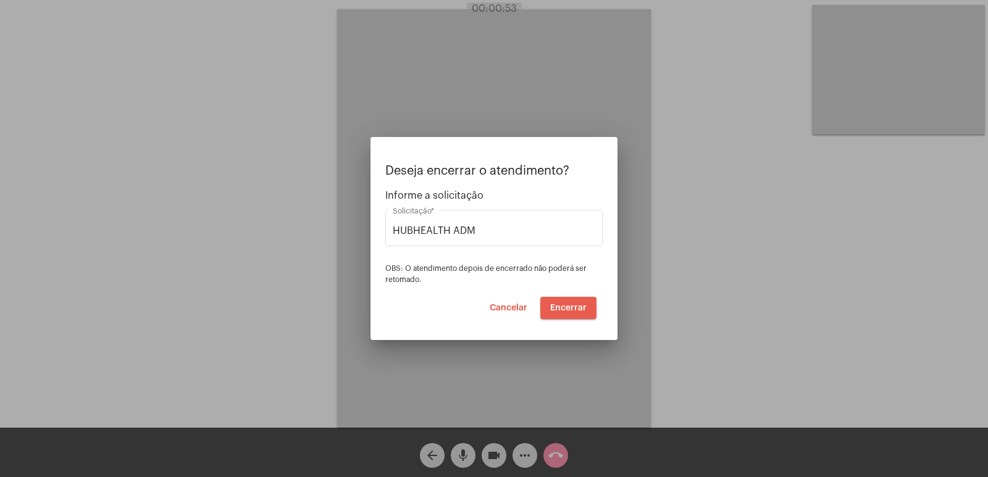
click at [575, 304] on span "Encerrar" at bounding box center [568, 308] width 36 height 9
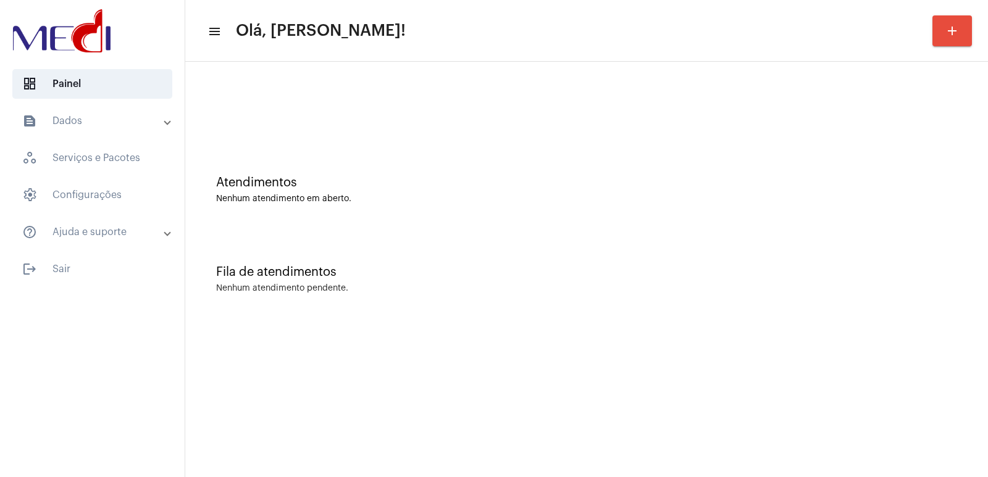
click at [817, 360] on mat-sidenav-content "menu Olá, [PERSON_NAME]! add Atendimentos Nenhum atendimento em aberto. Fila de…" at bounding box center [586, 238] width 803 height 477
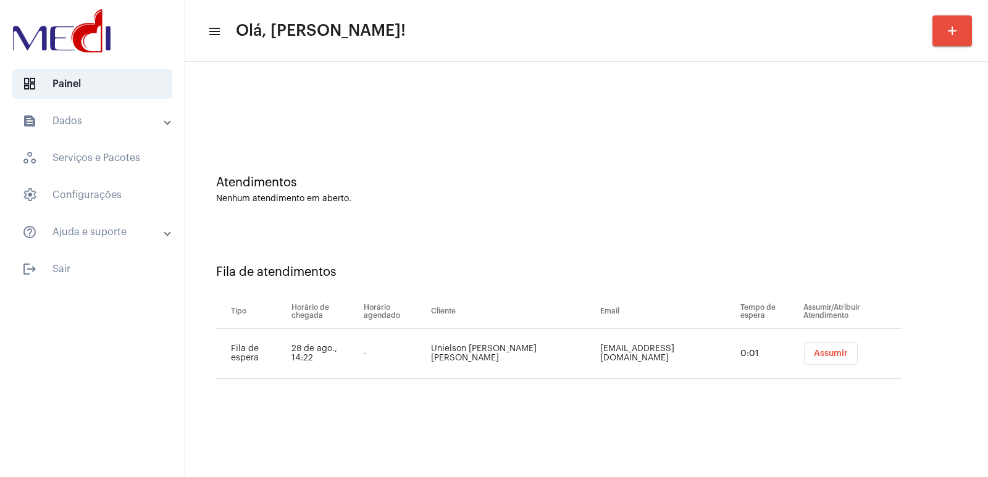
click at [817, 360] on button "Assumir" at bounding box center [831, 354] width 54 height 22
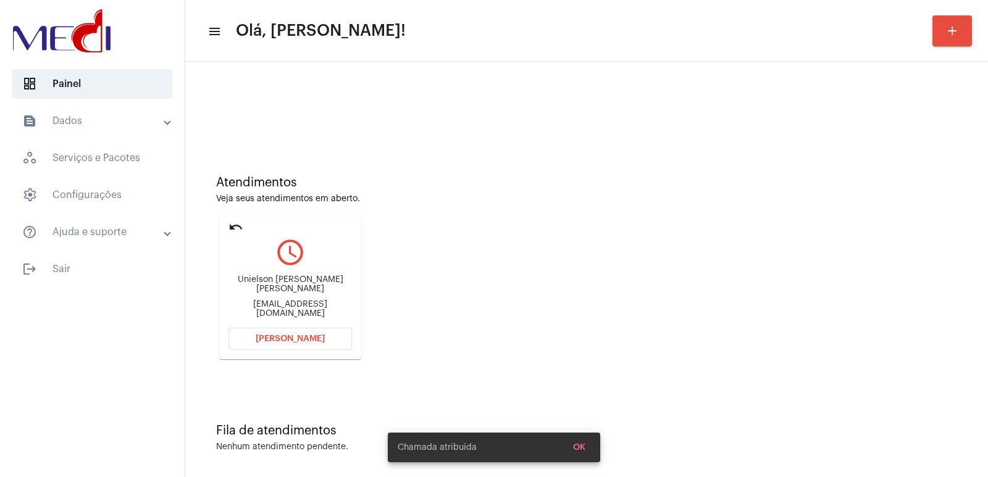
click at [295, 286] on div "Unielson [PERSON_NAME] [PERSON_NAME]" at bounding box center [289, 284] width 123 height 19
copy div "Unielson [PERSON_NAME] [PERSON_NAME]"
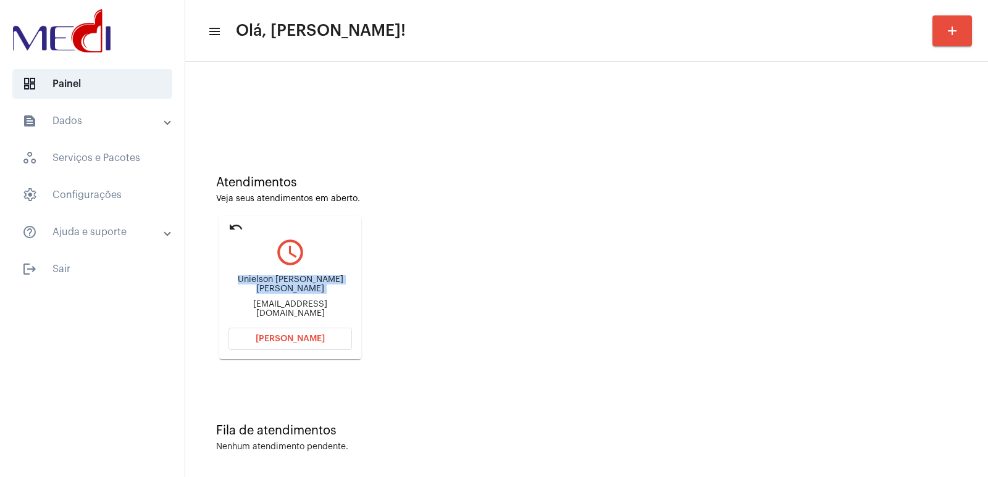
click at [267, 348] on button "Abrir Chamada" at bounding box center [289, 339] width 123 height 22
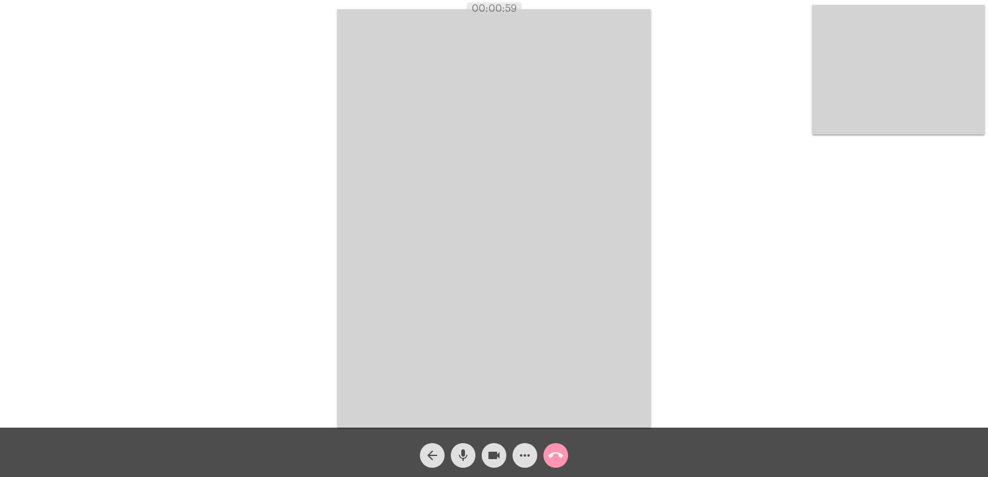
click at [867, 110] on video at bounding box center [898, 70] width 173 height 130
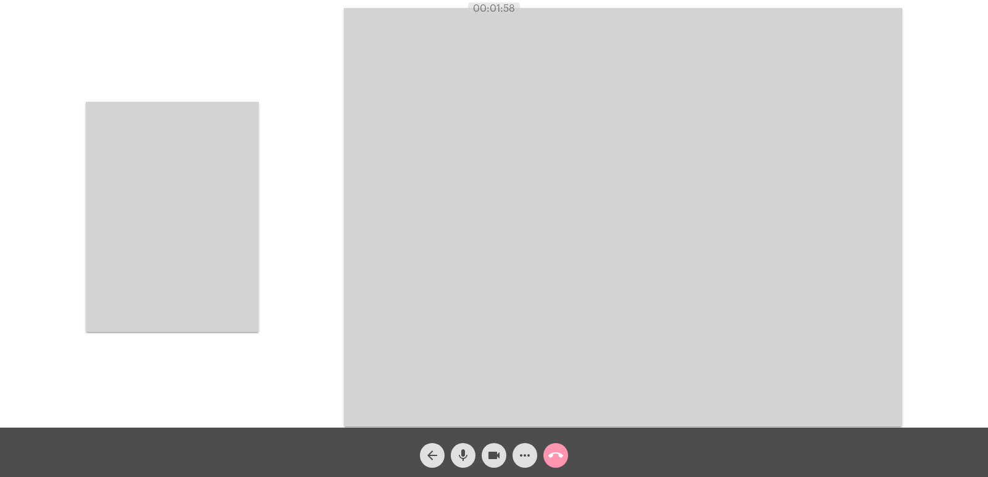
click at [488, 456] on app-call "00:01:58 Acessando Câmera e Microfone... arrow_back mic videocam more_horiz cal…" at bounding box center [494, 238] width 988 height 477
click at [557, 453] on mat-icon "call_end" at bounding box center [555, 455] width 15 height 15
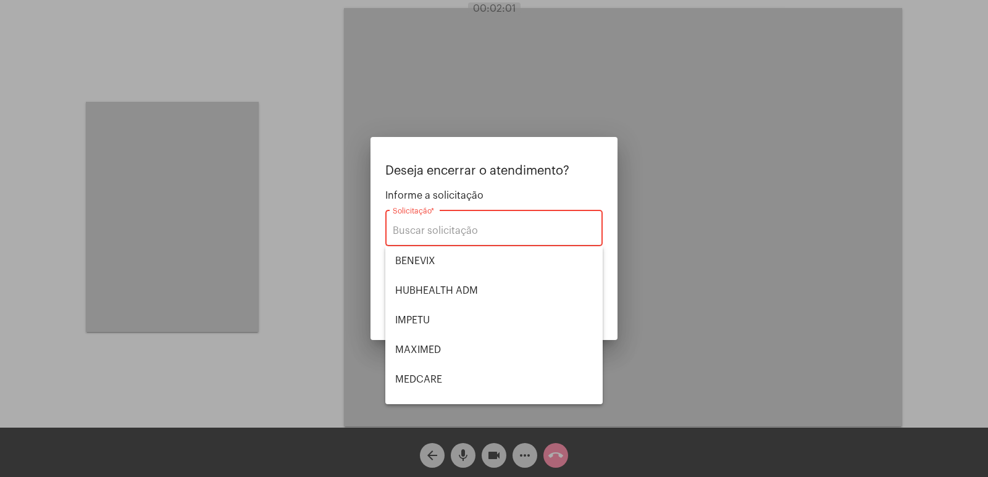
type input "UNIMED GUARULHOS"
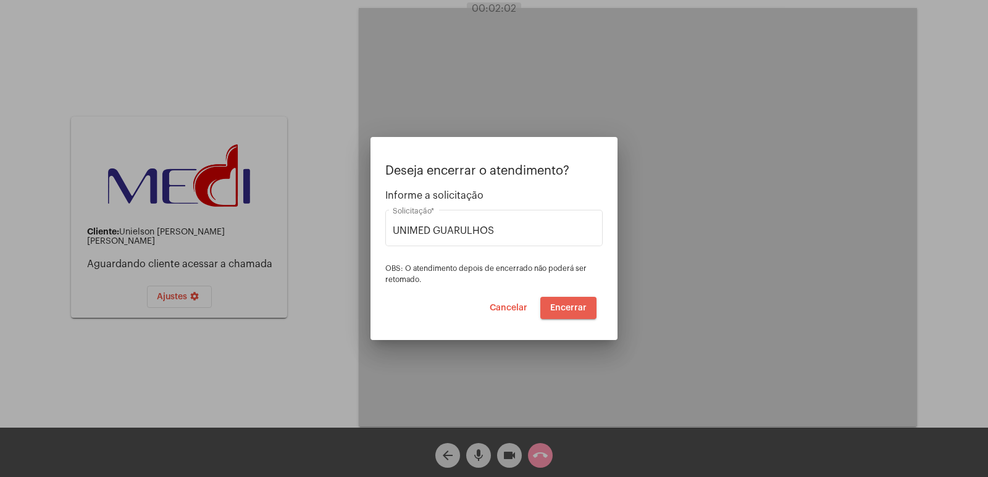
click at [566, 314] on button "Encerrar" at bounding box center [568, 308] width 56 height 22
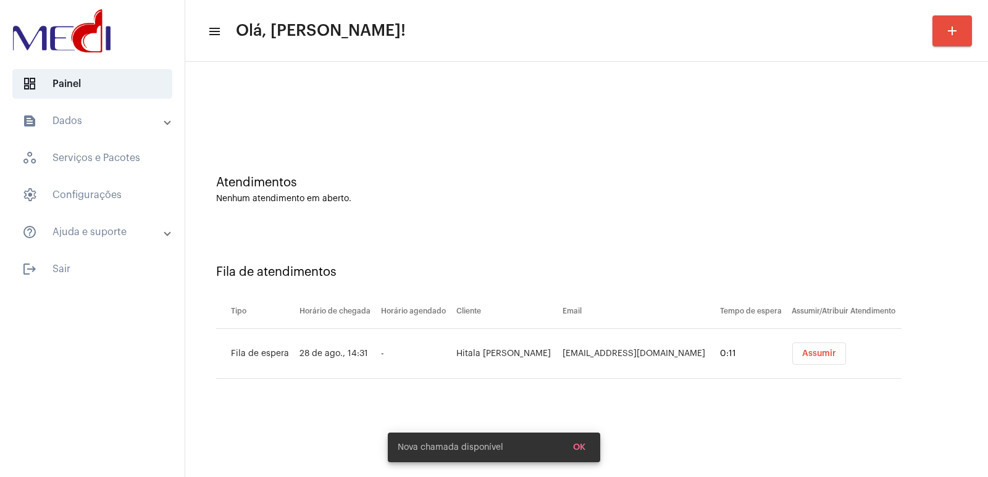
click at [795, 349] on button "Assumir" at bounding box center [819, 354] width 54 height 22
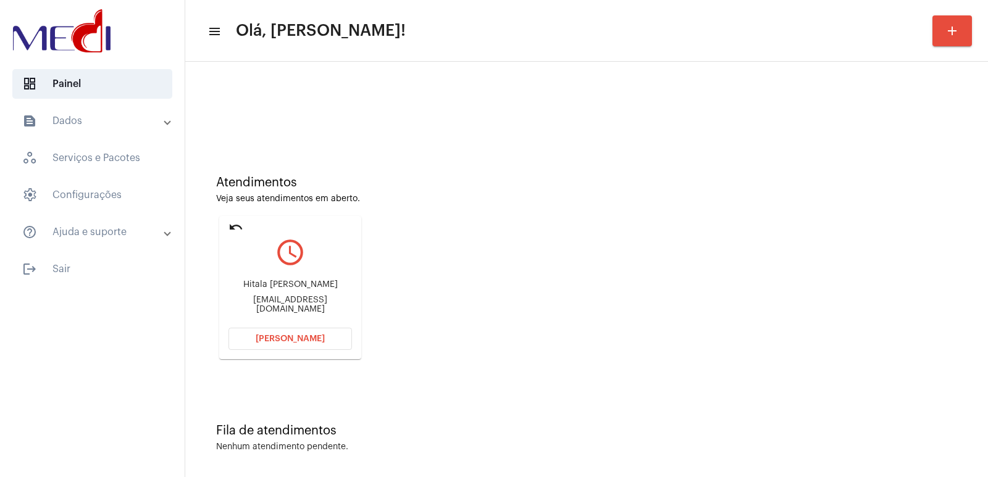
click at [254, 290] on div "Hitala Bianca Rodrigues Torres" at bounding box center [289, 284] width 123 height 9
copy div "Hitala Bianca Rodrigues Torres"
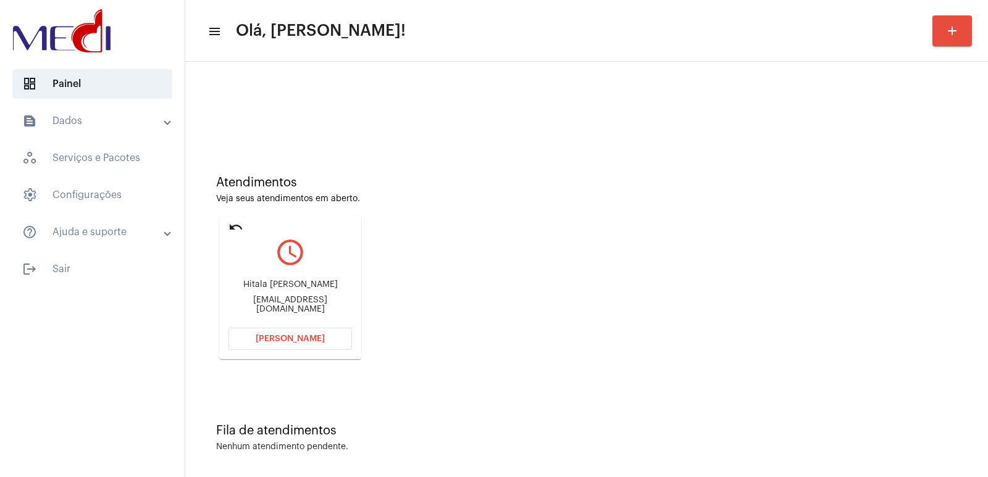
click at [313, 347] on button "[PERSON_NAME]" at bounding box center [289, 339] width 123 height 22
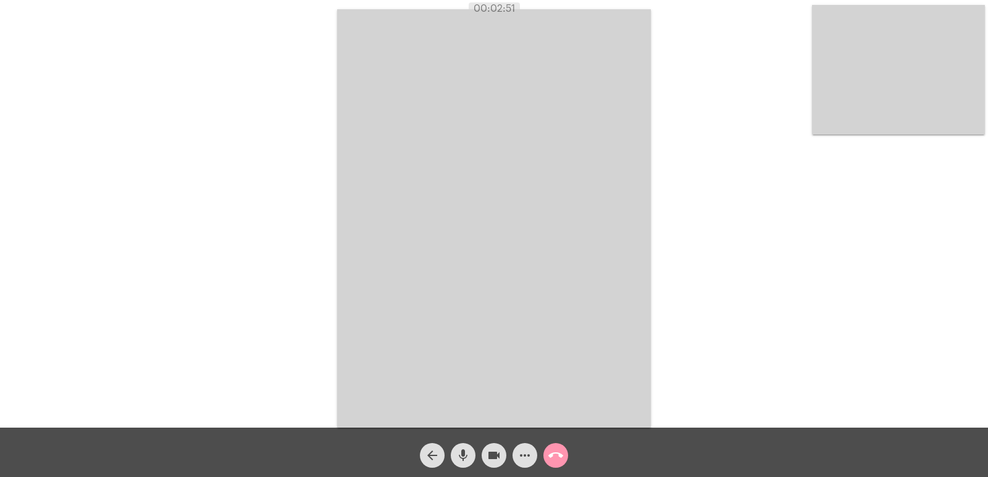
click at [551, 463] on mat-icon "call_end" at bounding box center [555, 455] width 15 height 15
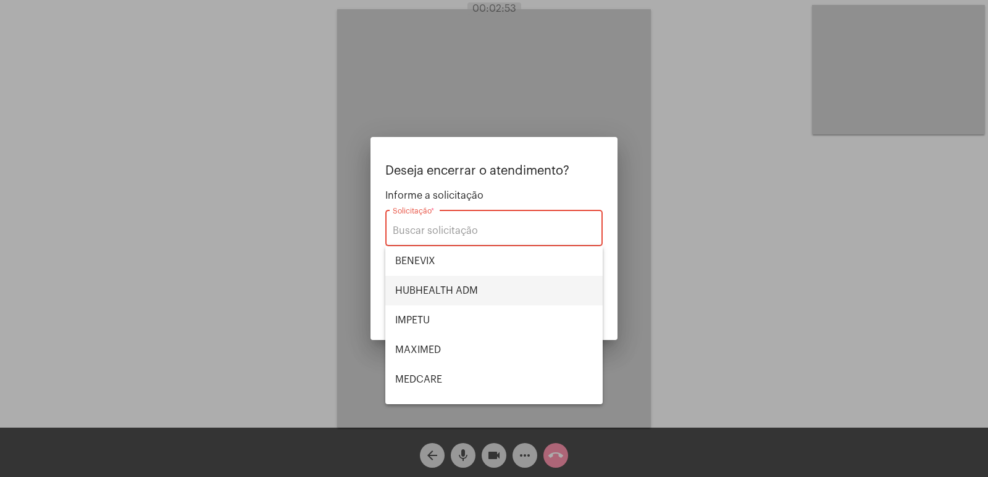
click at [459, 296] on span "HUBHEALTH ADM" at bounding box center [494, 291] width 198 height 30
type input "HUBHEALTH ADM"
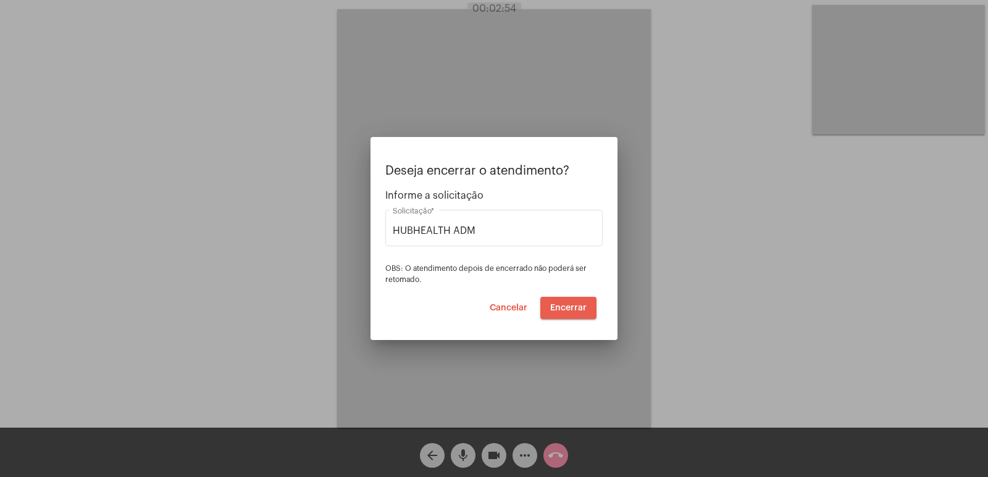
click at [580, 309] on span "Encerrar" at bounding box center [568, 308] width 36 height 9
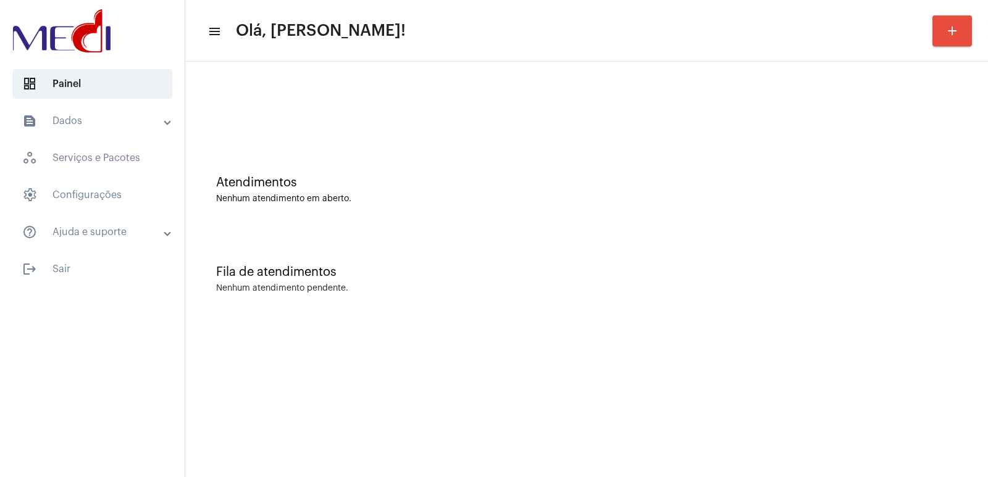
click at [660, 302] on div "Fila de atendimentos Nenhum atendimento pendente." at bounding box center [586, 273] width 790 height 90
click at [762, 232] on div "Fila de atendimentos Nenhum atendimento pendente." at bounding box center [586, 273] width 790 height 90
click at [805, 350] on mat-sidenav-content "menu Olá, [PERSON_NAME]! add Atendimentos Nenhum atendimento em aberto. Fila de…" at bounding box center [586, 238] width 803 height 477
click at [803, 354] on mat-sidenav-content "menu Olá, [PERSON_NAME]! add Atendimentos Nenhum atendimento em aberto. Fila de…" at bounding box center [586, 238] width 803 height 477
click at [821, 355] on mat-sidenav-content "menu Olá, [PERSON_NAME]! add Atendimentos Nenhum atendimento em aberto. Fila de…" at bounding box center [586, 238] width 803 height 477
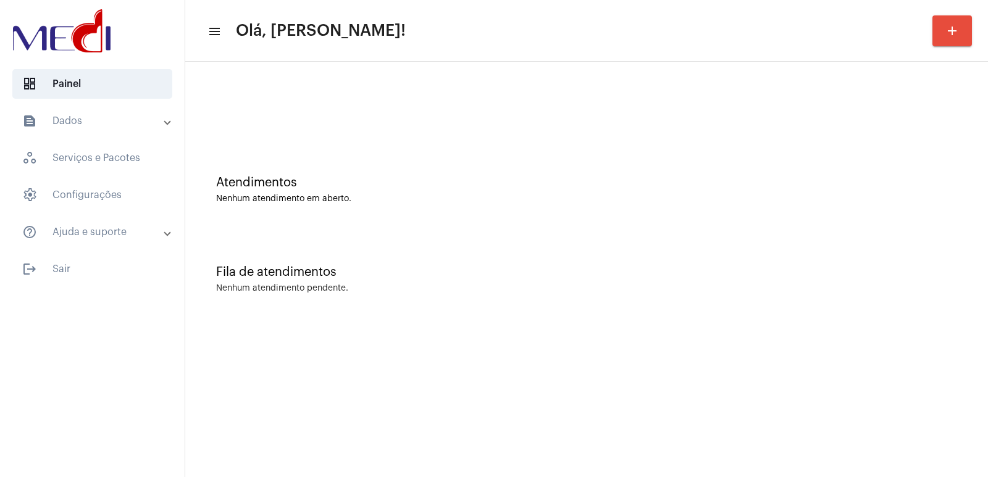
click at [821, 355] on mat-sidenav-content "menu Olá, [PERSON_NAME]! add Atendimentos Nenhum atendimento em aberto. Fila de…" at bounding box center [586, 238] width 803 height 477
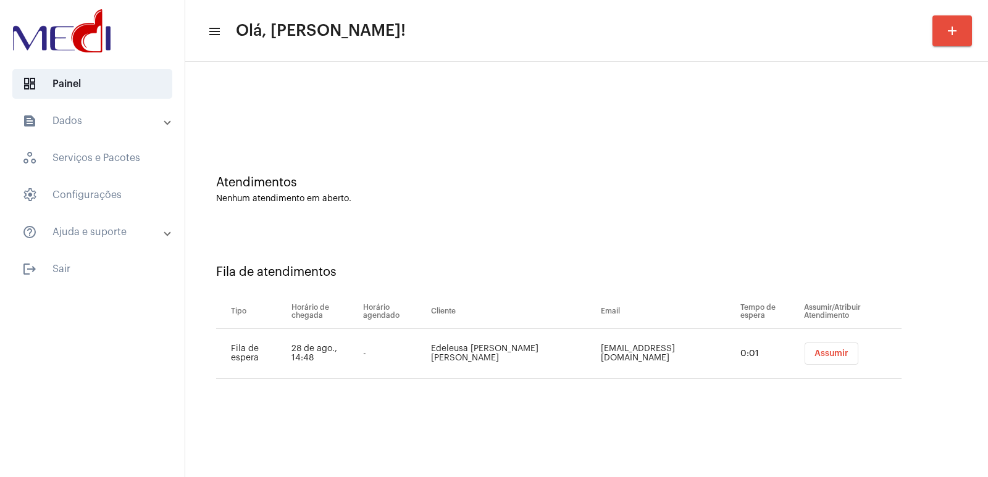
click at [803, 376] on td "Assumir" at bounding box center [851, 354] width 101 height 50
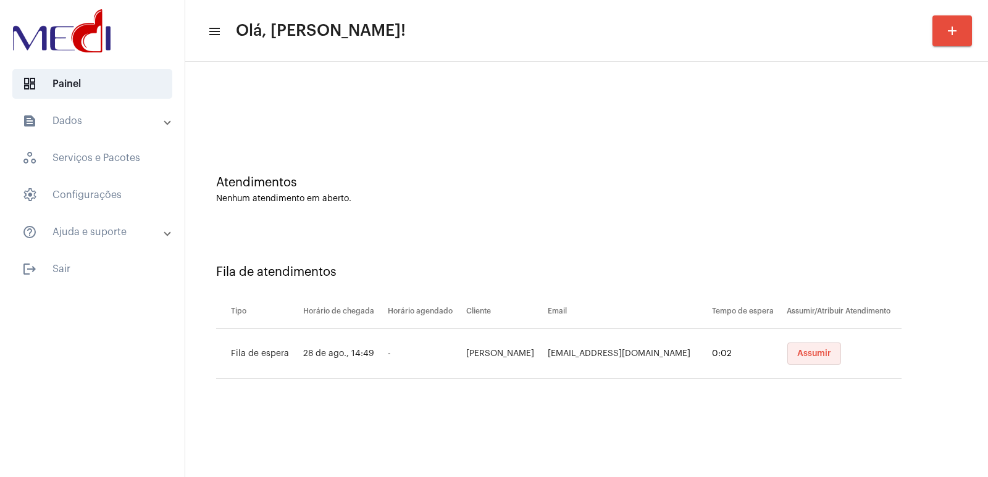
click at [811, 355] on span "Assumir" at bounding box center [814, 353] width 34 height 9
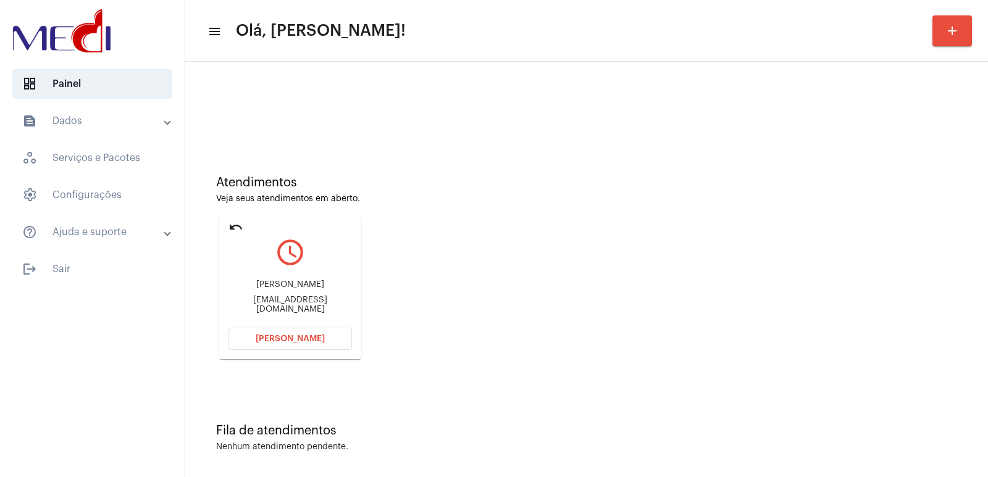
click at [296, 290] on div "[PERSON_NAME]" at bounding box center [289, 284] width 123 height 9
copy div "[PERSON_NAME]"
click at [317, 343] on span "[PERSON_NAME]" at bounding box center [290, 339] width 69 height 9
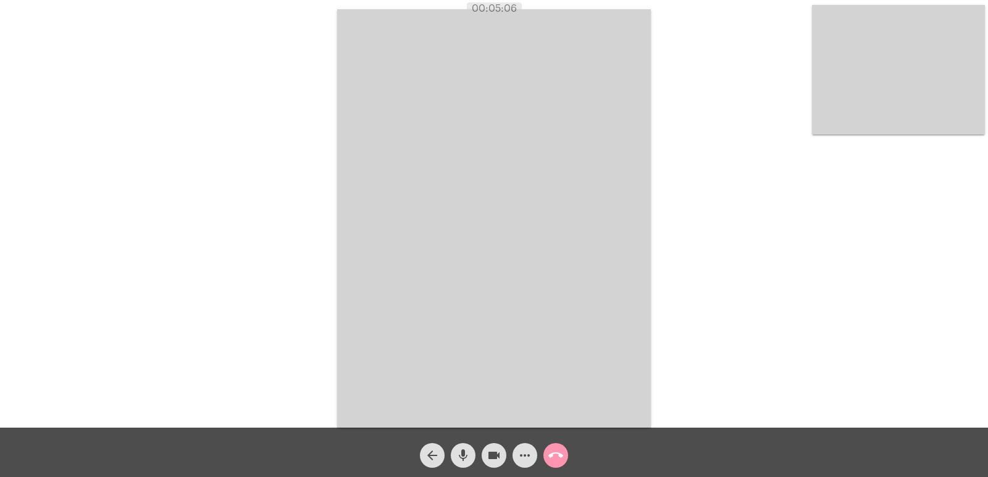
click at [651, 285] on div "Acessando Câmera e Microfone..." at bounding box center [493, 217] width 985 height 428
click at [553, 461] on snack-bar-container "Sua Internet está falhando..." at bounding box center [494, 448] width 212 height 30
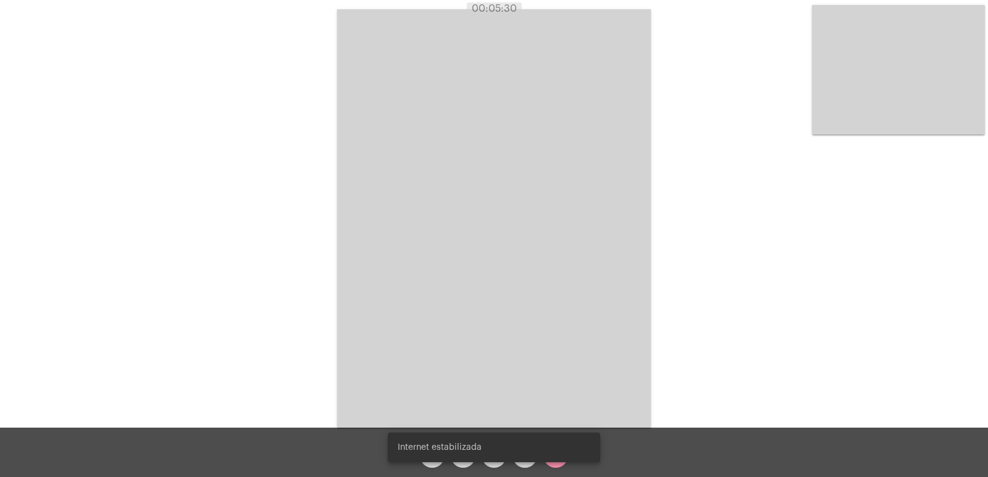
click at [556, 464] on div "Internet estabilizada" at bounding box center [494, 447] width 242 height 59
click at [553, 457] on snack-bar-container "Internet estabilizada" at bounding box center [494, 448] width 212 height 30
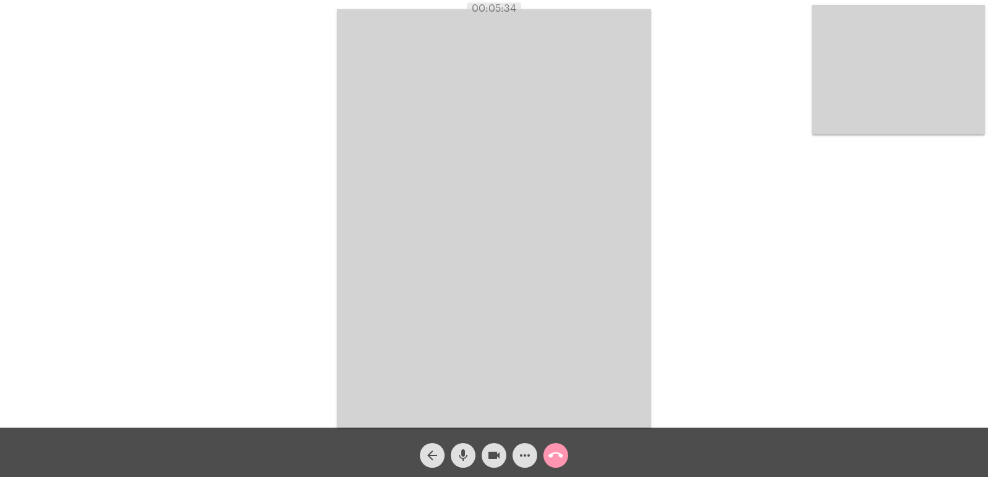
click at [556, 456] on mat-icon "call_end" at bounding box center [555, 455] width 15 height 15
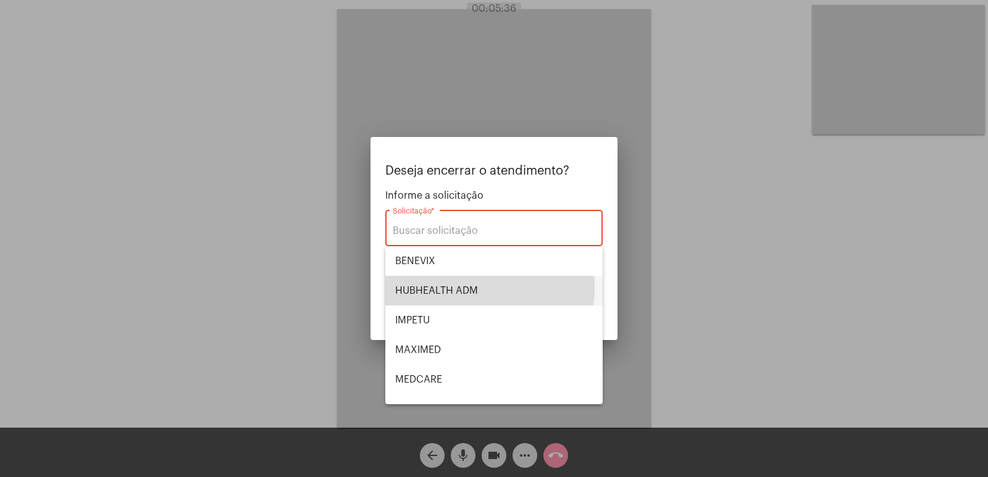
click at [431, 286] on span "HUBHEALTH ADM" at bounding box center [494, 291] width 198 height 30
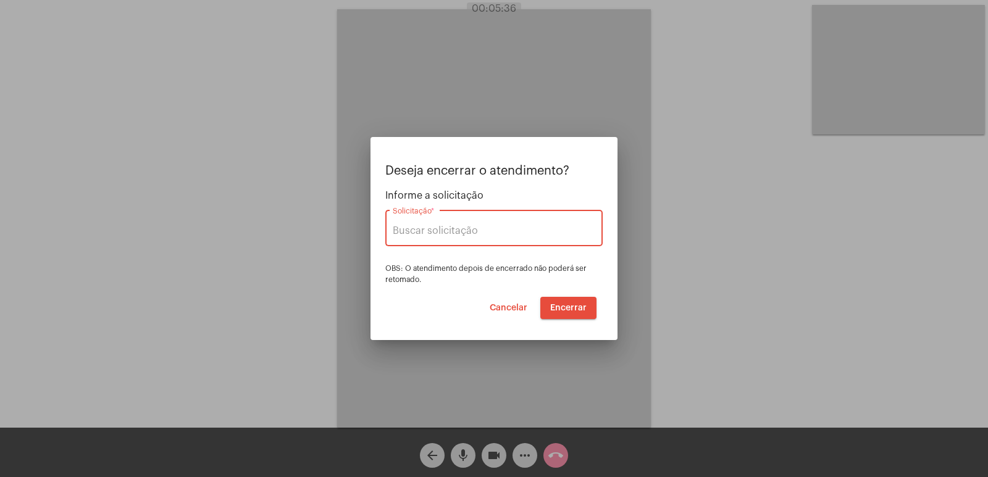
type input "HUBHEALTH ADM"
click at [555, 307] on span "Encerrar" at bounding box center [568, 308] width 36 height 9
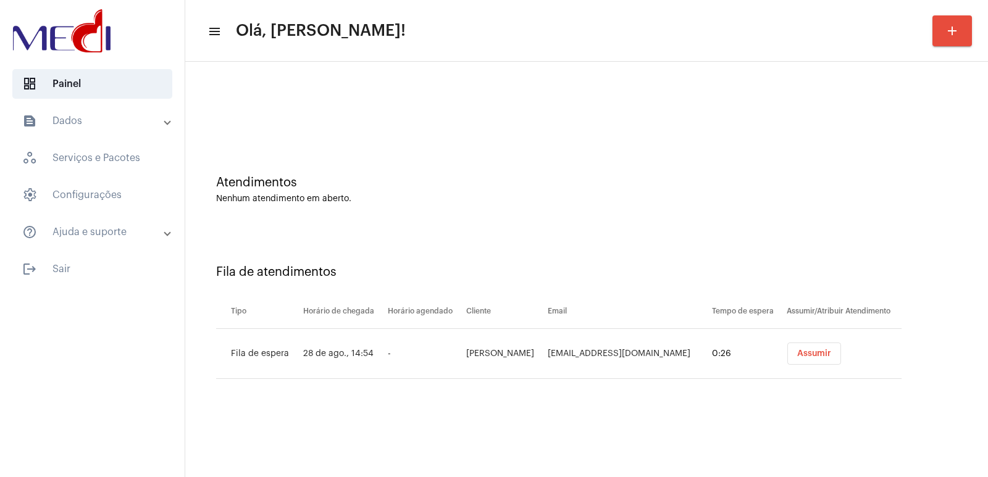
click at [666, 217] on div "Atendimentos Nenhum atendimento em aberto." at bounding box center [586, 184] width 790 height 90
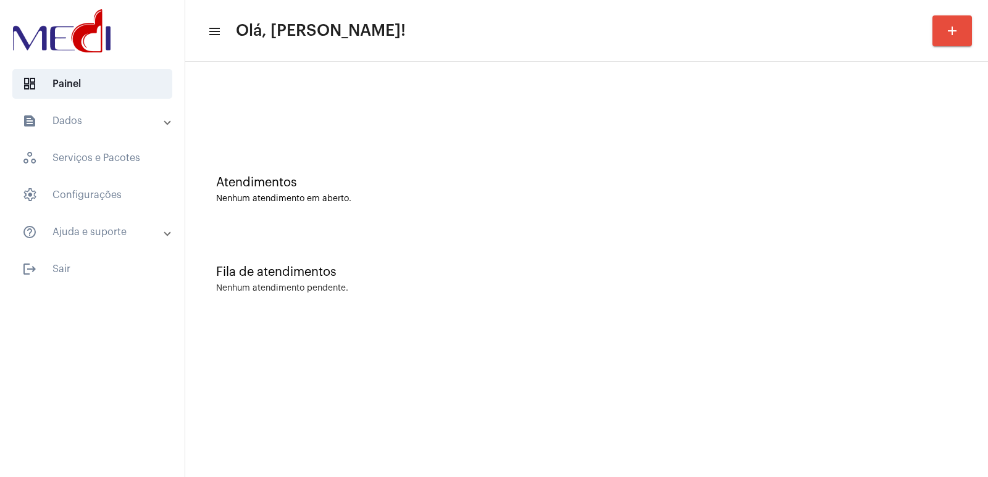
click at [581, 449] on mat-sidenav-content "menu Olá, [PERSON_NAME]! add Atendimentos Nenhum atendimento em aberto. Fila de…" at bounding box center [586, 238] width 803 height 477
click at [677, 224] on div "Atendimentos Nenhum atendimento em aberto." at bounding box center [586, 184] width 790 height 90
click at [738, 301] on div "Fila de atendimentos Nenhum atendimento pendente." at bounding box center [586, 273] width 790 height 90
